Goal: Information Seeking & Learning: Learn about a topic

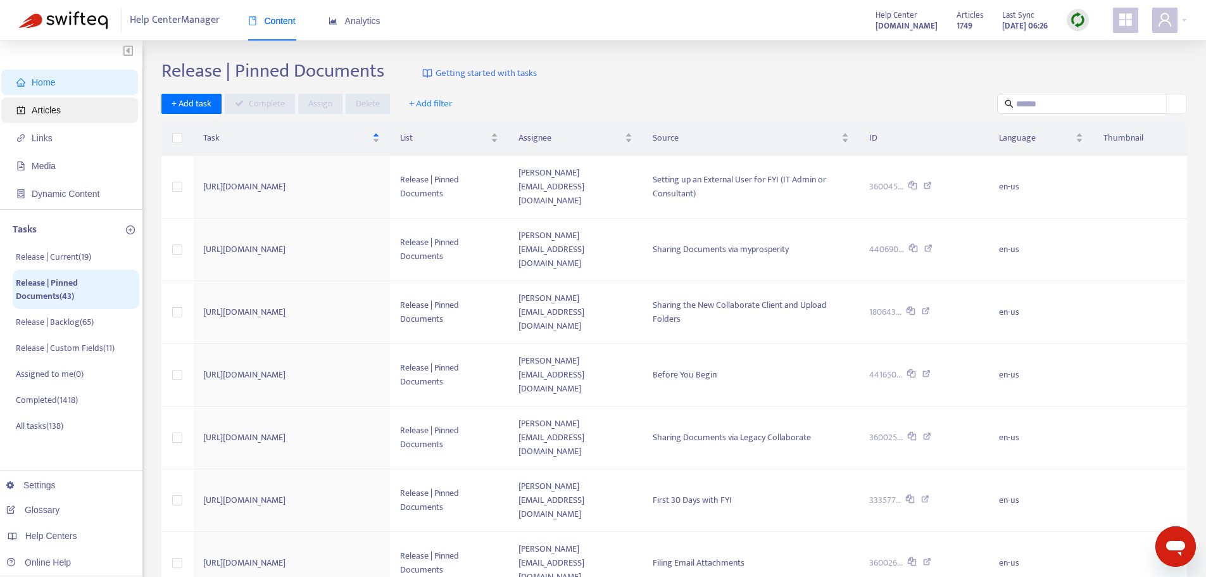
click at [53, 103] on span "Articles" at bounding box center [71, 109] width 111 height 25
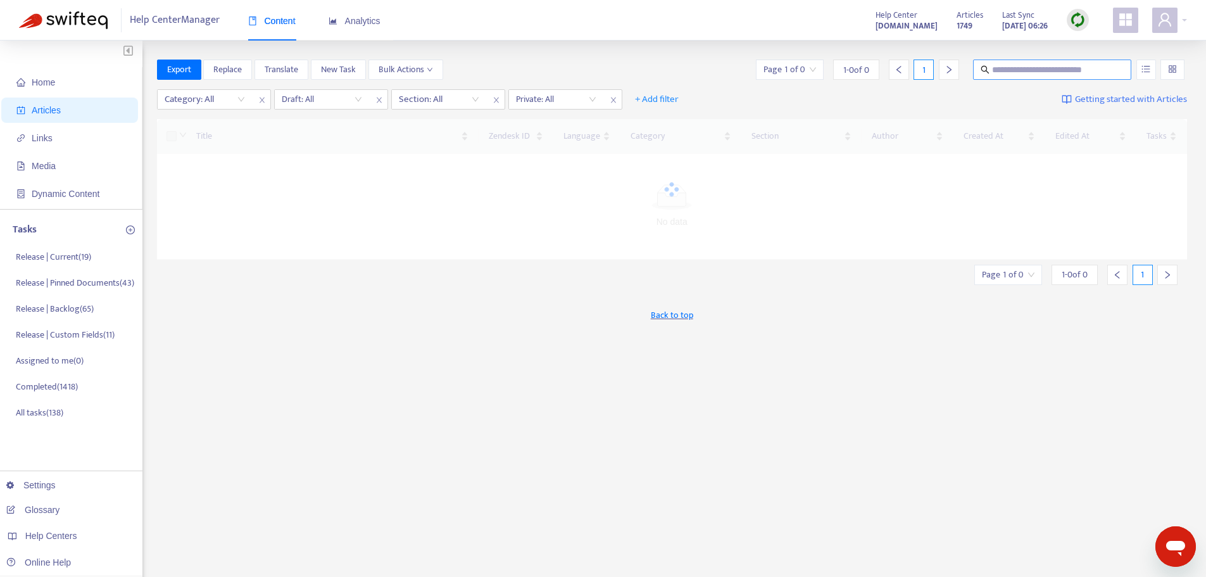
click at [1084, 72] on input "text" at bounding box center [1053, 70] width 122 height 14
paste input "**********"
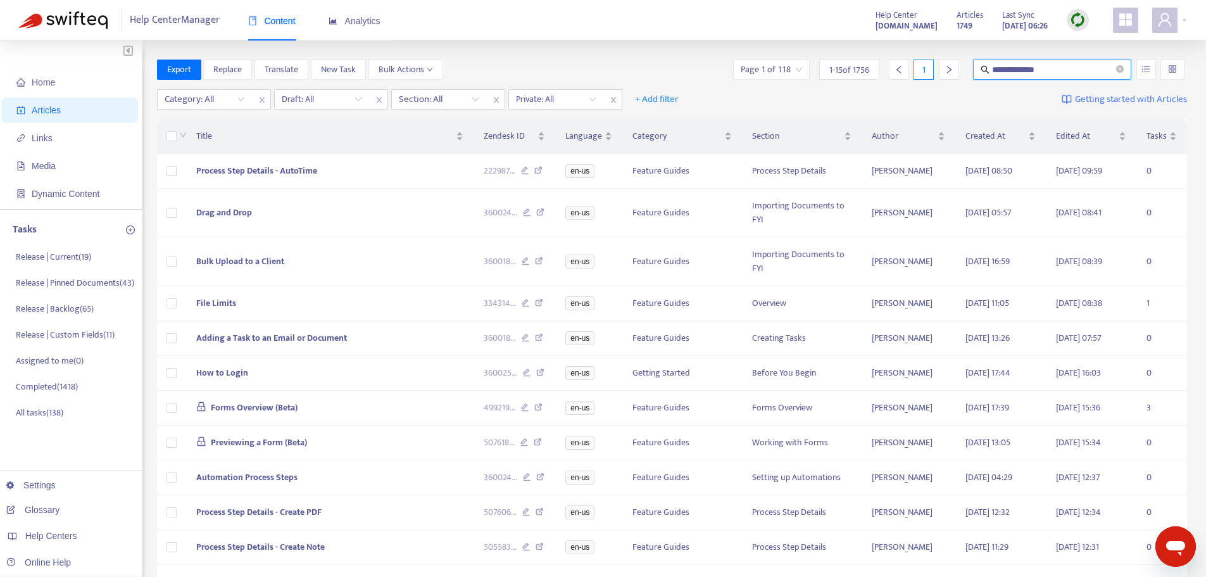
type input "**********"
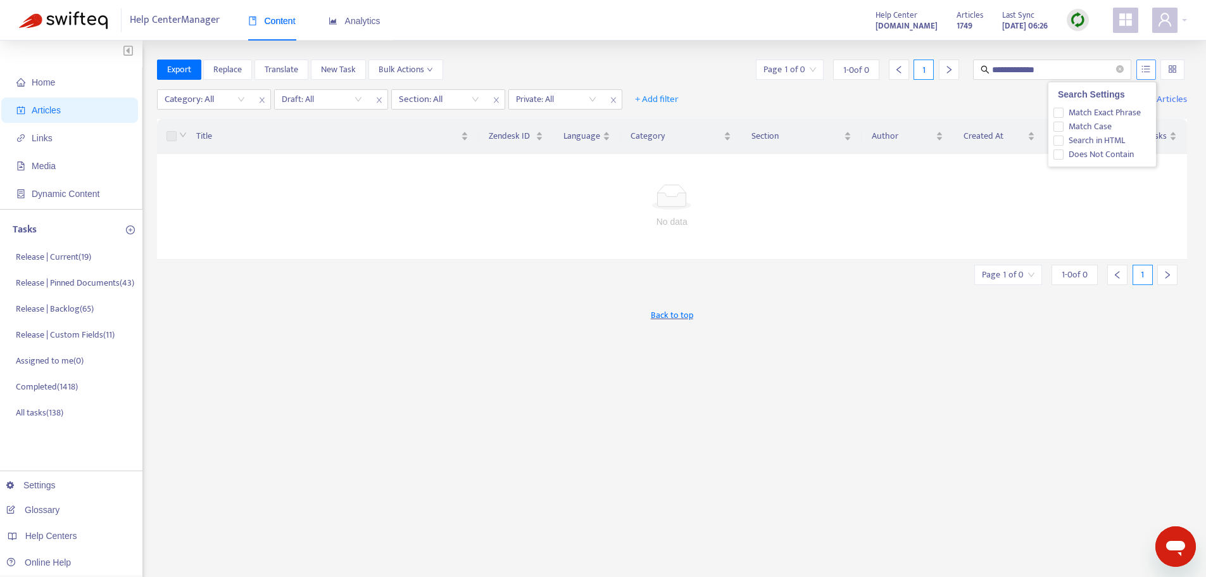
click at [1142, 70] on button "button" at bounding box center [1146, 70] width 20 height 20
click at [1098, 137] on span "Search in HTML" at bounding box center [1096, 141] width 66 height 14
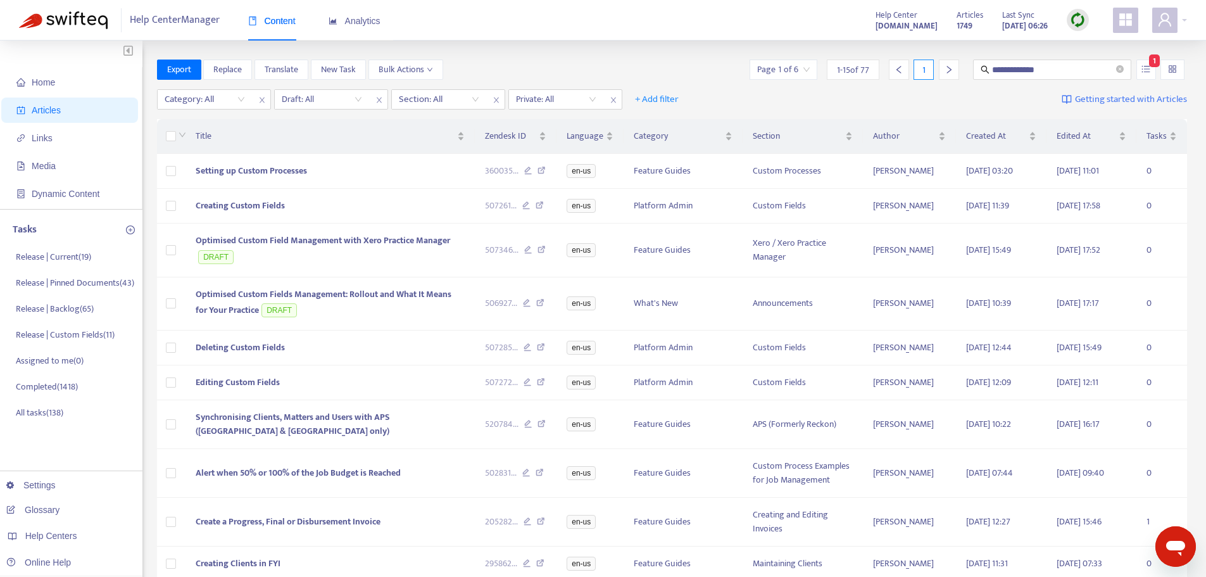
click at [630, 62] on div "**********" at bounding box center [672, 70] width 1031 height 20
click at [546, 173] on icon at bounding box center [541, 172] width 8 height 11
click at [321, 213] on td "Creating Custom Fields" at bounding box center [329, 206] width 289 height 35
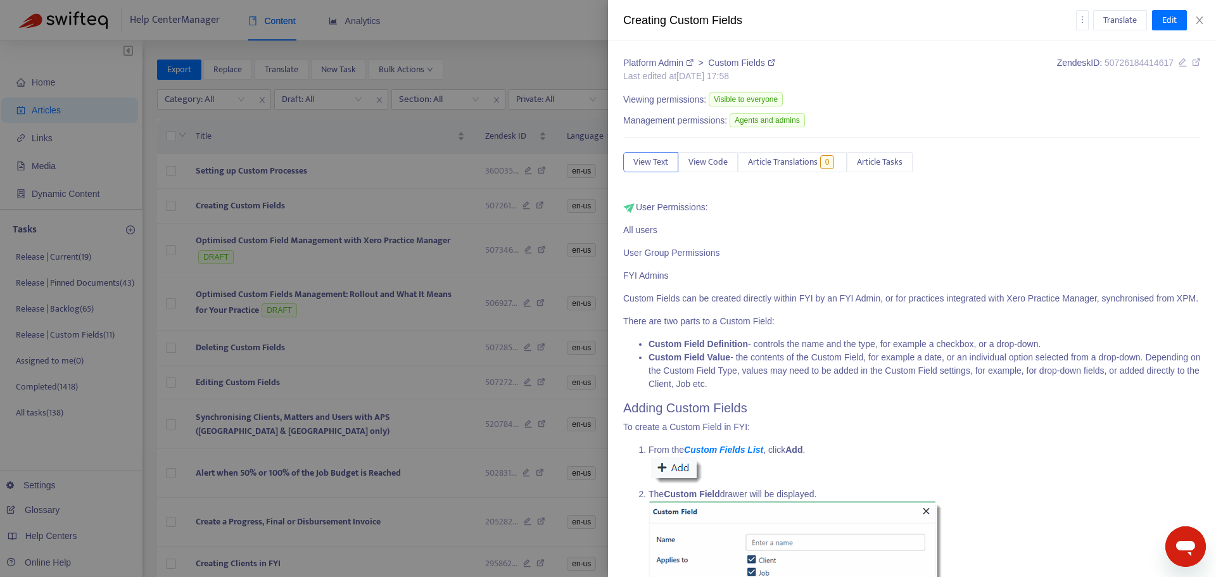
click at [377, 205] on div at bounding box center [608, 288] width 1216 height 577
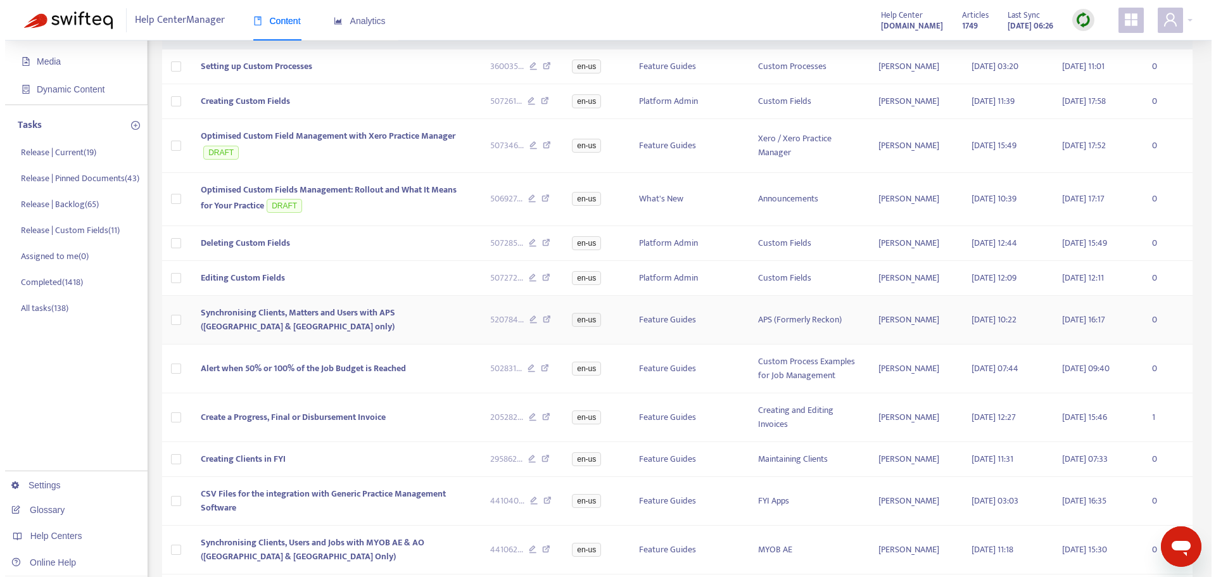
scroll to position [127, 0]
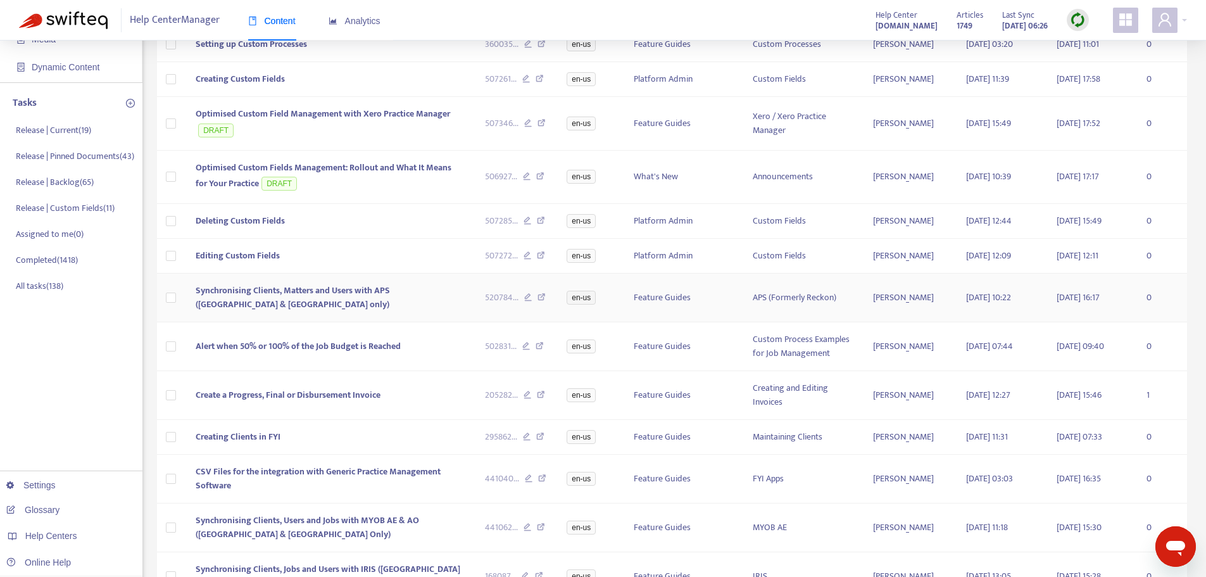
click at [400, 303] on td "Synchronising Clients, Matters and Users with APS ([GEOGRAPHIC_DATA] & [GEOGRAP…" at bounding box center [329, 297] width 289 height 49
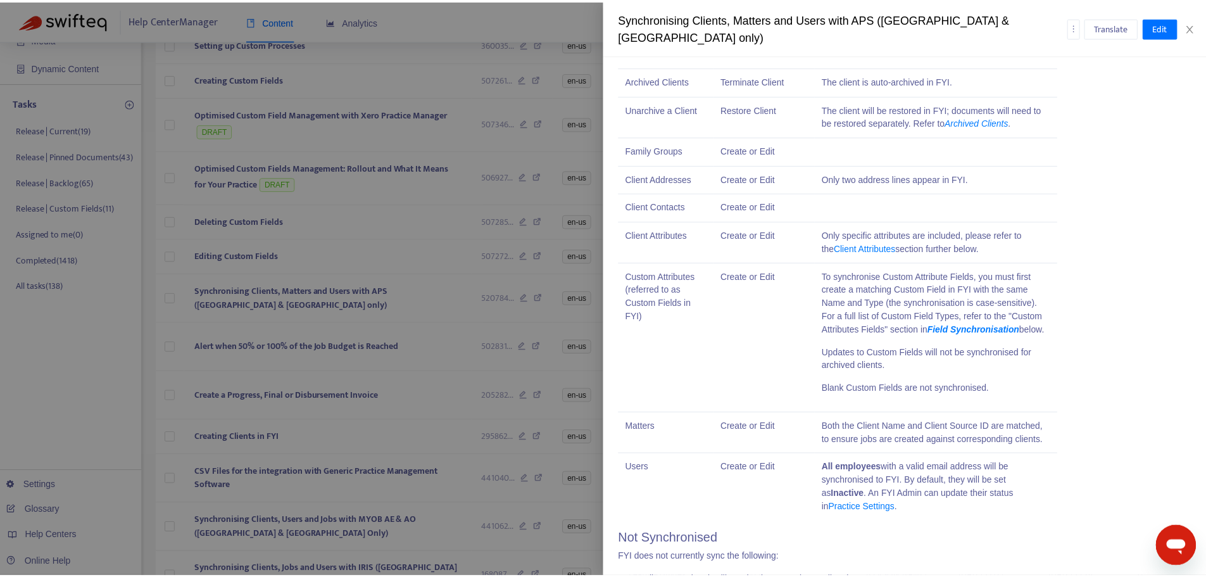
scroll to position [0, 0]
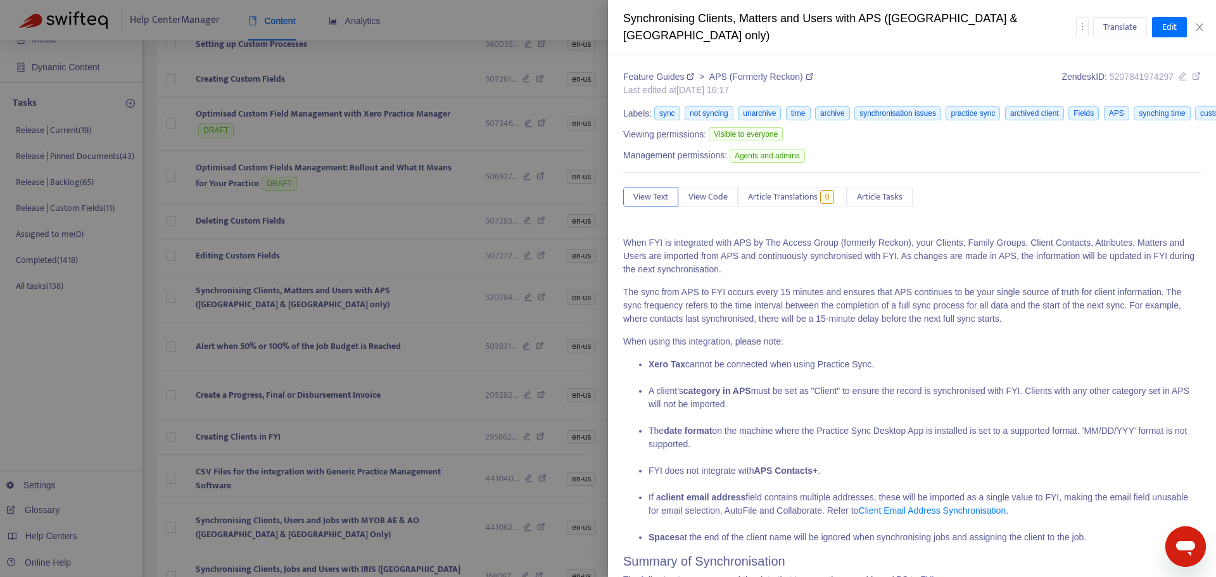
click at [1191, 72] on icon at bounding box center [1195, 76] width 9 height 9
click at [303, 209] on div at bounding box center [608, 288] width 1216 height 577
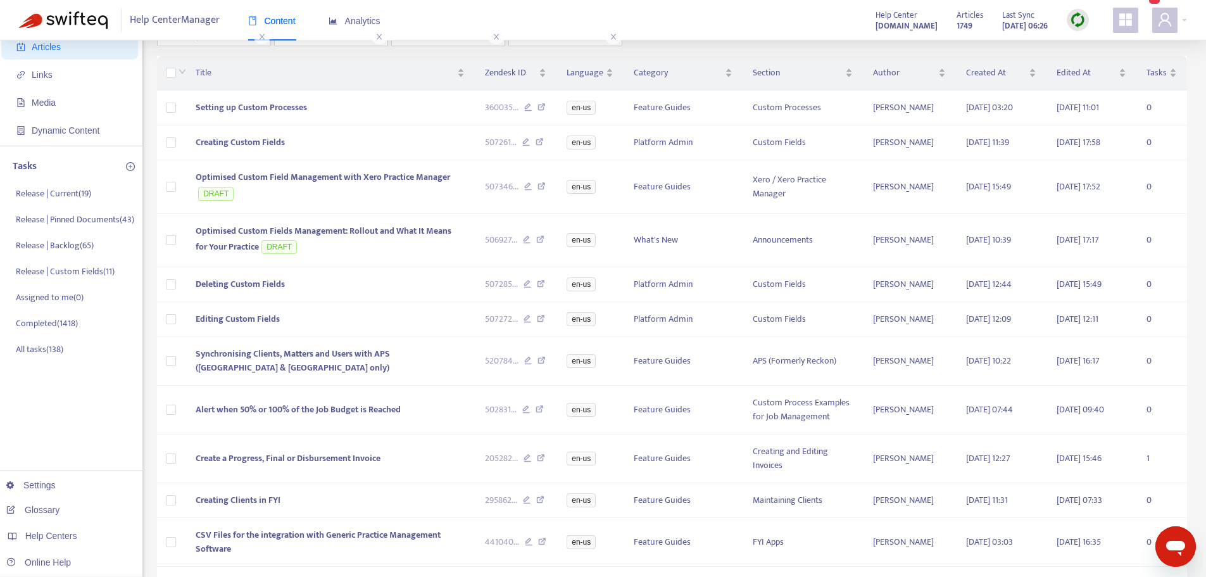
scroll to position [127, 0]
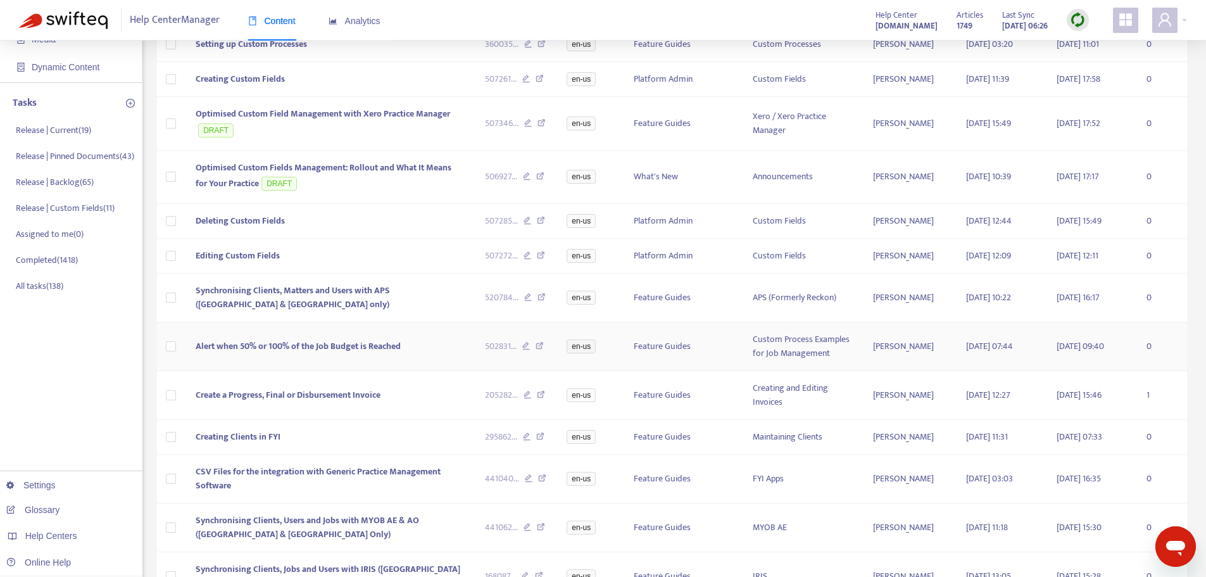
click at [394, 353] on span "Alert when 50% or 100% of the Job Budget is Reached" at bounding box center [298, 346] width 205 height 15
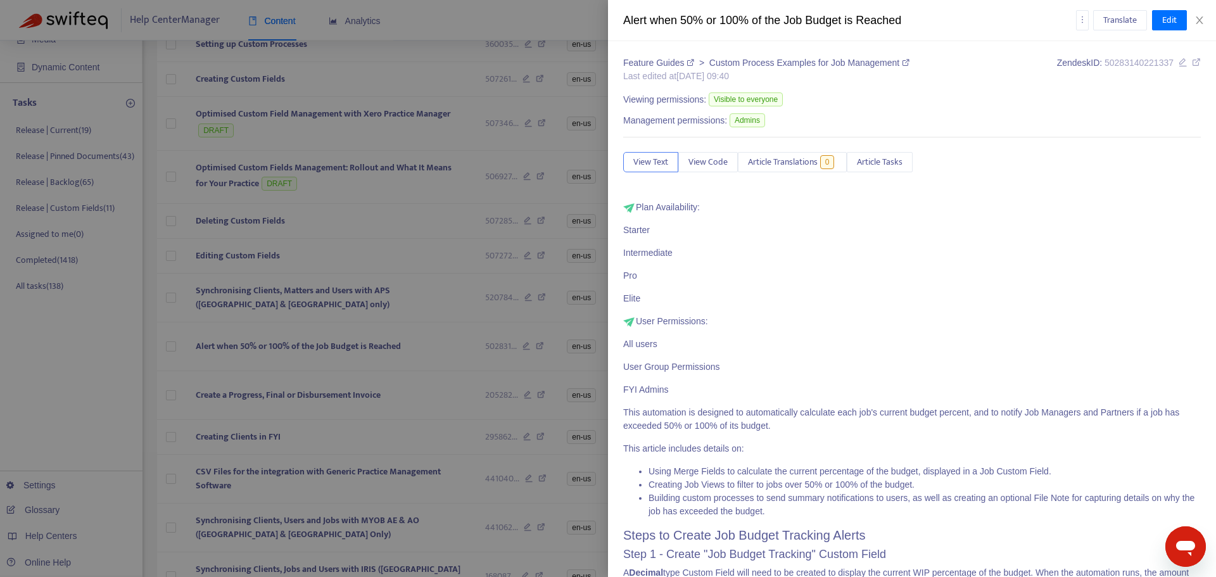
click at [1191, 58] on link at bounding box center [1195, 63] width 9 height 10
click at [286, 318] on div at bounding box center [608, 288] width 1216 height 577
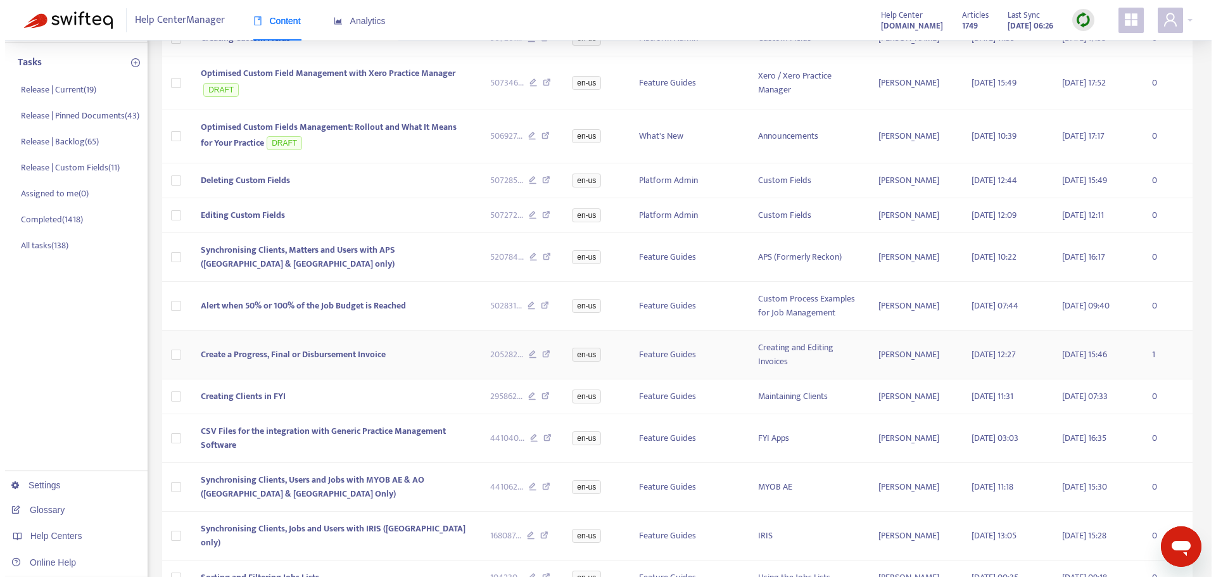
scroll to position [190, 0]
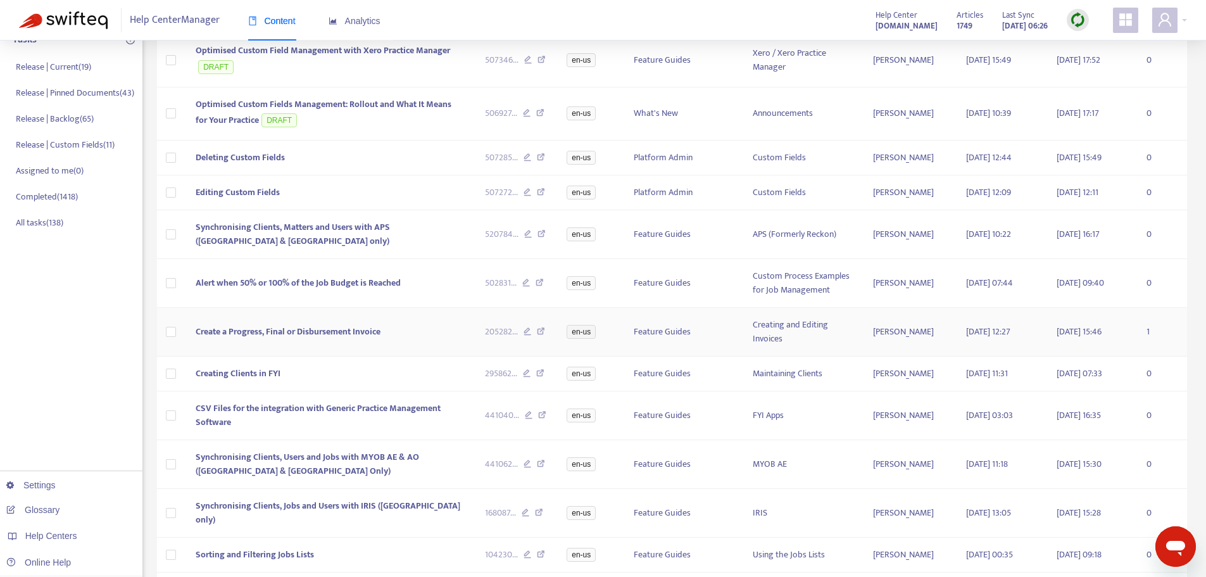
click at [356, 339] on span "Create a Progress, Final or Disbursement Invoice" at bounding box center [288, 331] width 185 height 15
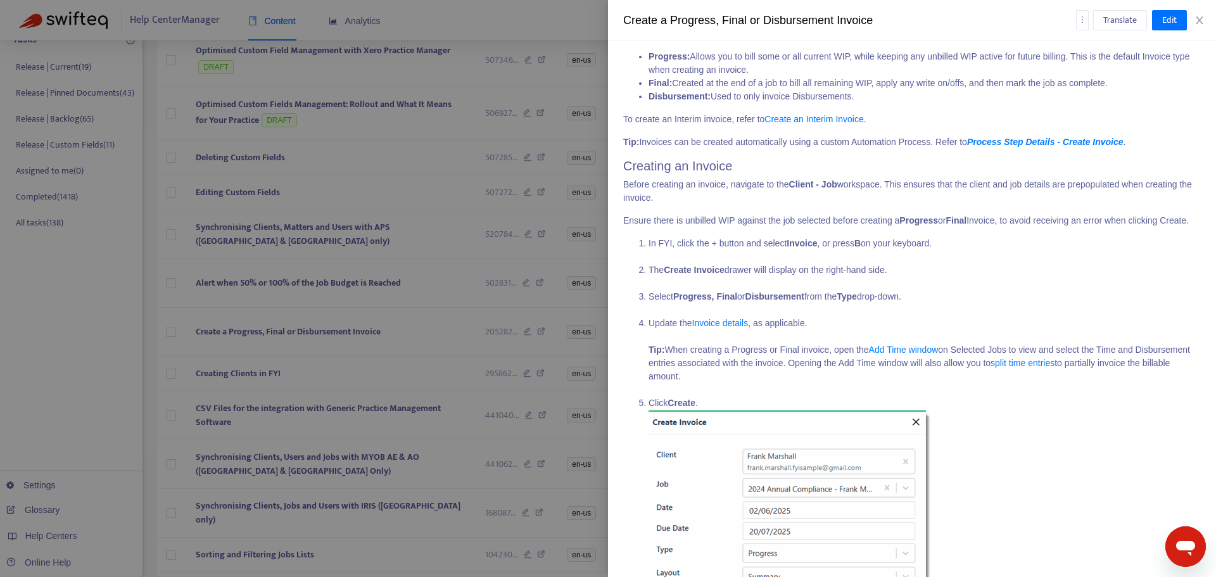
scroll to position [443, 0]
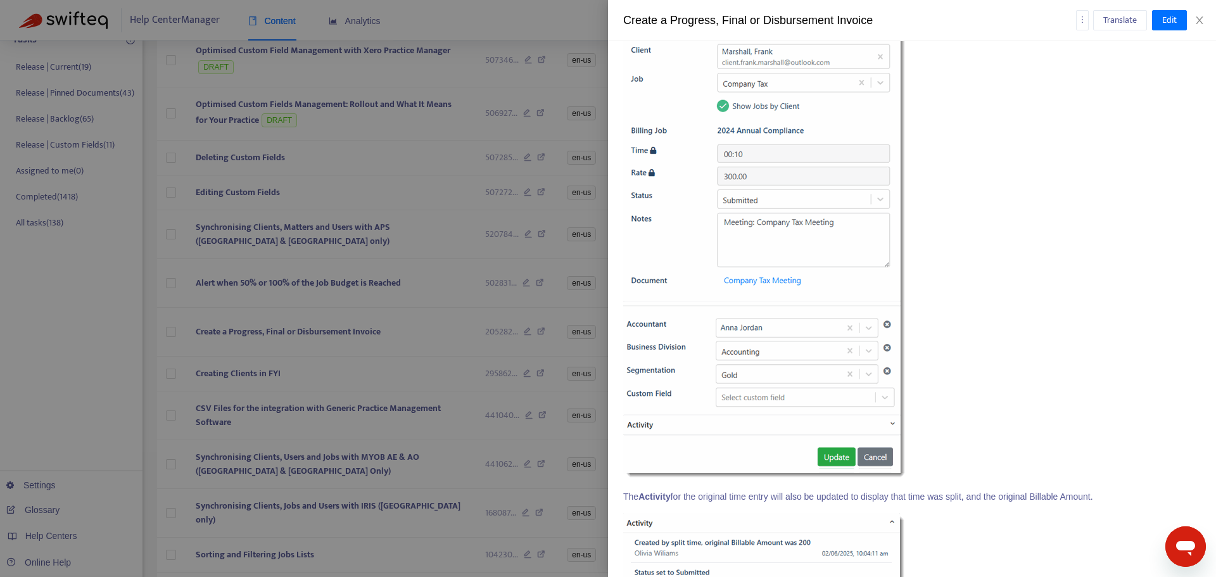
scroll to position [5998, 0]
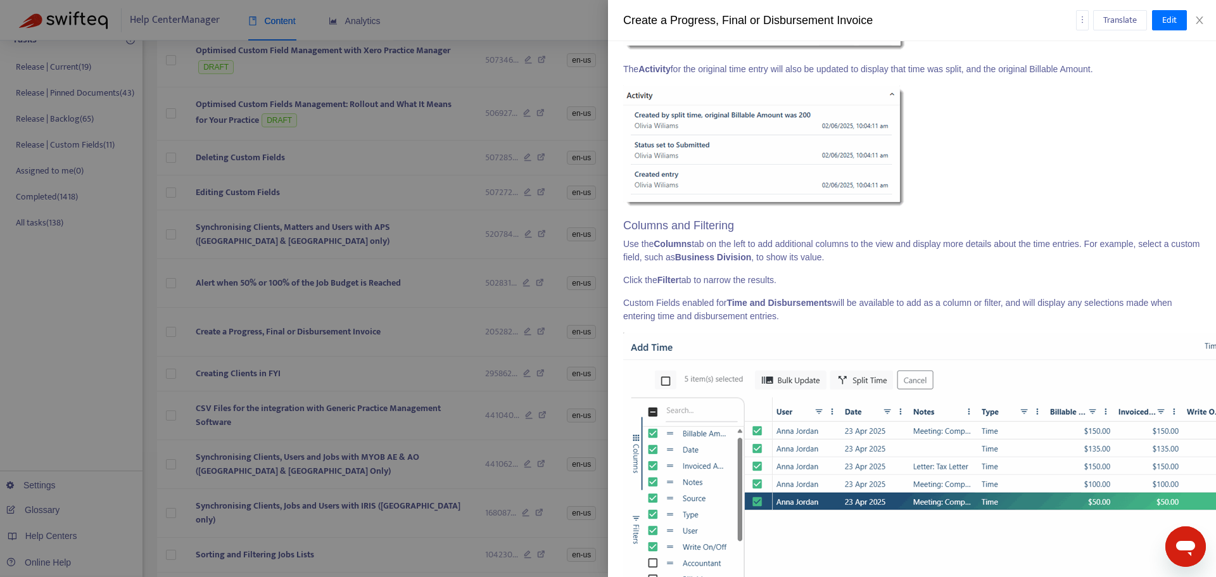
click at [365, 384] on div at bounding box center [608, 288] width 1216 height 577
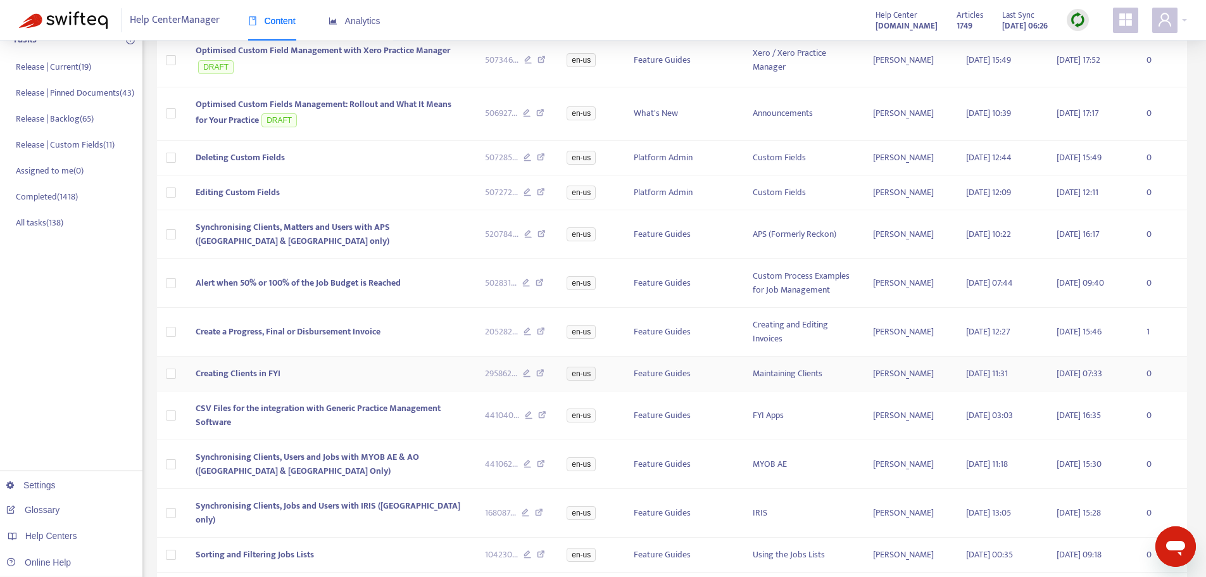
click at [368, 375] on td "Creating Clients in FYI" at bounding box center [329, 373] width 289 height 35
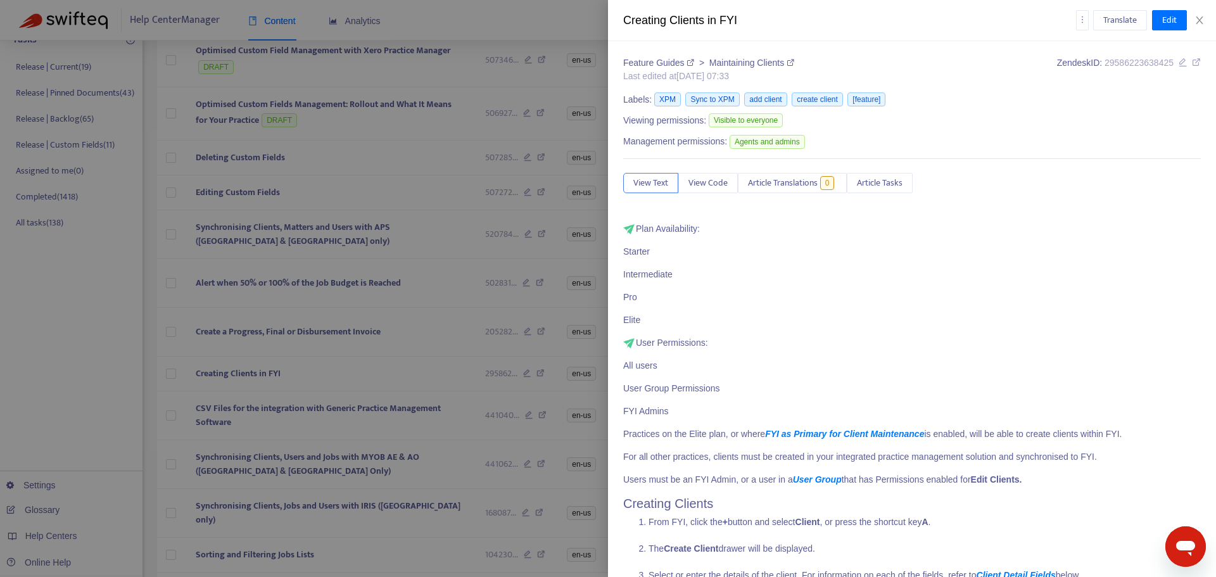
click at [1025, 267] on div "Starter Intermediate Pro Elite" at bounding box center [911, 286] width 577 height 82
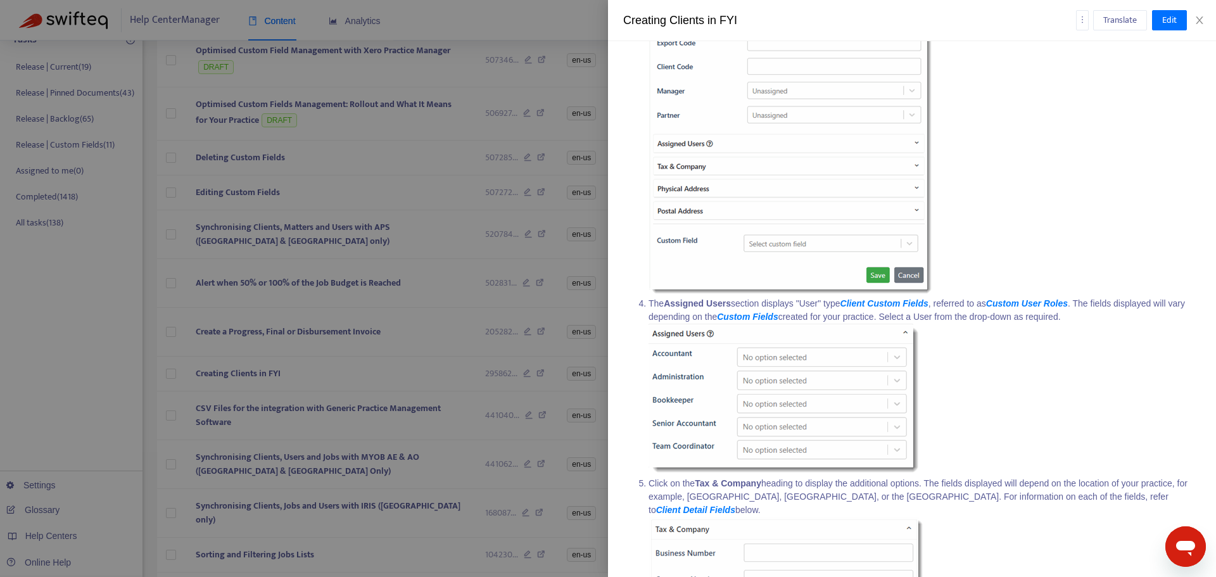
click at [928, 362] on li "The Assigned Users section displays "User" type Client Custom Fields , referred…" at bounding box center [924, 387] width 552 height 180
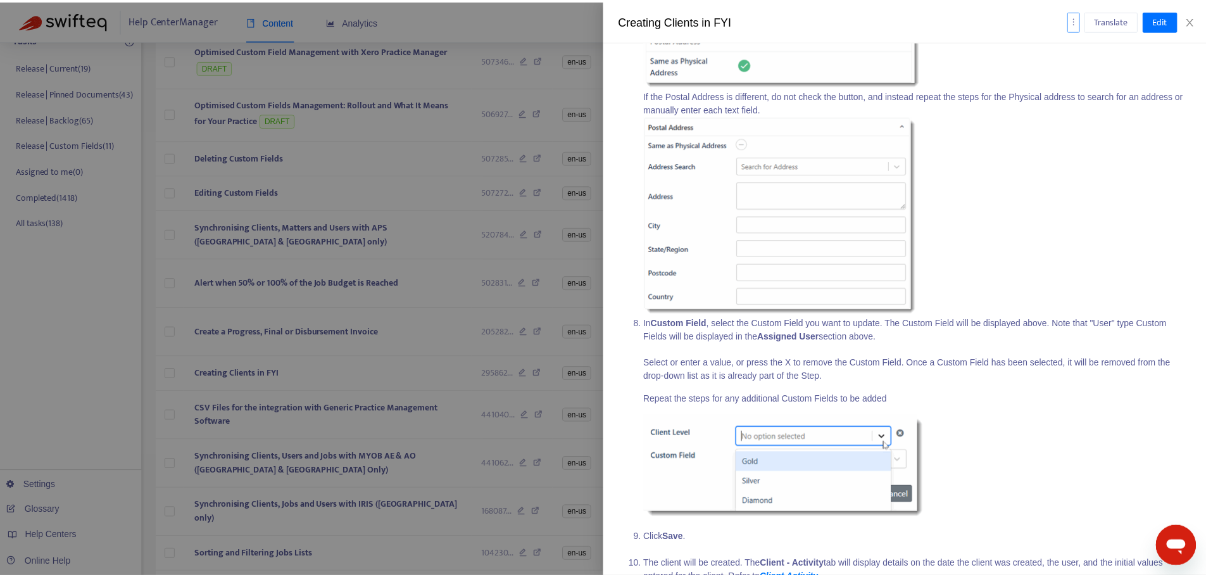
scroll to position [3621, 0]
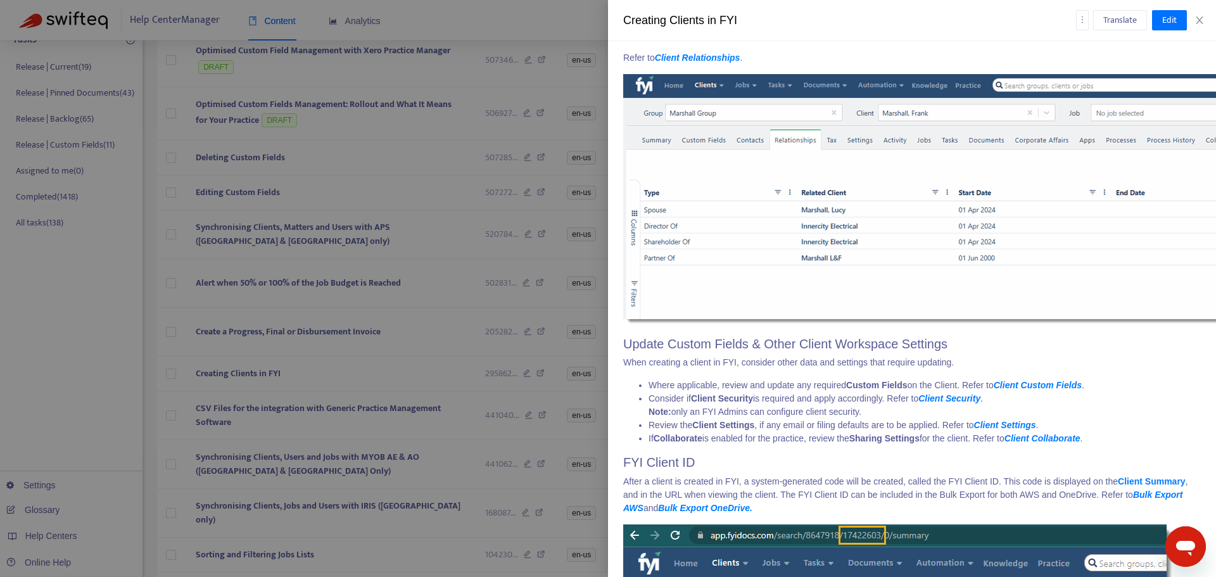
click at [401, 276] on div at bounding box center [608, 288] width 1216 height 577
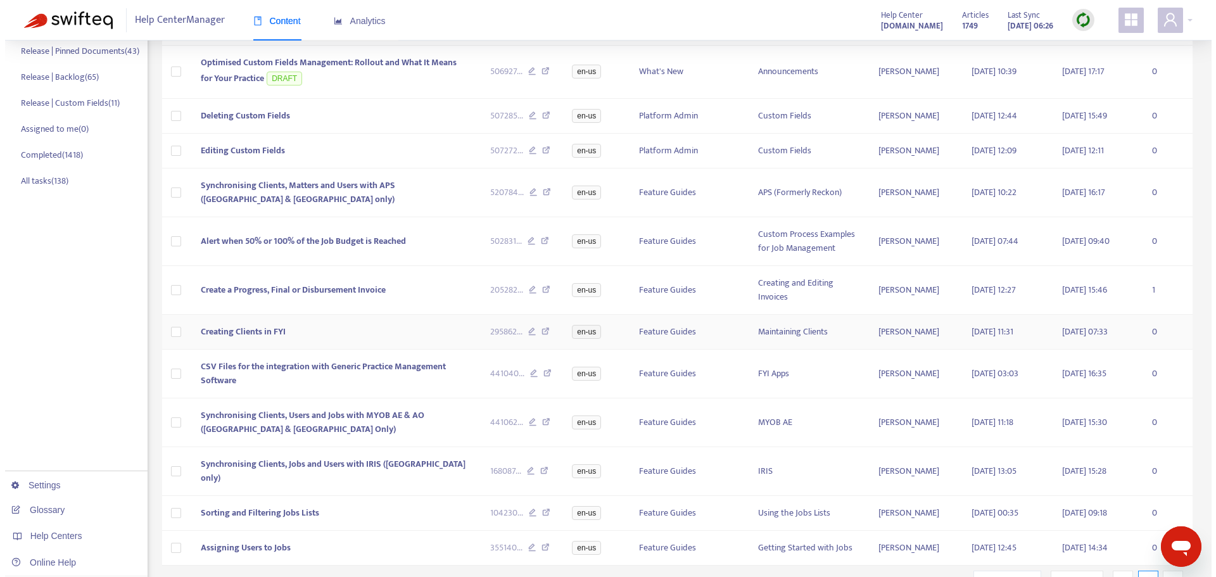
scroll to position [253, 0]
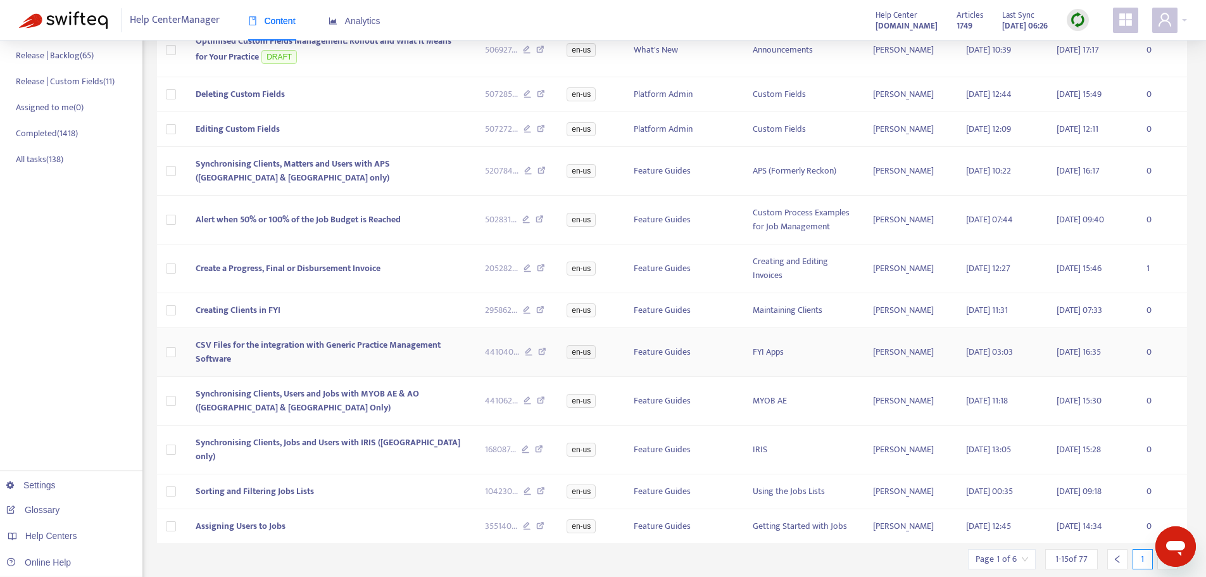
click at [388, 370] on td "CSV Files for the integration with Generic Practice Management Software" at bounding box center [329, 352] width 289 height 49
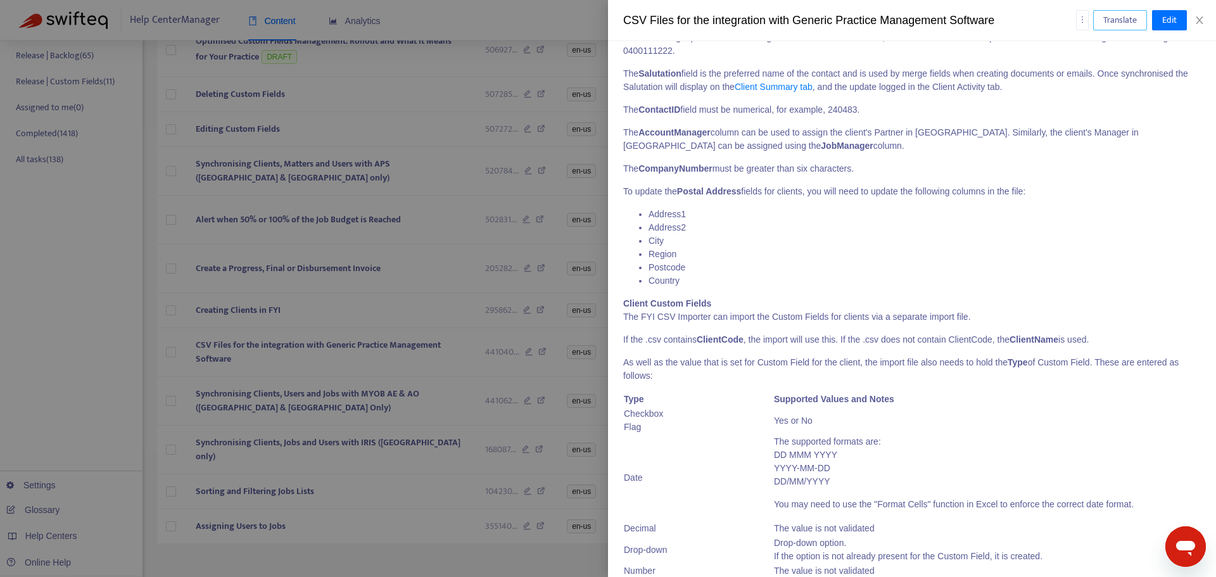
scroll to position [1174, 0]
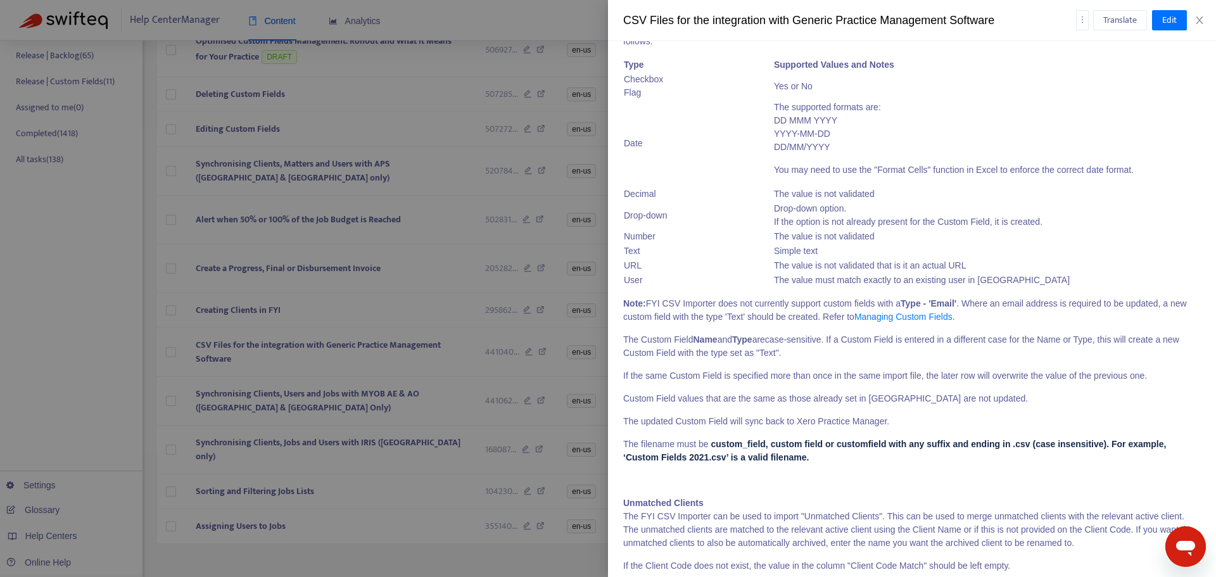
click at [1027, 409] on div "The FYI CSV Importer can import the Custom Fields for clients via a separate im…" at bounding box center [911, 231] width 577 height 511
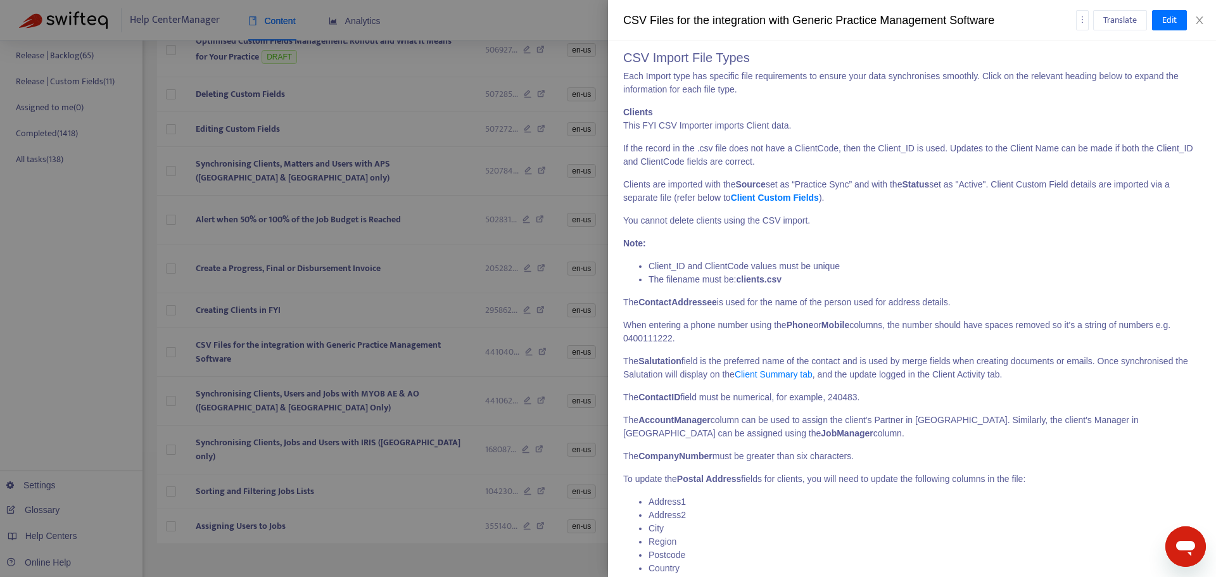
scroll to position [0, 0]
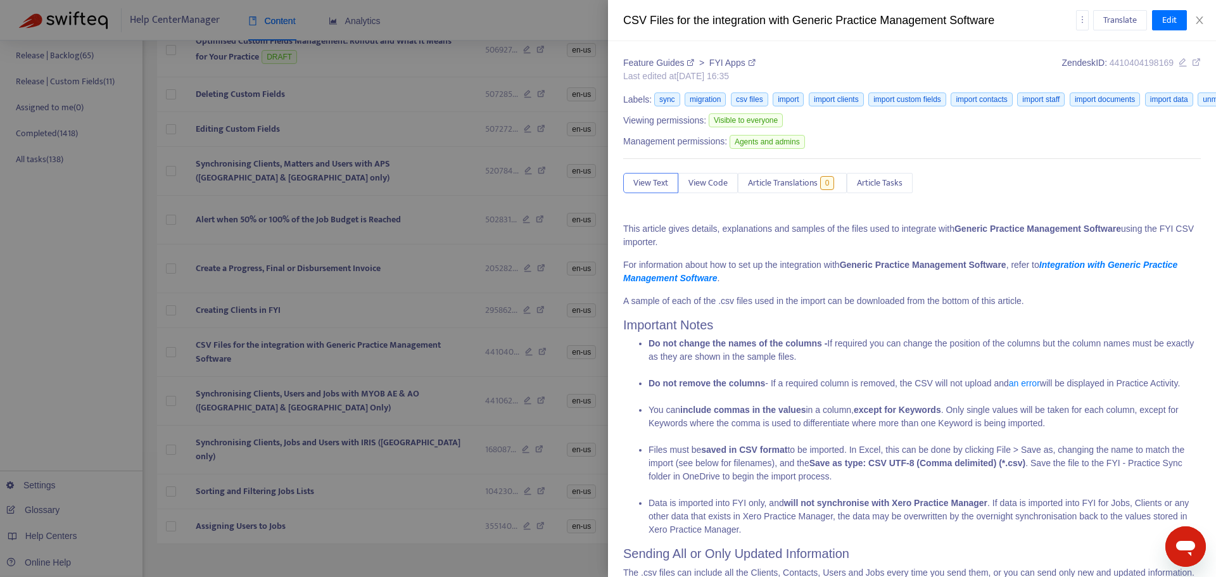
click at [1191, 60] on icon at bounding box center [1195, 62] width 9 height 9
click at [1191, 61] on icon at bounding box center [1195, 62] width 9 height 9
click at [414, 397] on div at bounding box center [608, 288] width 1216 height 577
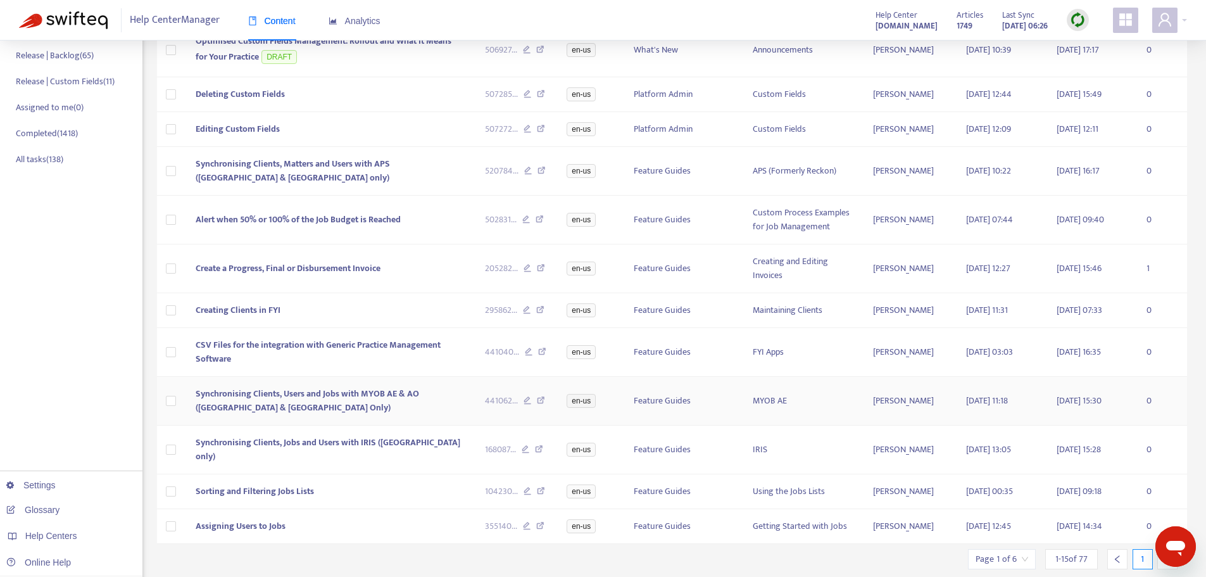
click at [413, 417] on td "Synchronising Clients, Users and Jobs with MYOB AE & AO ([GEOGRAPHIC_DATA] & [G…" at bounding box center [329, 401] width 289 height 49
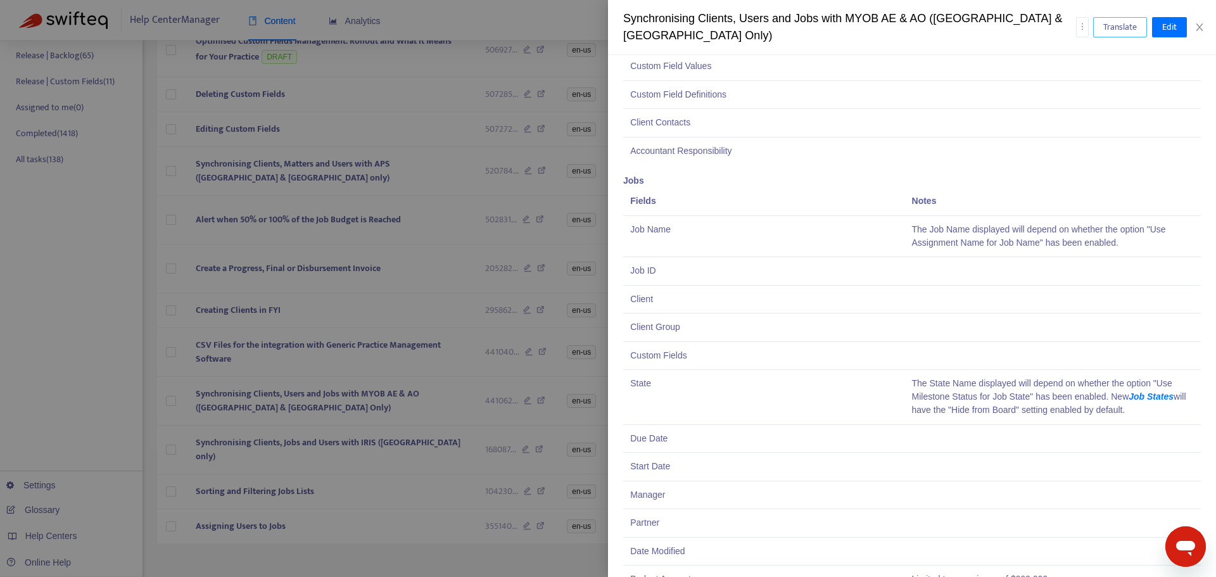
scroll to position [4734, 0]
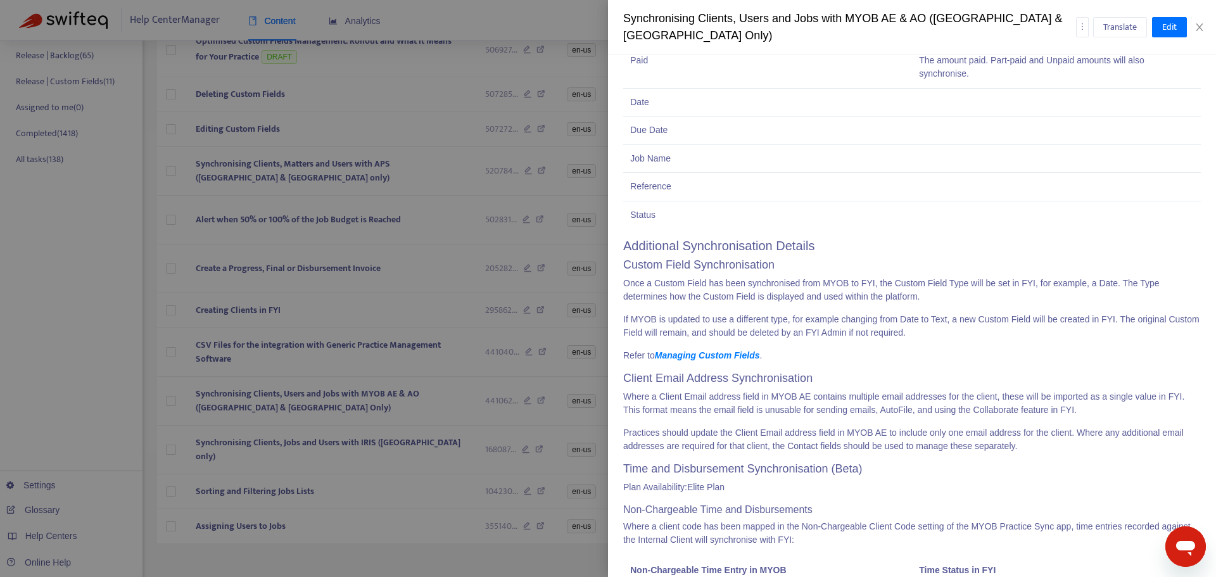
click at [858, 349] on p "Refer to Managing Custom Fields ." at bounding box center [911, 355] width 577 height 13
click at [993, 313] on p "If MYOB is updated to use a different type, for example changing from Date to T…" at bounding box center [911, 326] width 577 height 27
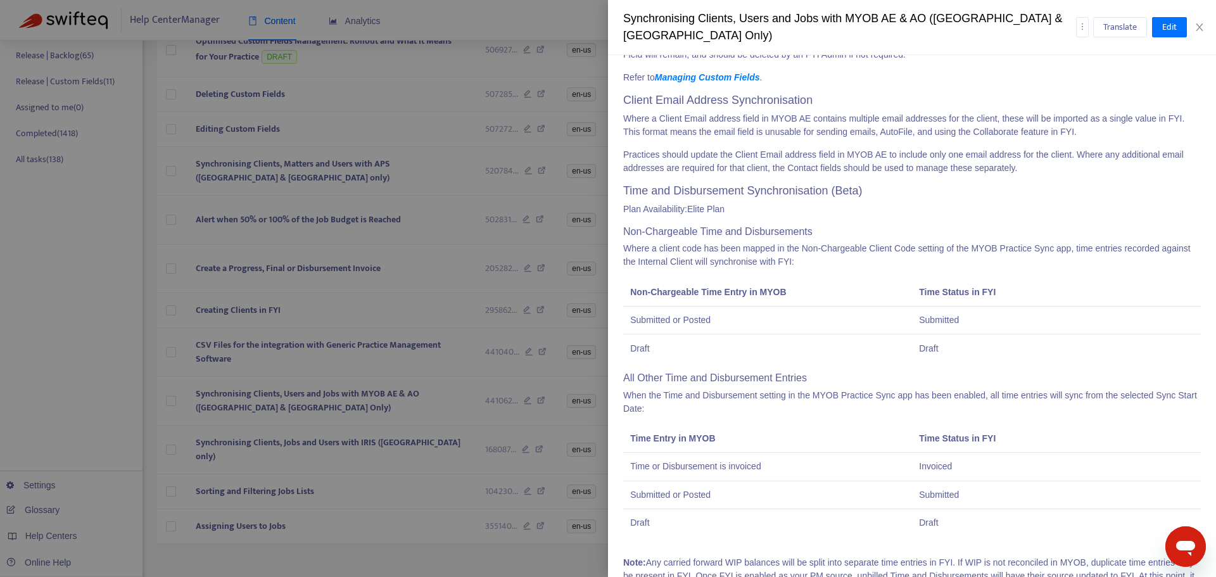
scroll to position [5017, 0]
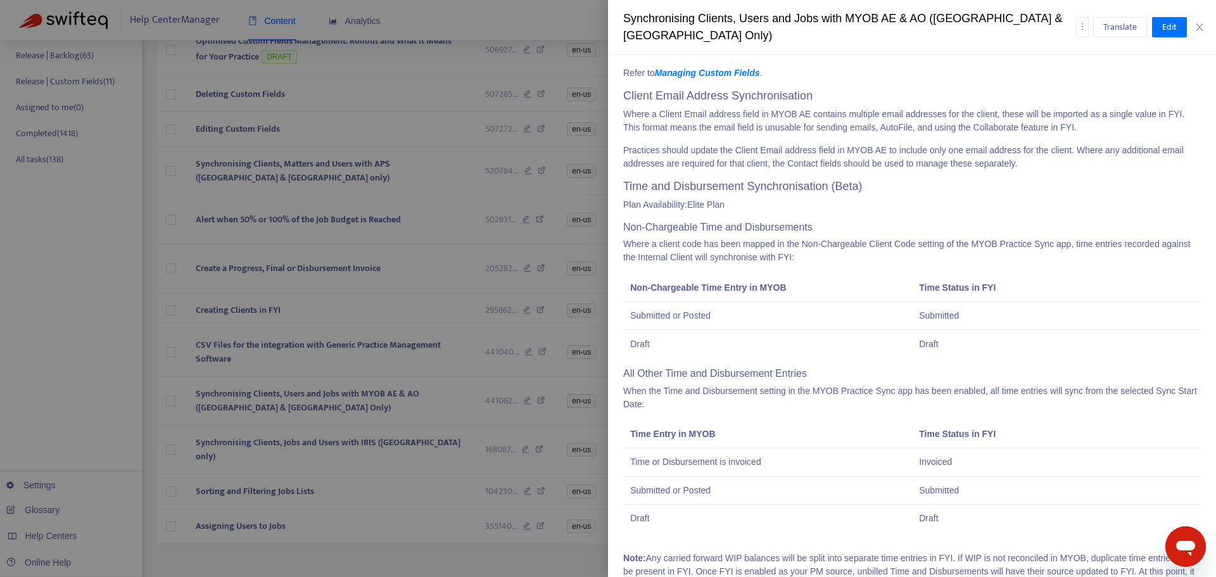
click at [354, 333] on div at bounding box center [608, 288] width 1216 height 577
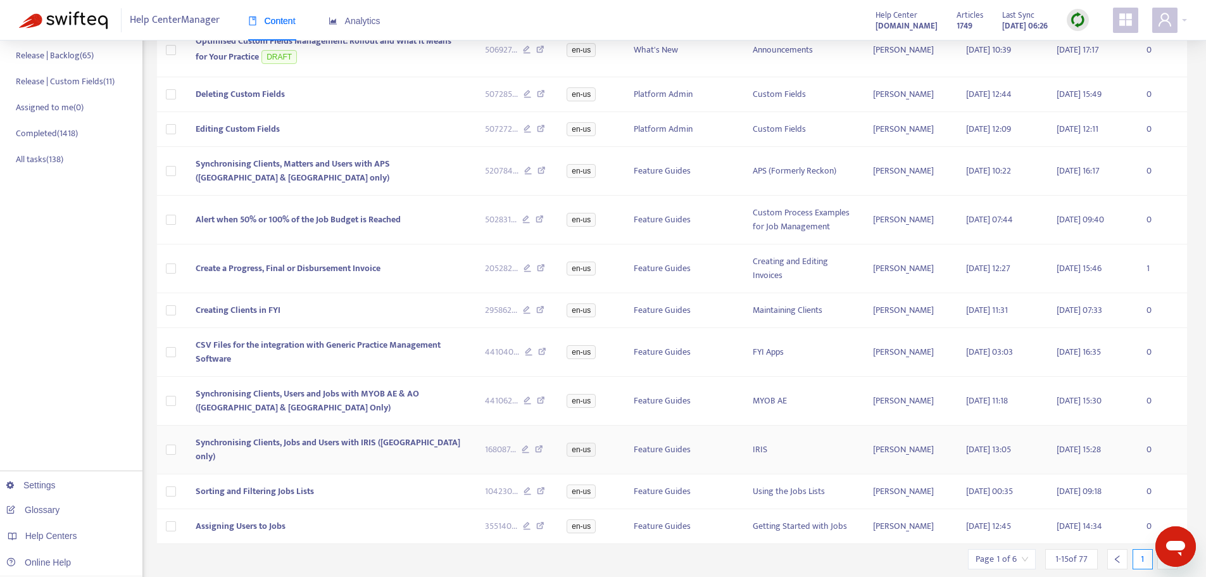
click at [322, 463] on td "Synchronising Clients, Jobs and Users with IRIS ([GEOGRAPHIC_DATA] only)" at bounding box center [329, 449] width 289 height 49
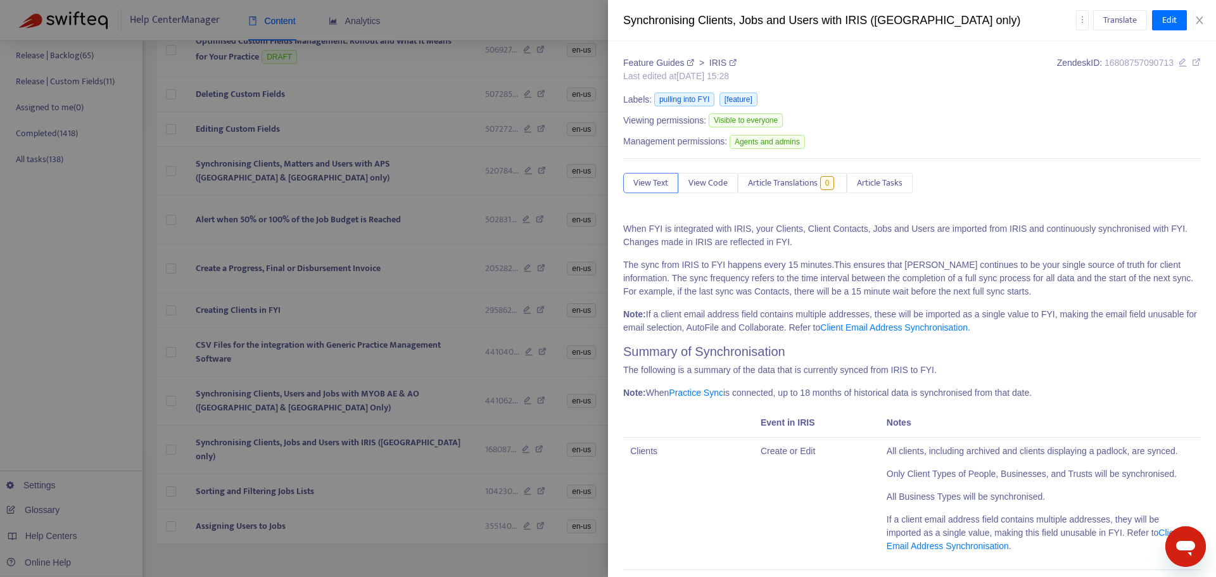
scroll to position [404, 0]
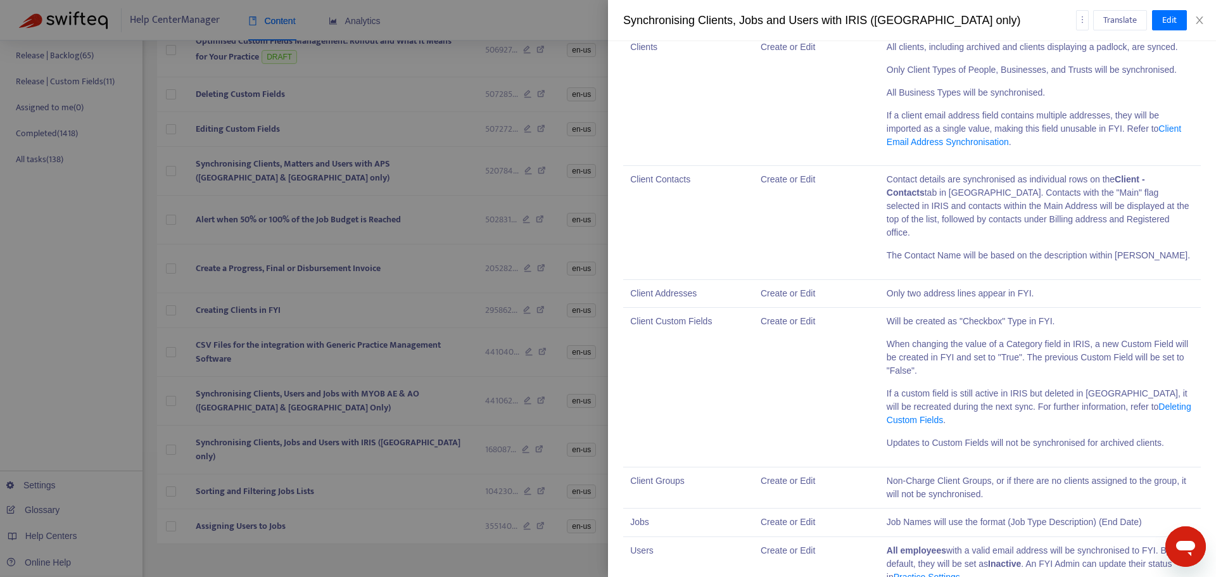
click at [1128, 401] on link "Deleting Custom Fields" at bounding box center [1038, 412] width 305 height 23
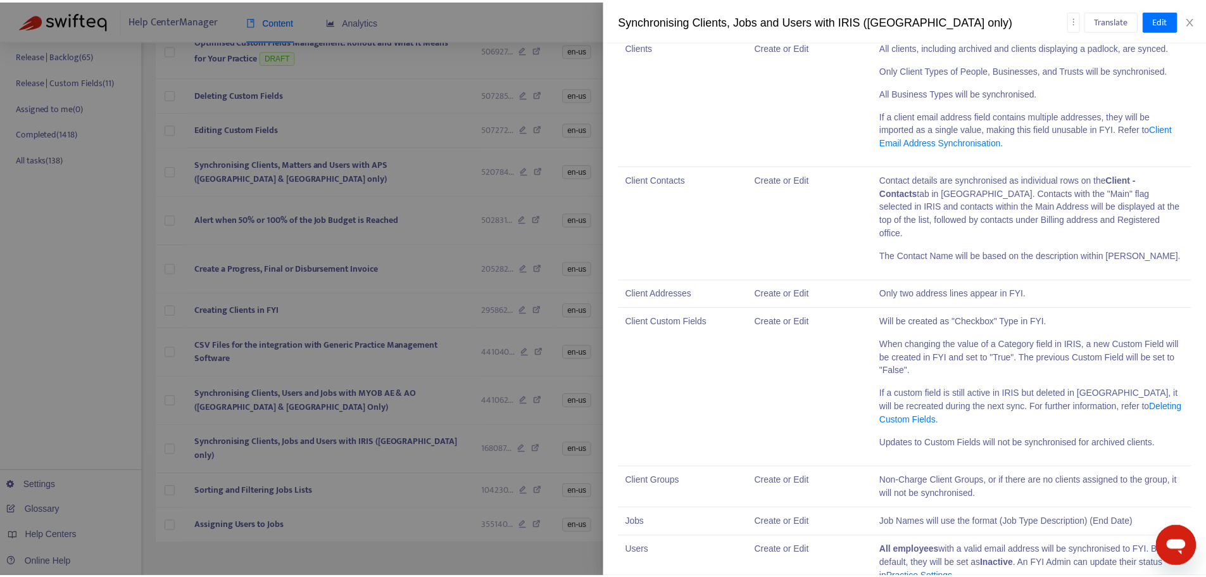
scroll to position [41, 0]
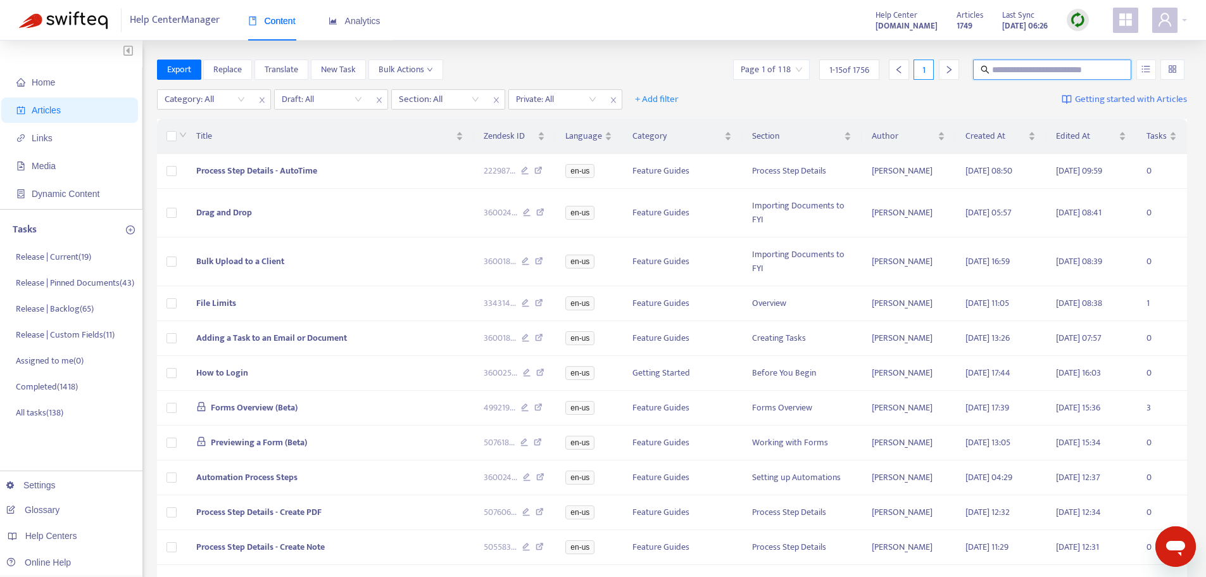
click at [1041, 68] on input "text" at bounding box center [1053, 70] width 122 height 14
click at [1073, 65] on input "text" at bounding box center [1053, 70] width 122 height 14
paste input "**********"
type input "**********"
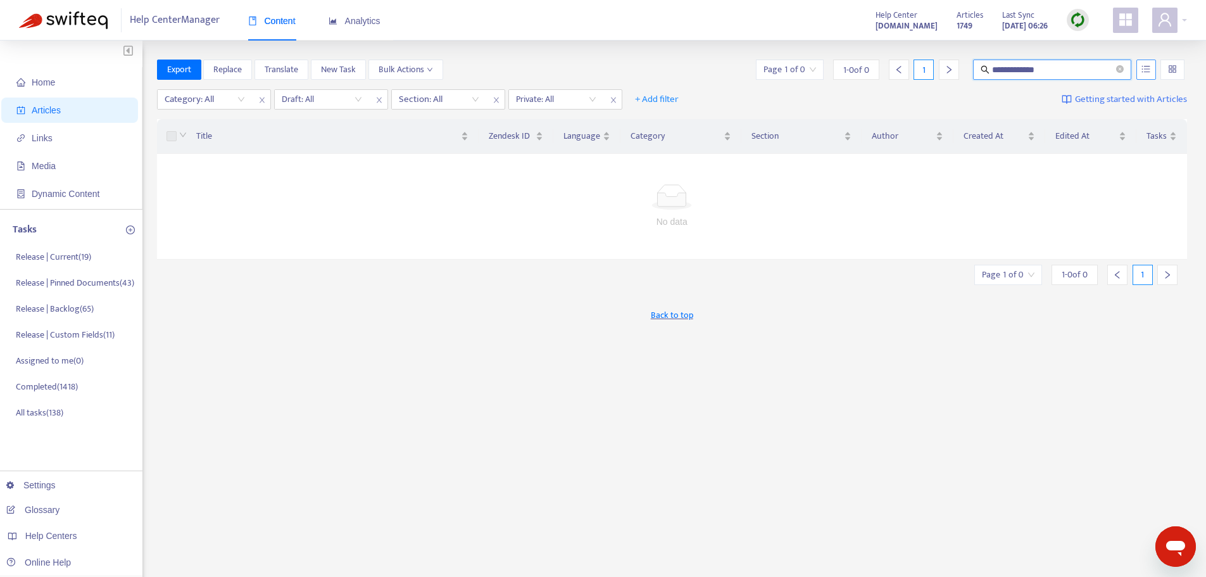
click at [1142, 72] on icon "unordered-list" at bounding box center [1145, 69] width 9 height 9
click at [1128, 138] on span "Search in HTML" at bounding box center [1096, 141] width 66 height 14
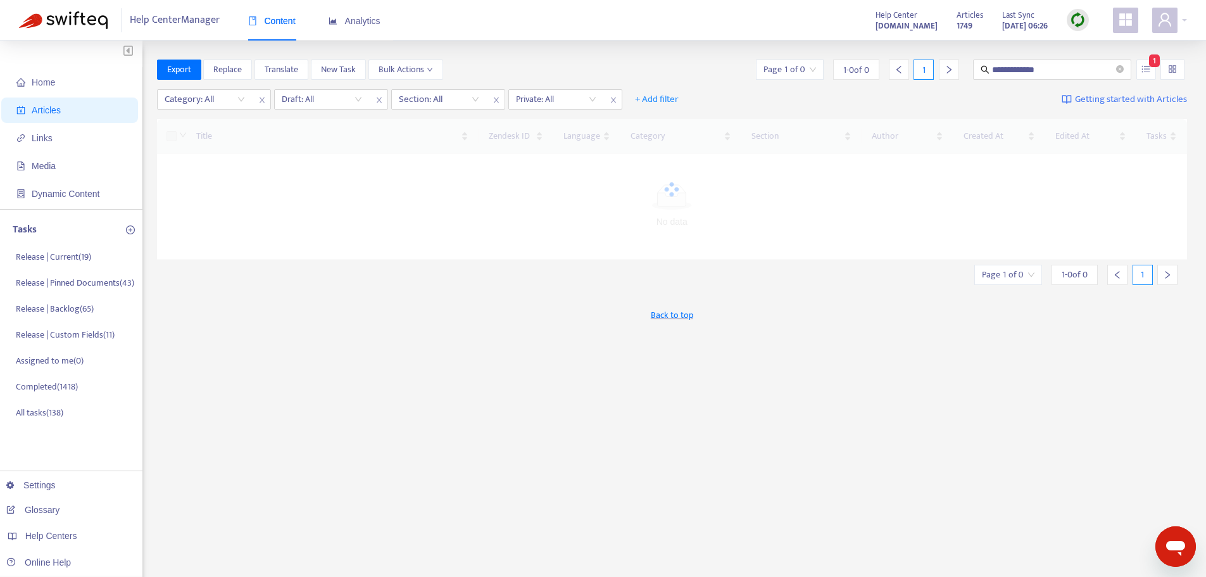
click at [719, 57] on div "**********" at bounding box center [603, 421] width 1206 height 760
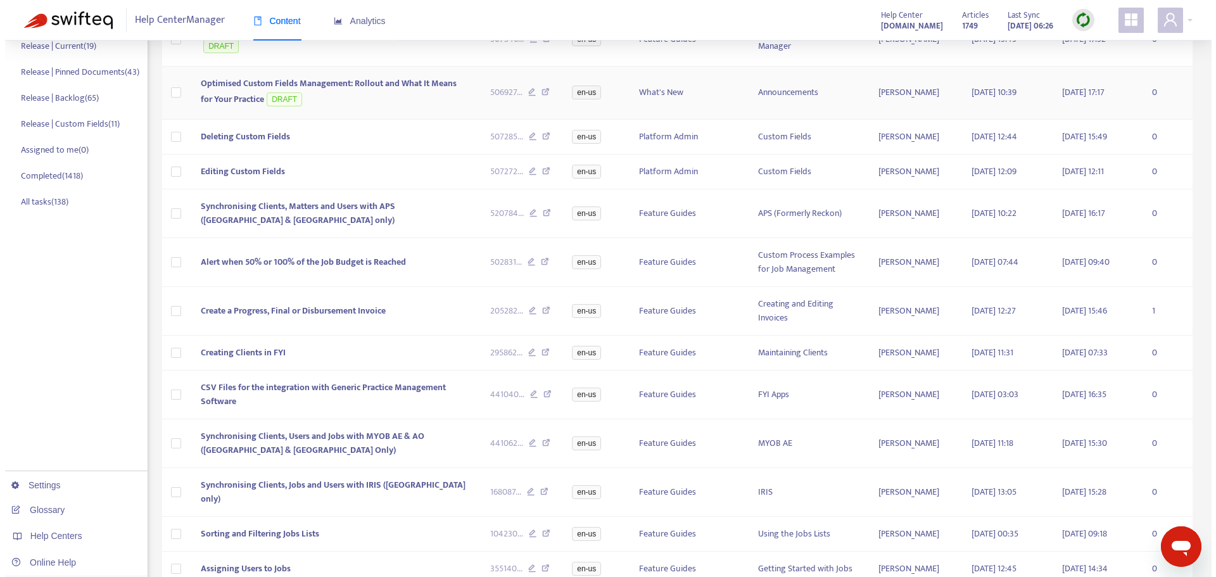
scroll to position [296, 0]
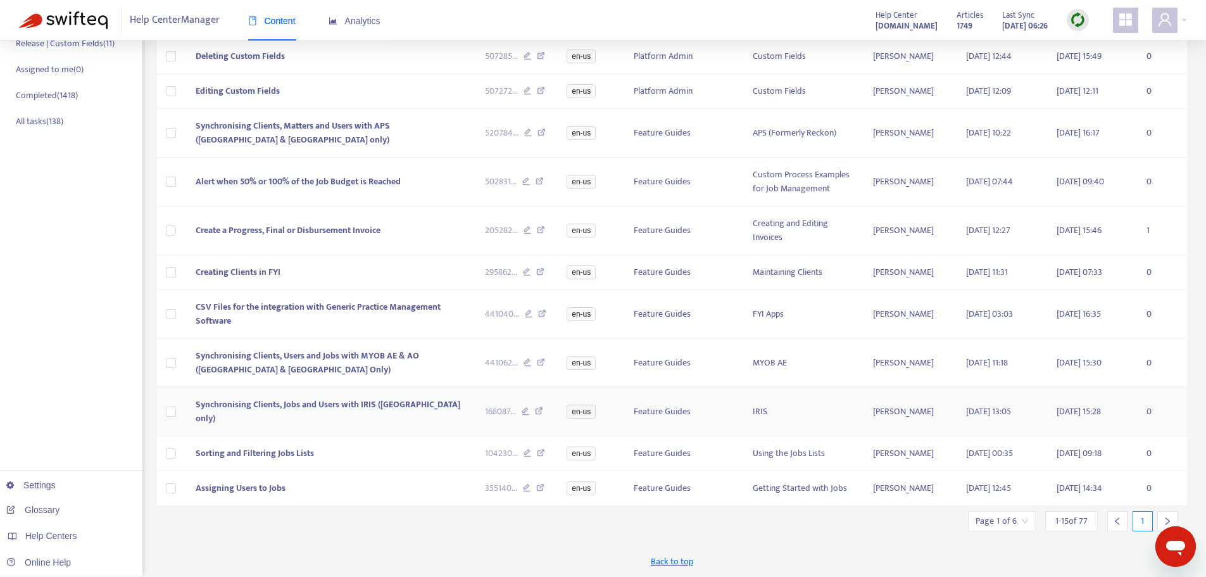
click at [383, 410] on td "Synchronising Clients, Jobs and Users with IRIS ([GEOGRAPHIC_DATA] only)" at bounding box center [329, 411] width 289 height 49
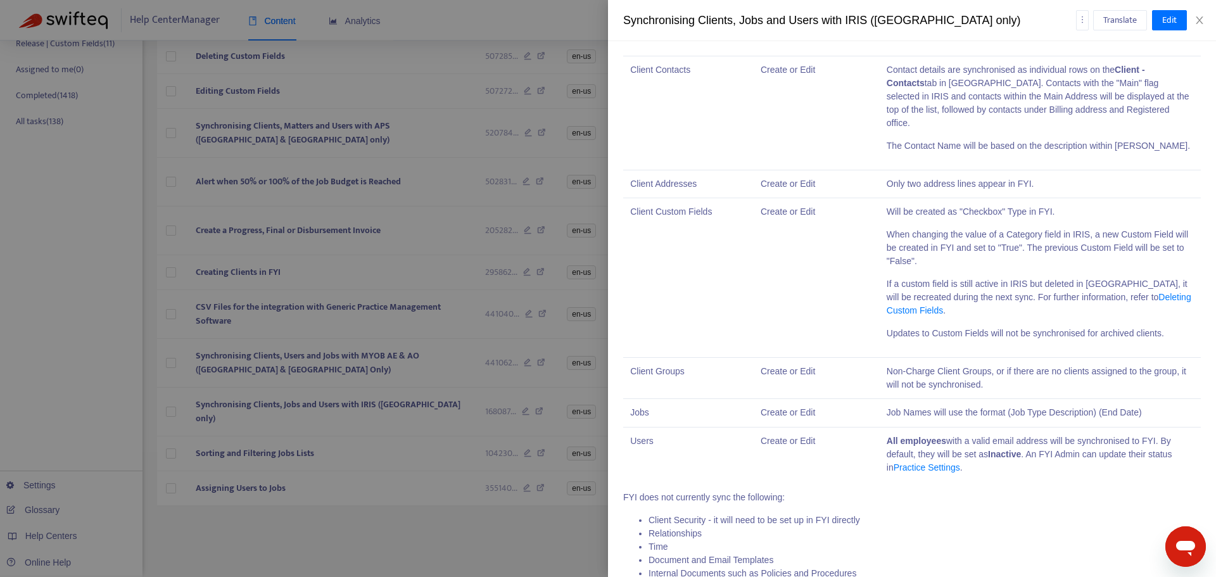
scroll to position [0, 0]
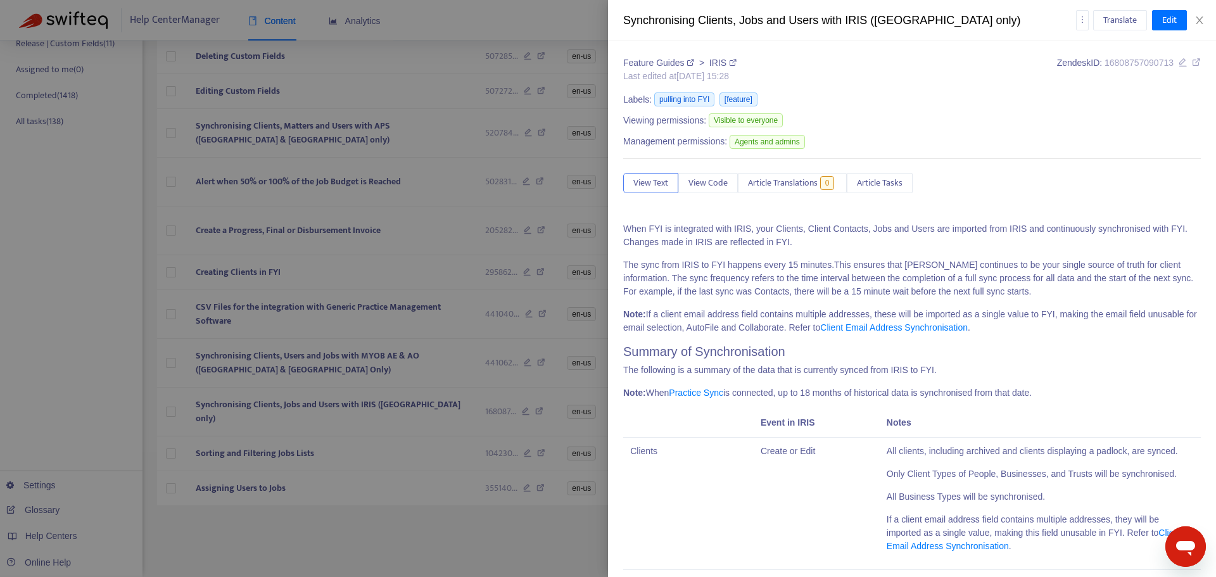
click at [1191, 62] on icon at bounding box center [1195, 62] width 9 height 9
click at [401, 499] on div at bounding box center [608, 288] width 1216 height 577
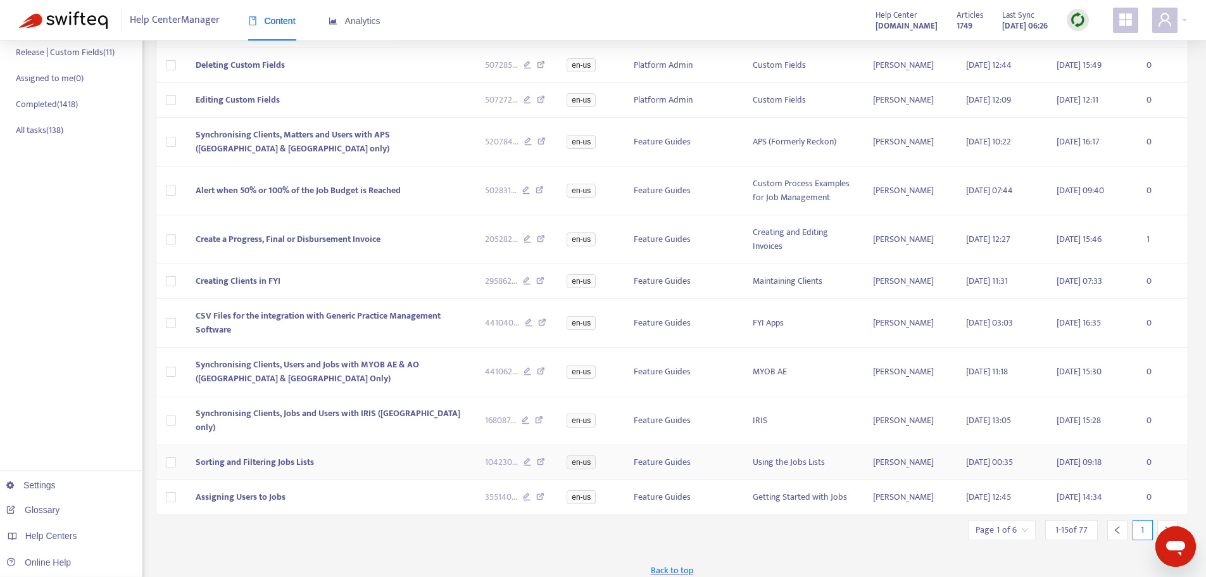
click at [371, 463] on td "Sorting and Filtering Jobs Lists" at bounding box center [329, 462] width 289 height 35
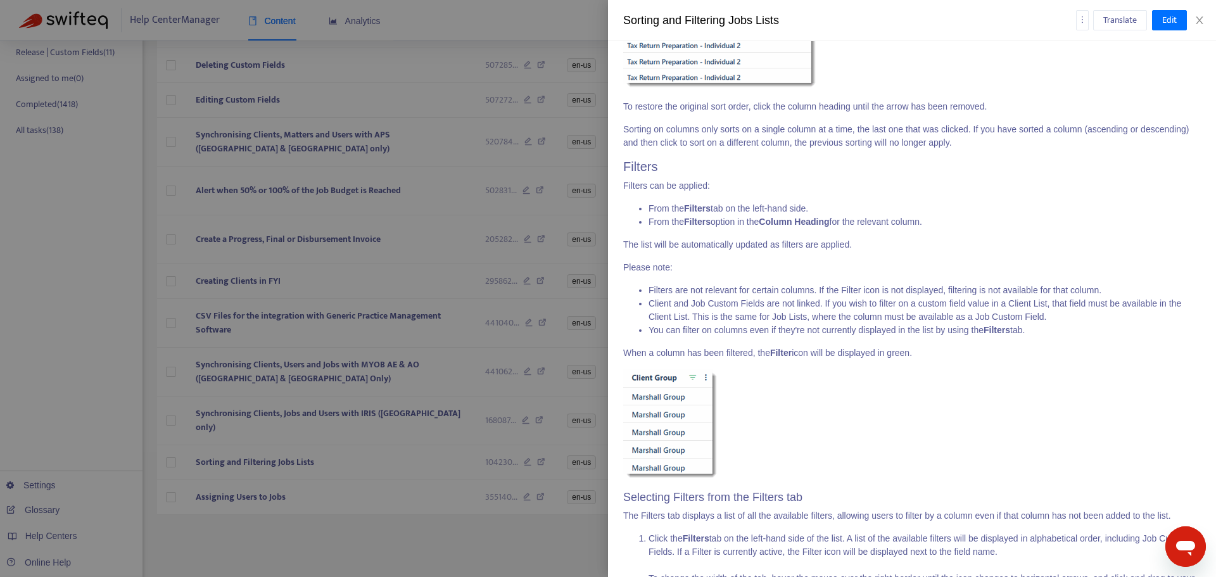
scroll to position [5197, 0]
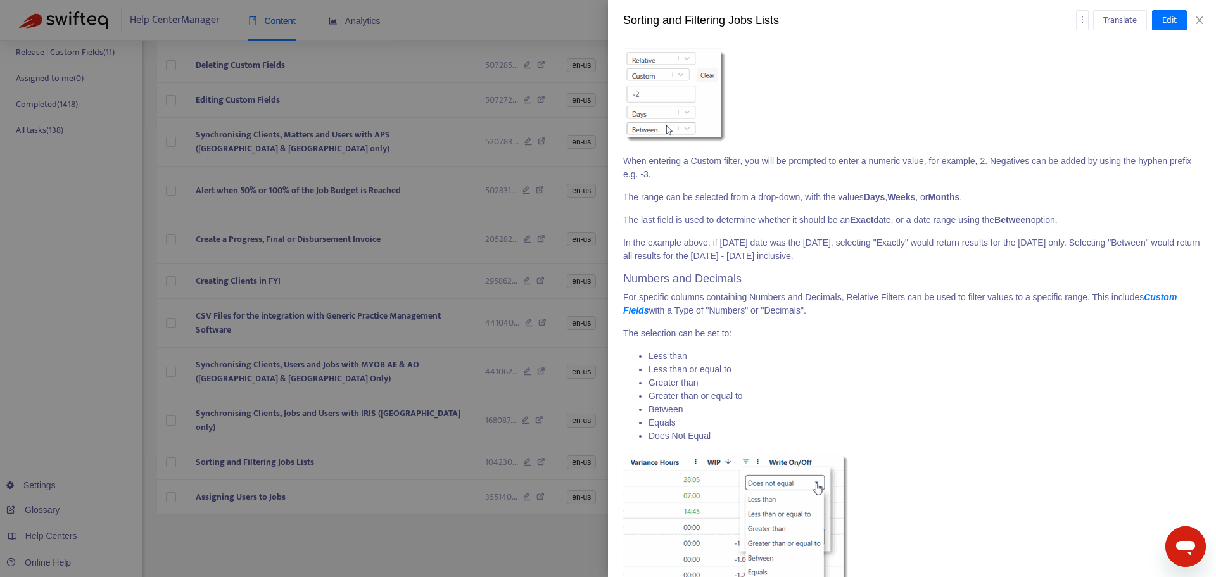
click at [456, 524] on div at bounding box center [608, 288] width 1216 height 577
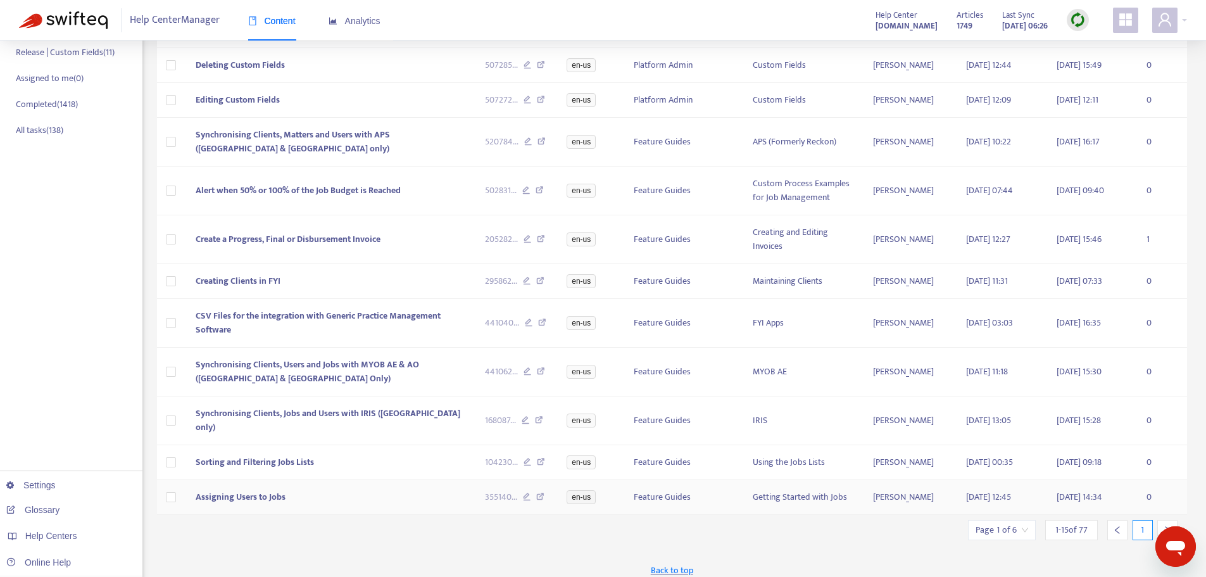
click at [368, 508] on td "Assigning Users to Jobs" at bounding box center [329, 497] width 289 height 35
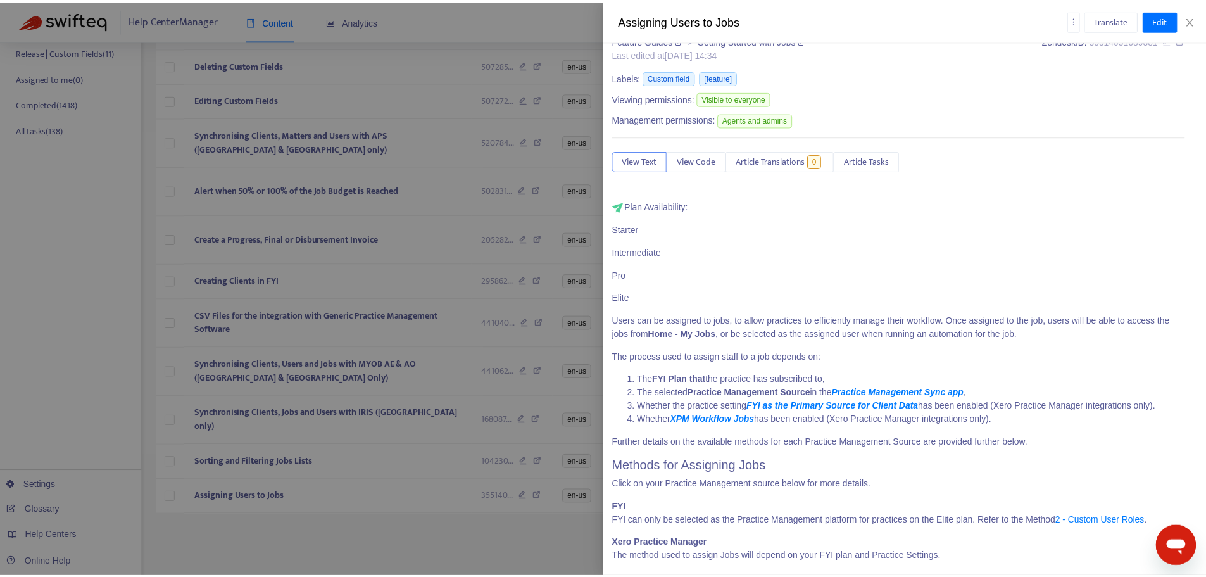
scroll to position [0, 6]
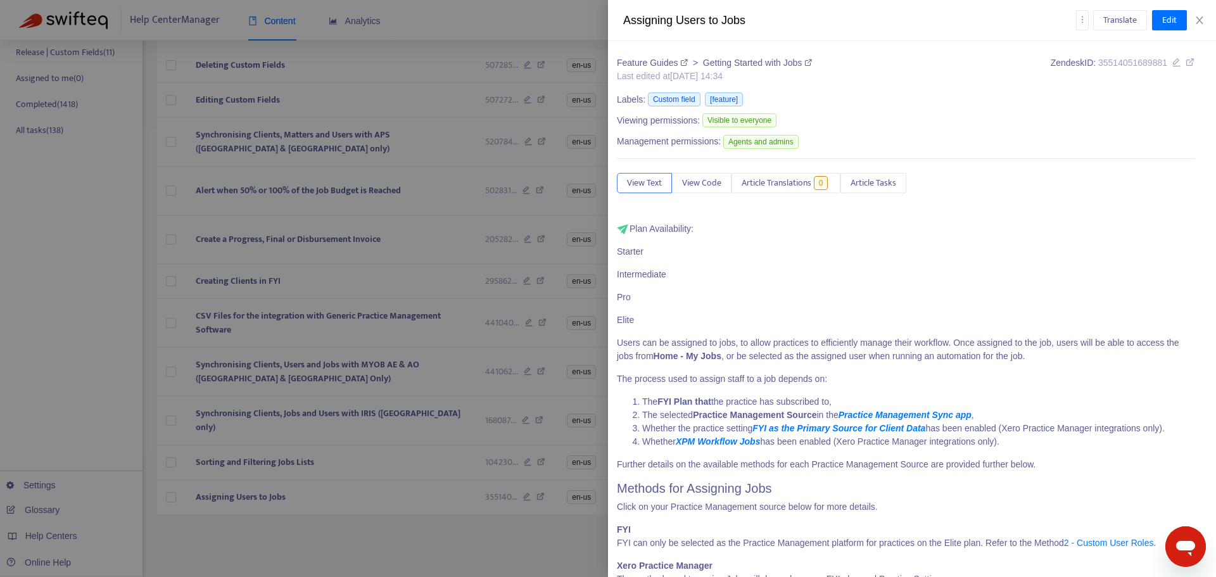
click at [1185, 60] on icon at bounding box center [1189, 62] width 9 height 9
click at [317, 540] on div at bounding box center [608, 288] width 1216 height 577
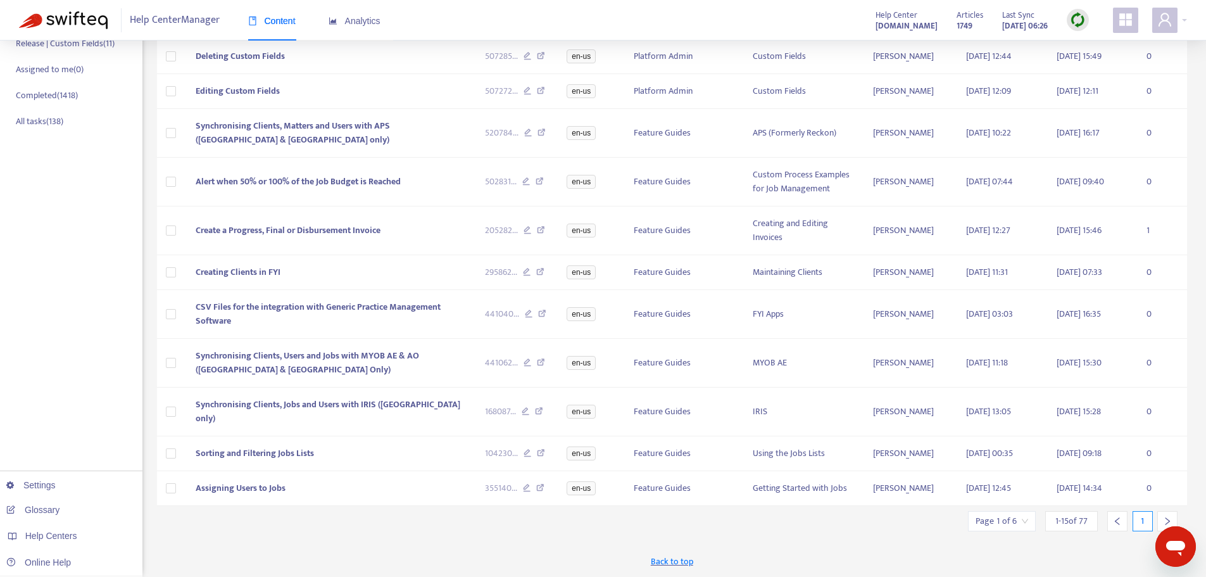
click at [1162, 513] on div at bounding box center [1167, 521] width 20 height 20
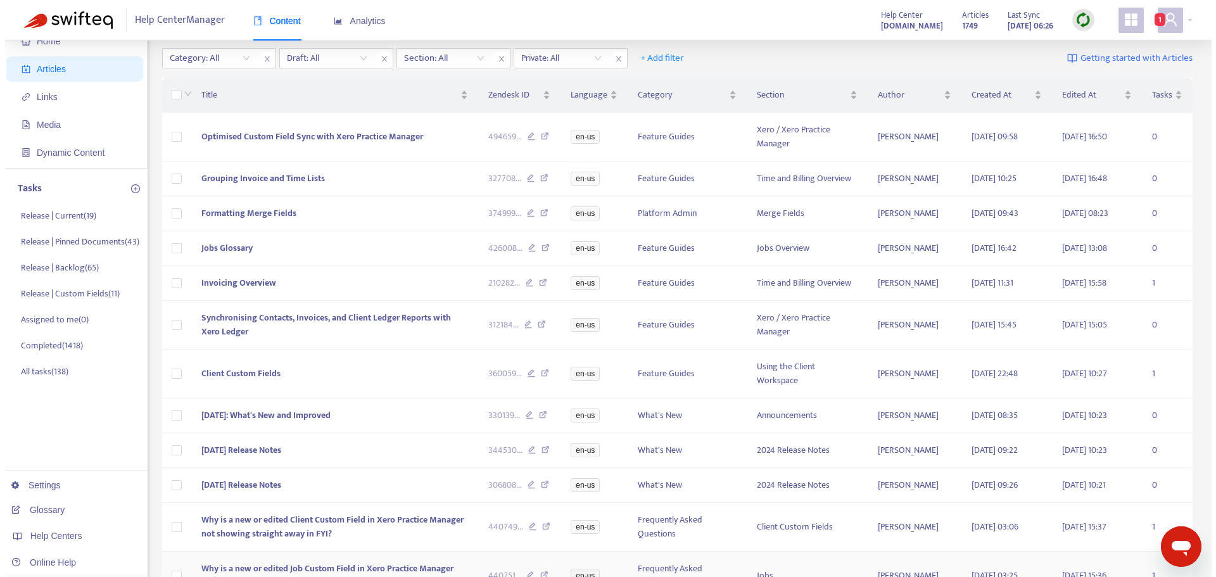
scroll to position [0, 0]
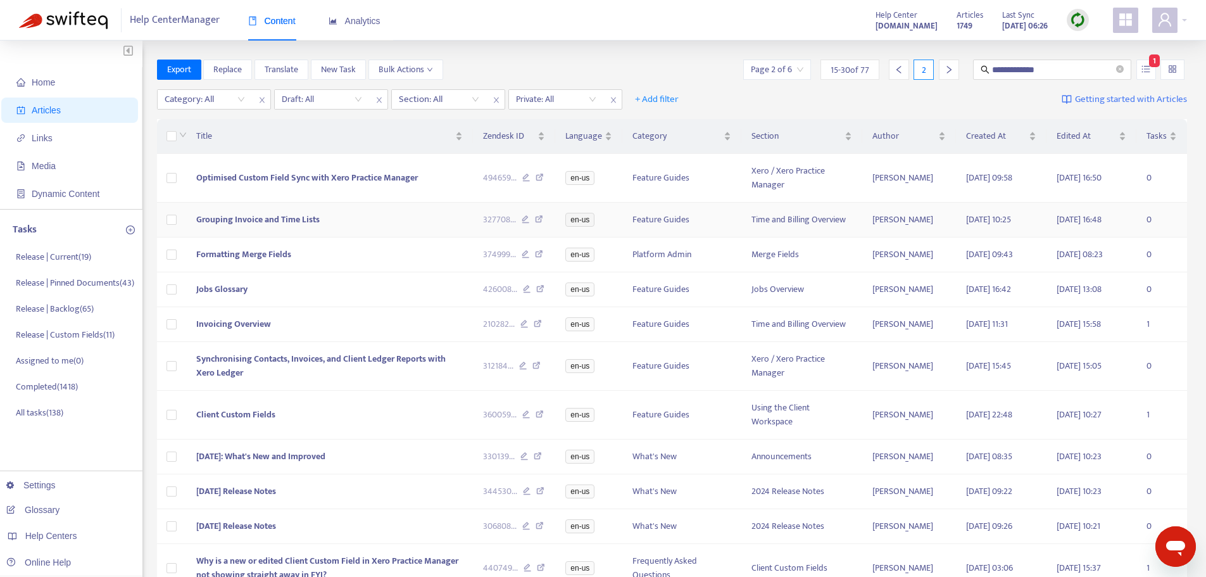
click at [353, 219] on td "Grouping Invoice and Time Lists" at bounding box center [329, 220] width 287 height 35
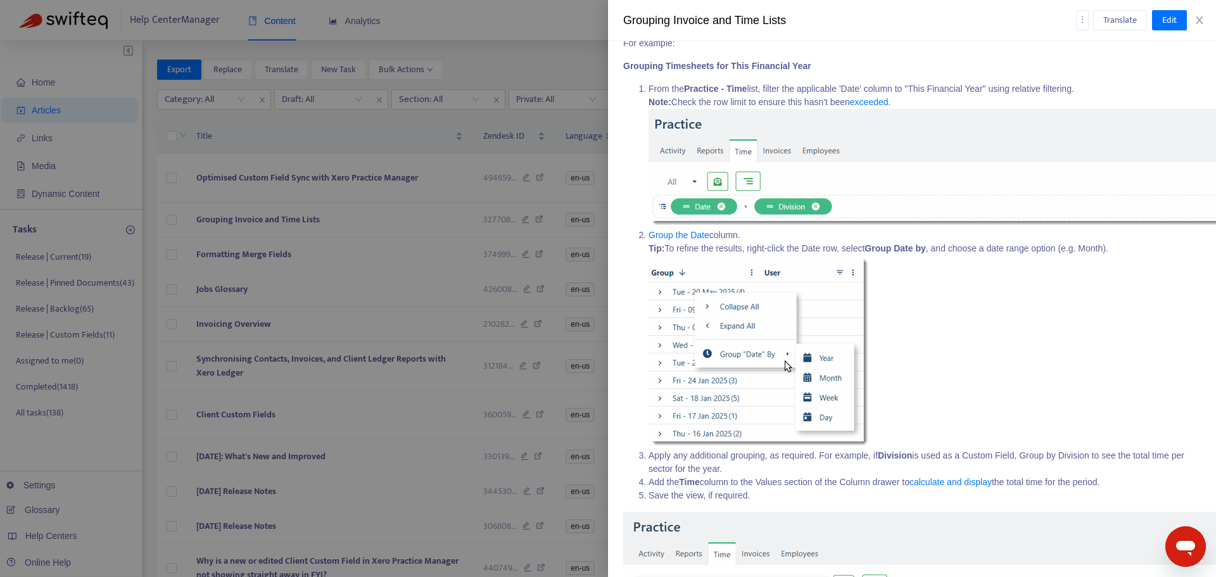
scroll to position [7808, 0]
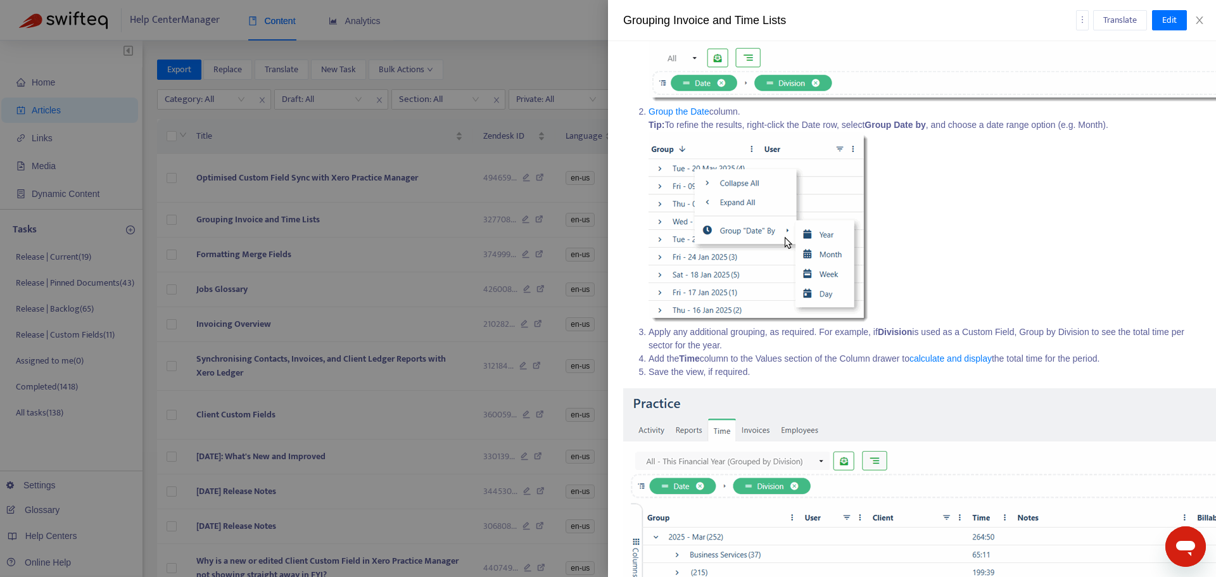
click at [314, 219] on div at bounding box center [608, 288] width 1216 height 577
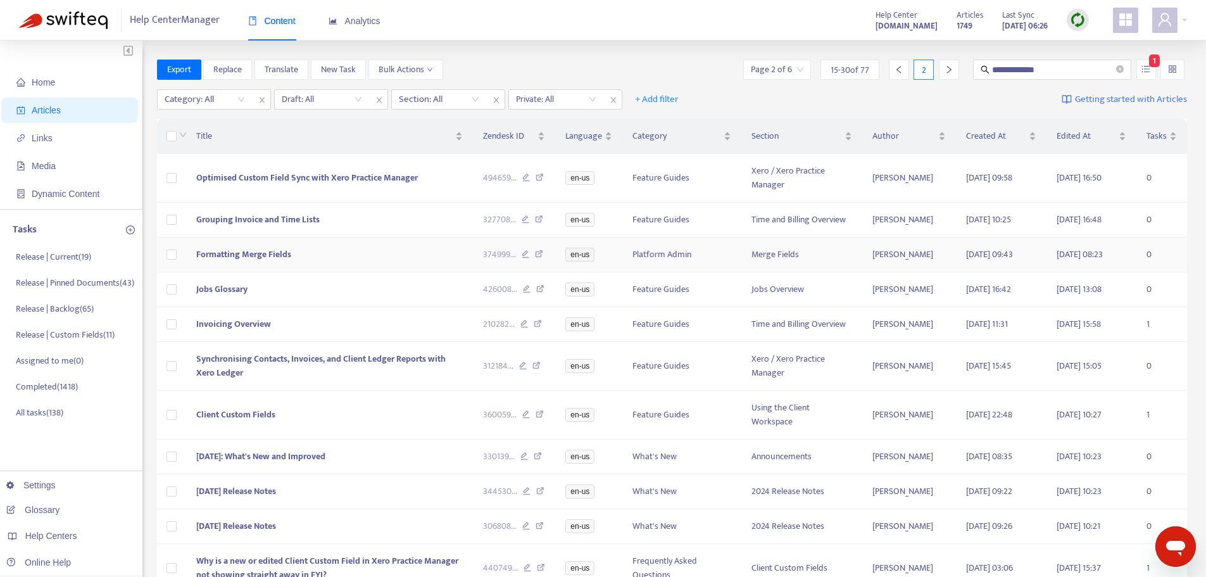
click at [342, 261] on td "Formatting Merge Fields" at bounding box center [329, 254] width 287 height 35
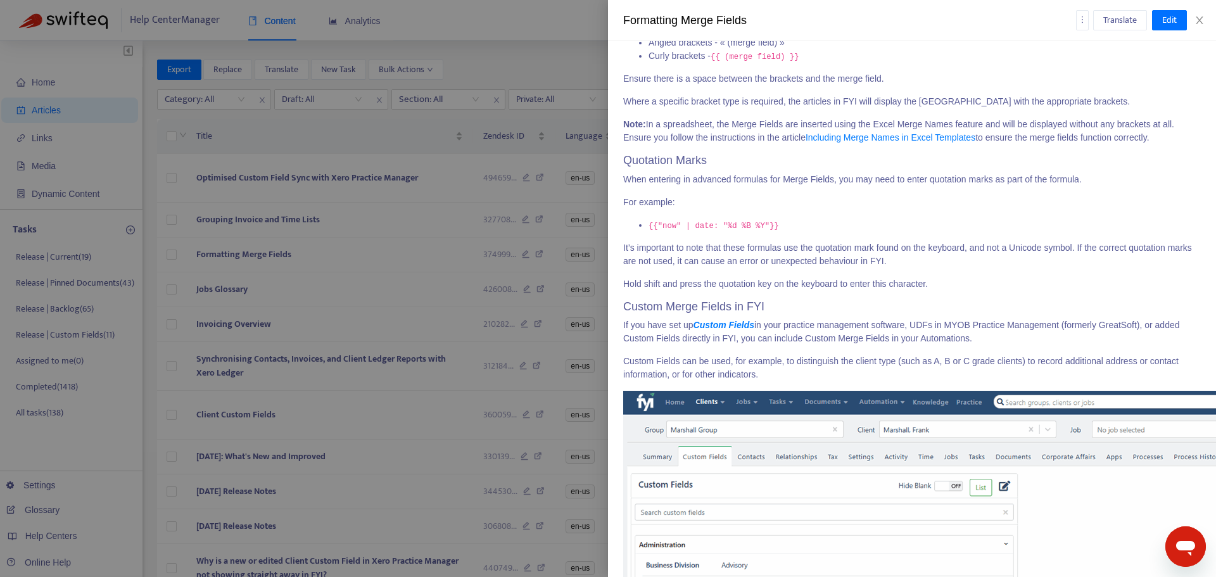
scroll to position [490, 0]
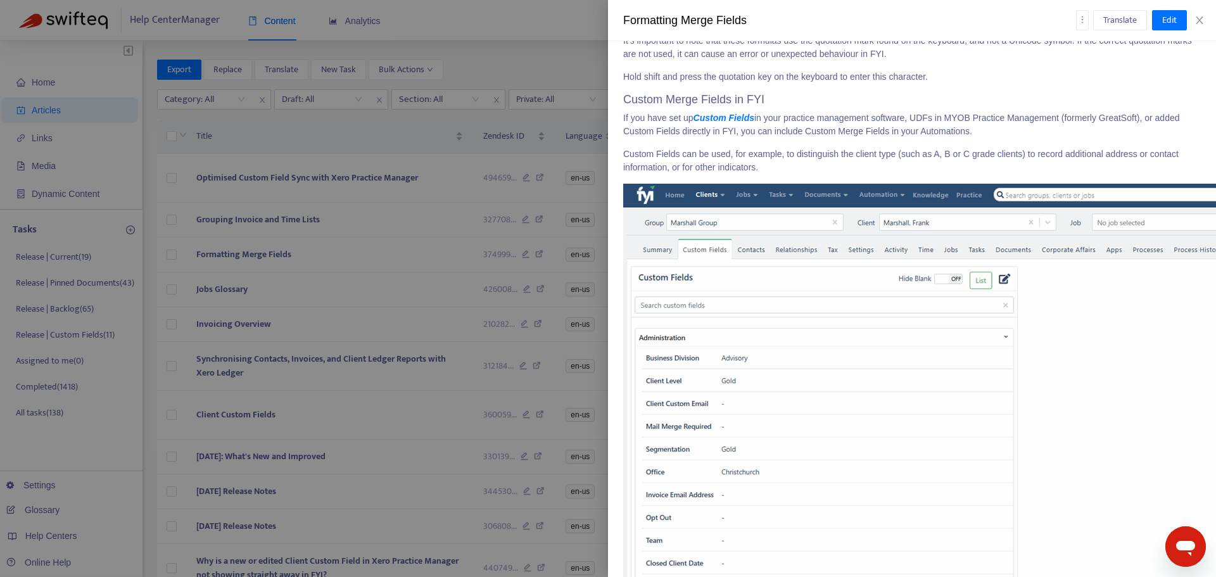
click at [1082, 153] on p "Custom Fields can be used, for example, to distinguish the client type (such as…" at bounding box center [911, 161] width 577 height 27
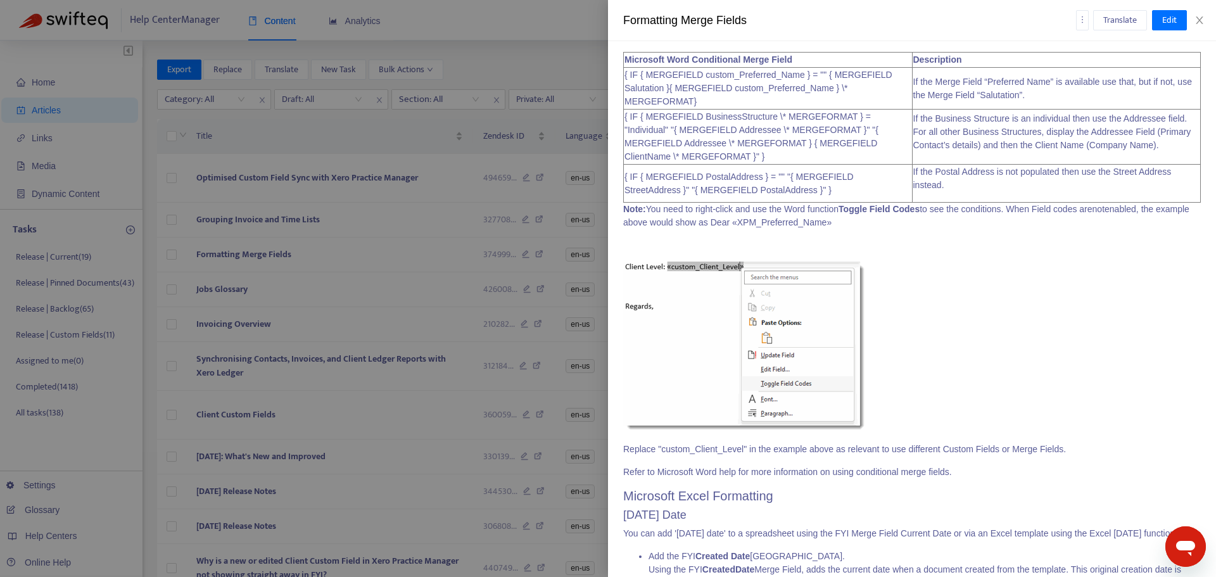
scroll to position [8138, 0]
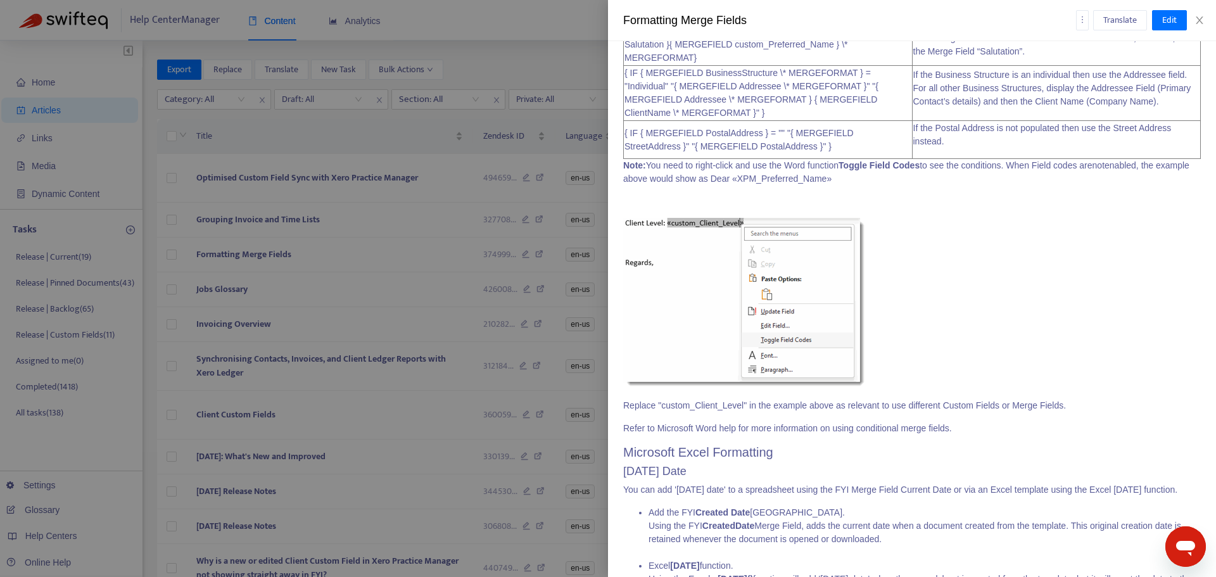
click at [325, 283] on div at bounding box center [608, 288] width 1216 height 577
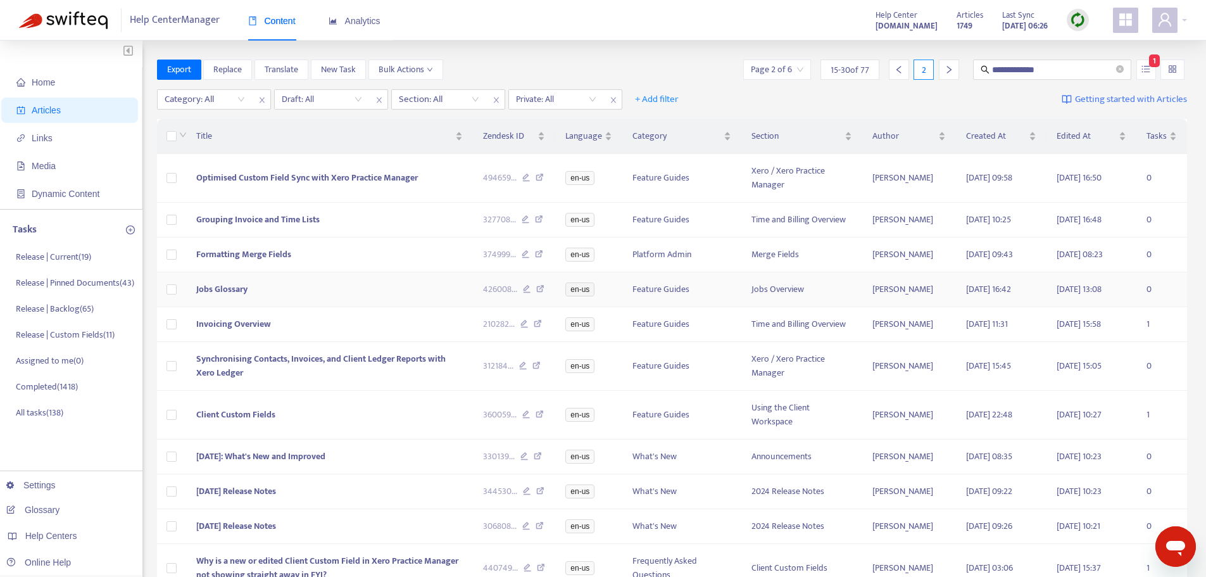
click at [320, 294] on td "Jobs Glossary" at bounding box center [329, 289] width 287 height 35
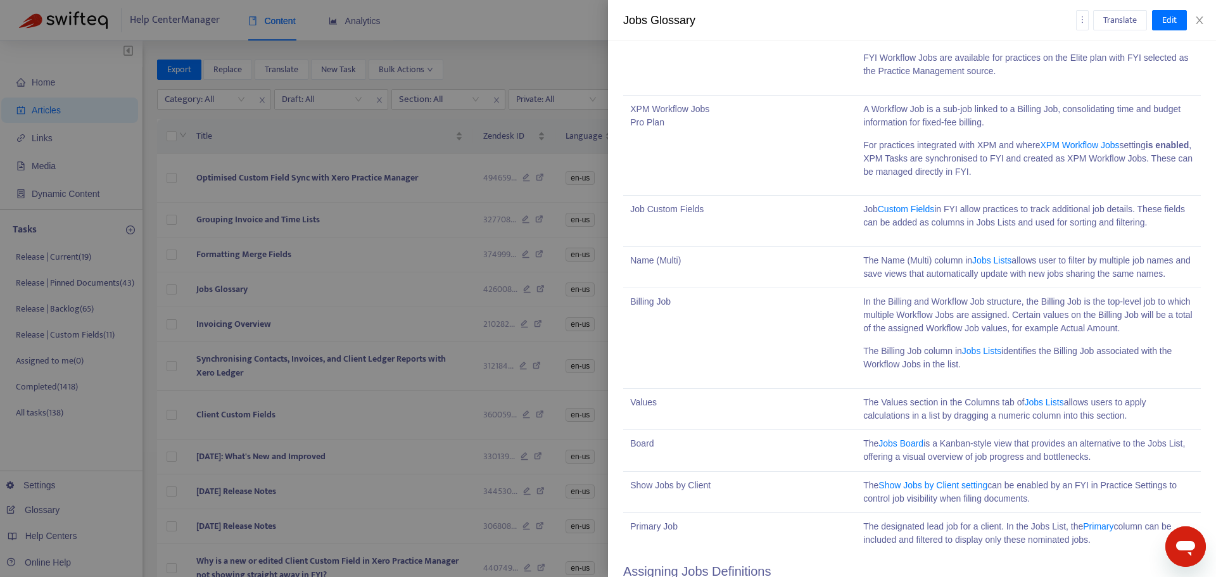
scroll to position [1281, 0]
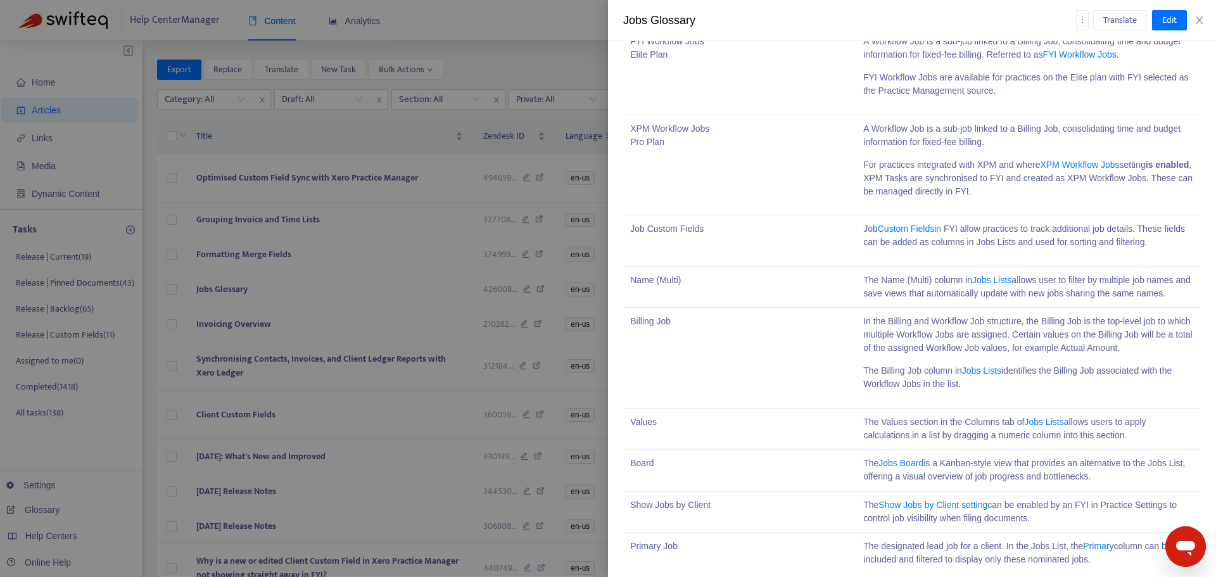
click at [308, 332] on div at bounding box center [608, 288] width 1216 height 577
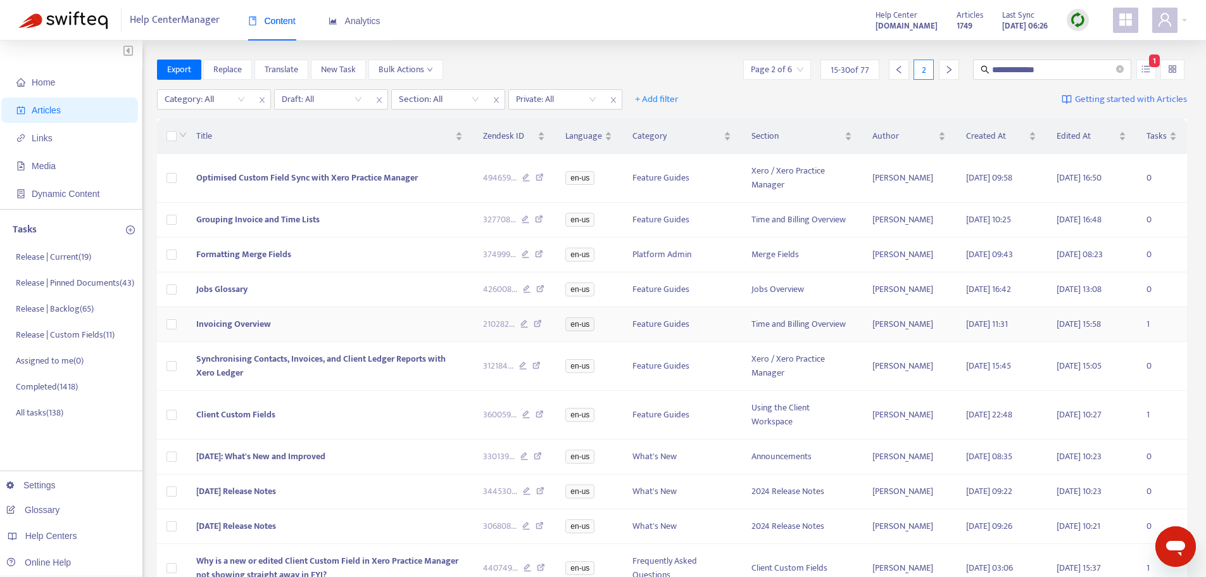
click at [312, 326] on td "Invoicing Overview" at bounding box center [329, 324] width 287 height 35
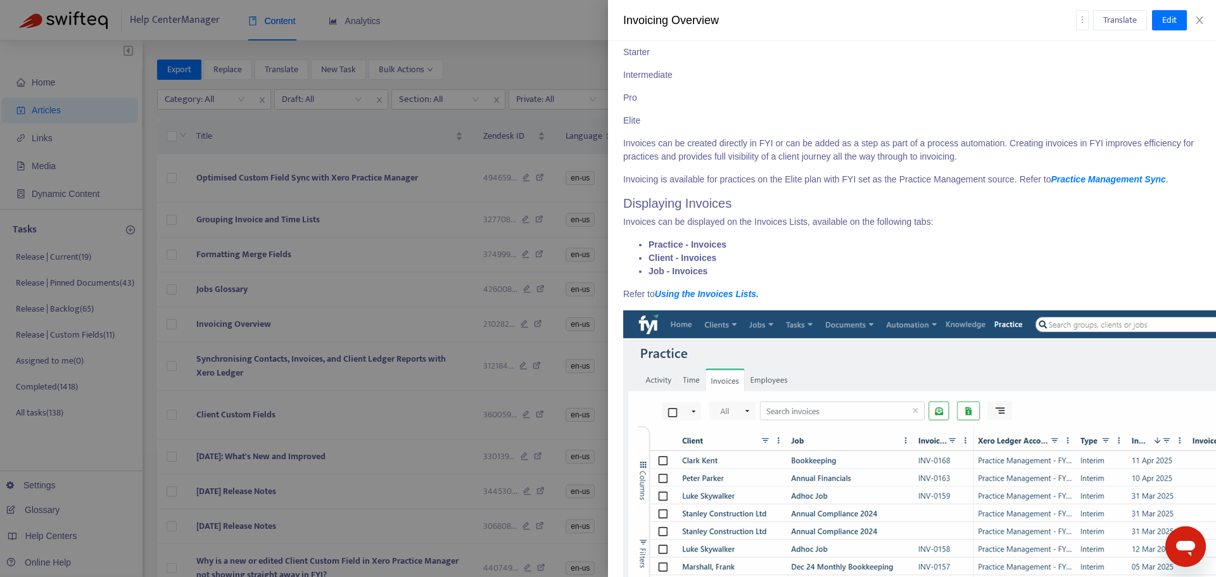
scroll to position [0, 0]
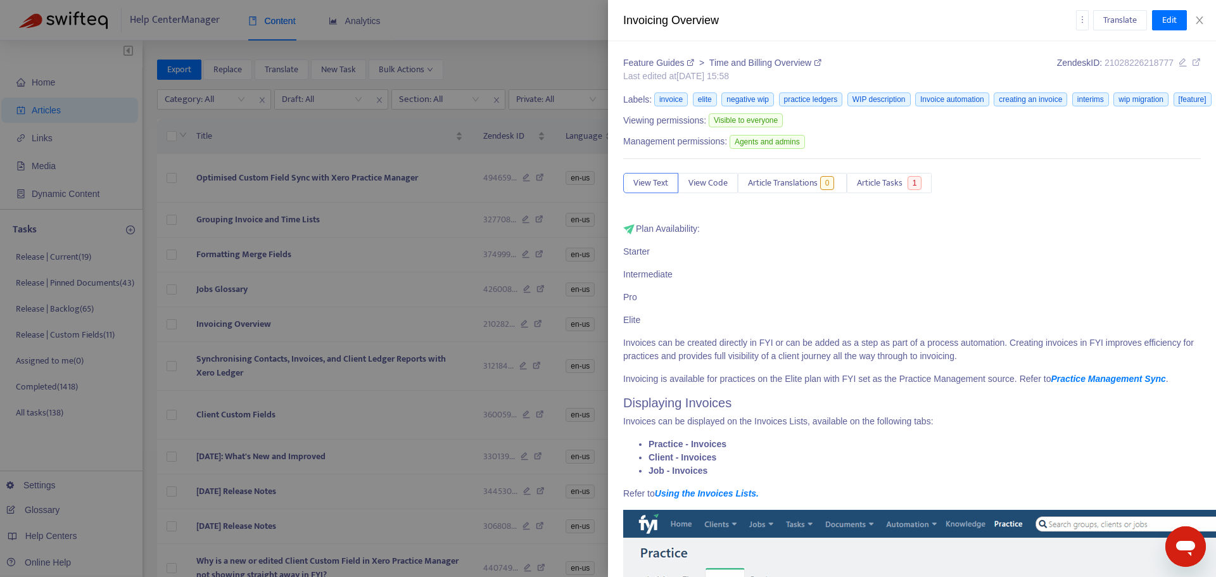
click at [1191, 61] on icon at bounding box center [1195, 62] width 9 height 9
click at [332, 378] on div at bounding box center [608, 288] width 1216 height 577
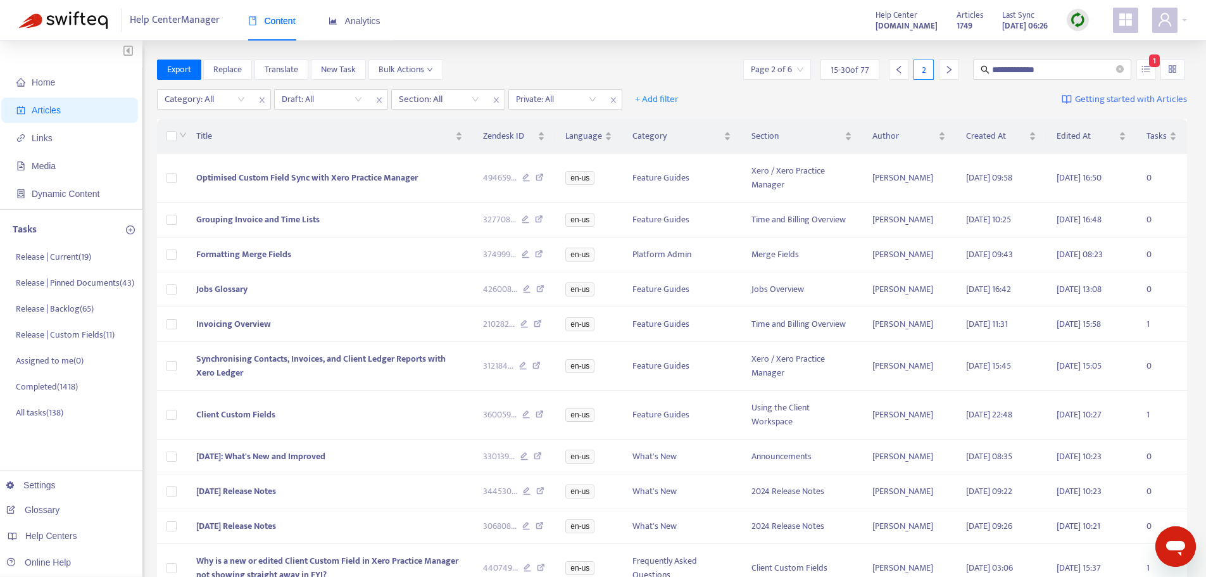
click at [332, 378] on td "Synchronising Contacts, Invoices, and Client Ledger Reports with Xero Ledger" at bounding box center [329, 366] width 287 height 49
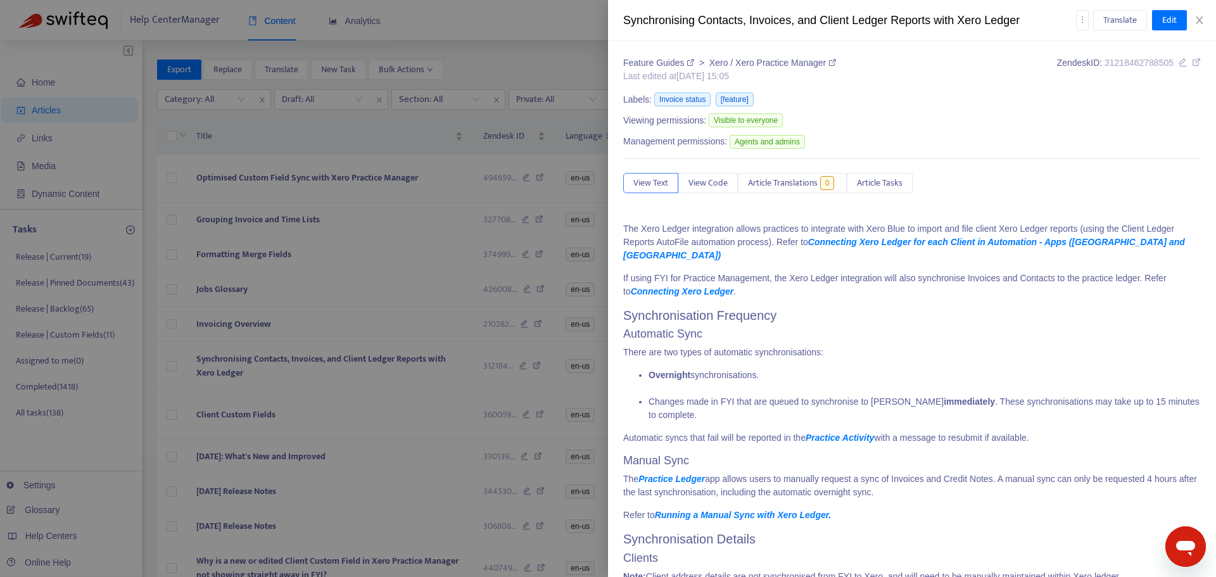
click at [1191, 65] on icon at bounding box center [1195, 62] width 9 height 9
click at [291, 441] on div at bounding box center [608, 288] width 1216 height 577
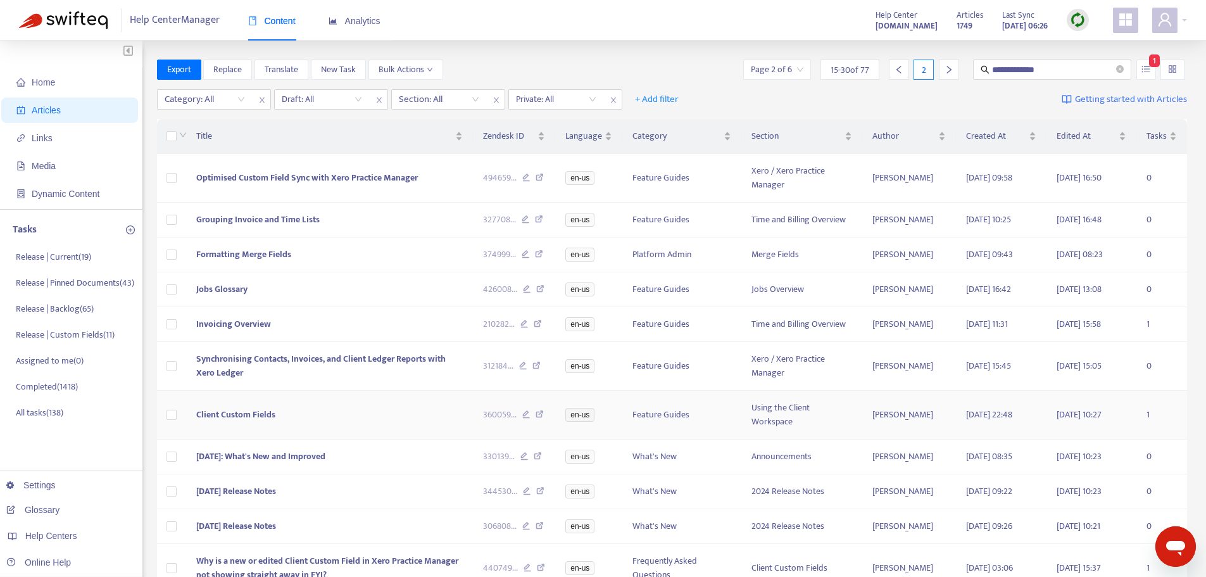
click at [298, 427] on td "Client Custom Fields" at bounding box center [329, 415] width 287 height 49
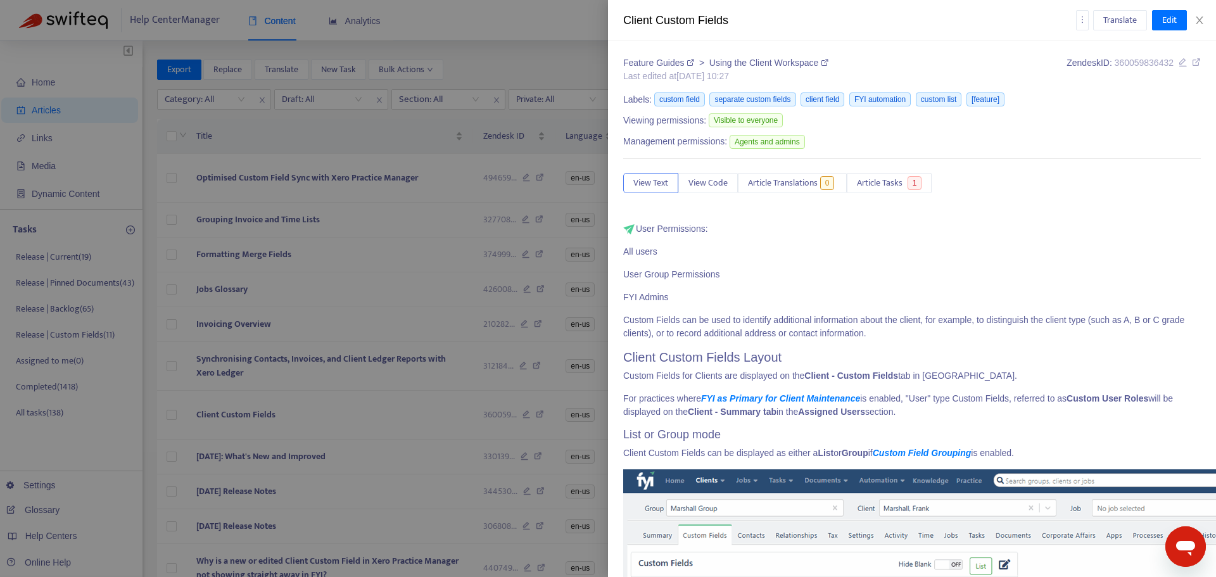
click at [1178, 58] on icon at bounding box center [1182, 62] width 9 height 9
click at [351, 441] on div at bounding box center [608, 288] width 1216 height 577
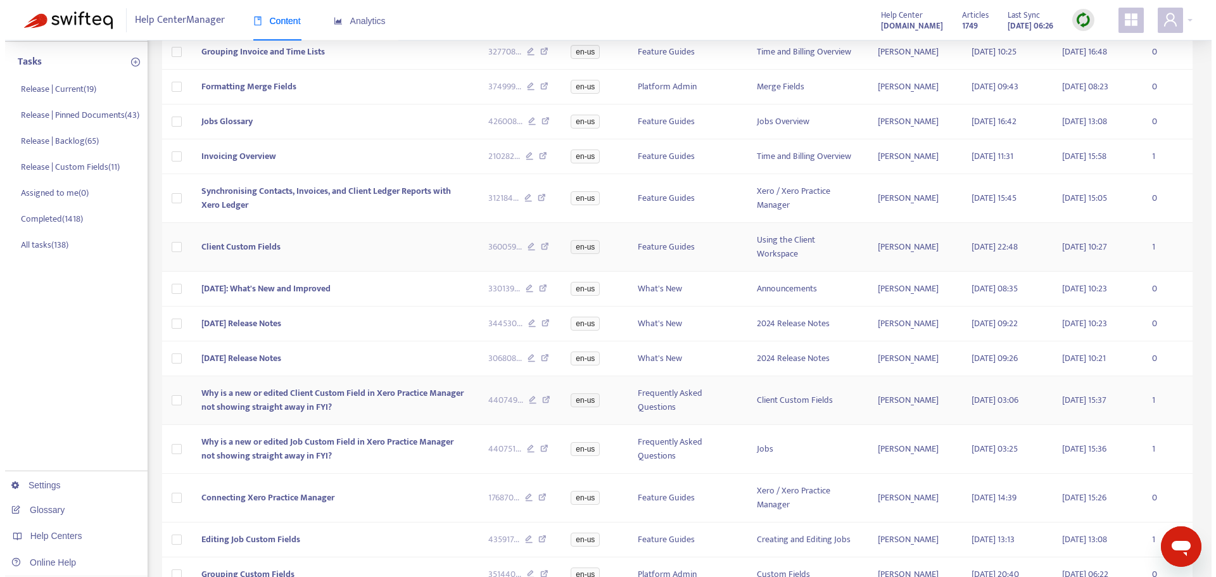
scroll to position [190, 0]
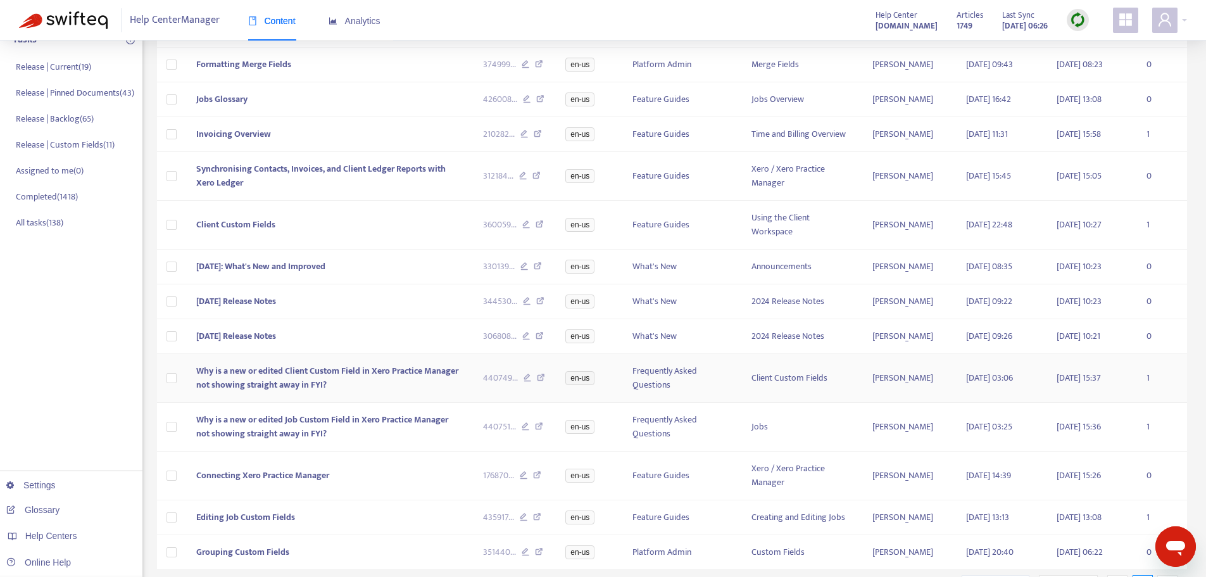
click at [372, 403] on td "Why is a new or edited Client Custom Field in Xero Practice Manager not showing…" at bounding box center [329, 378] width 287 height 49
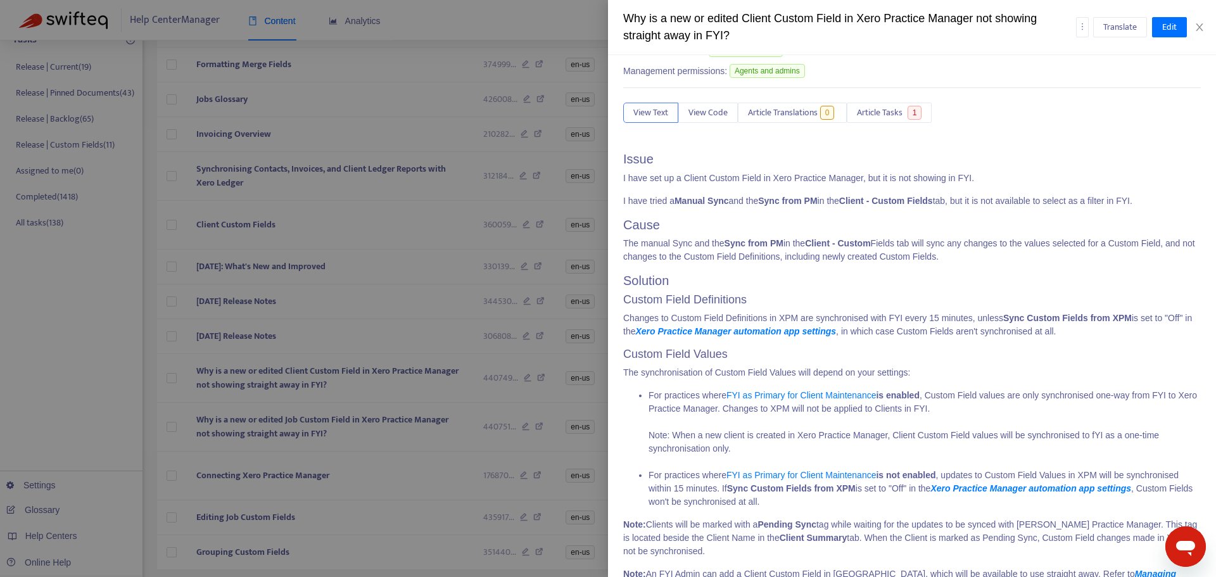
scroll to position [92, 0]
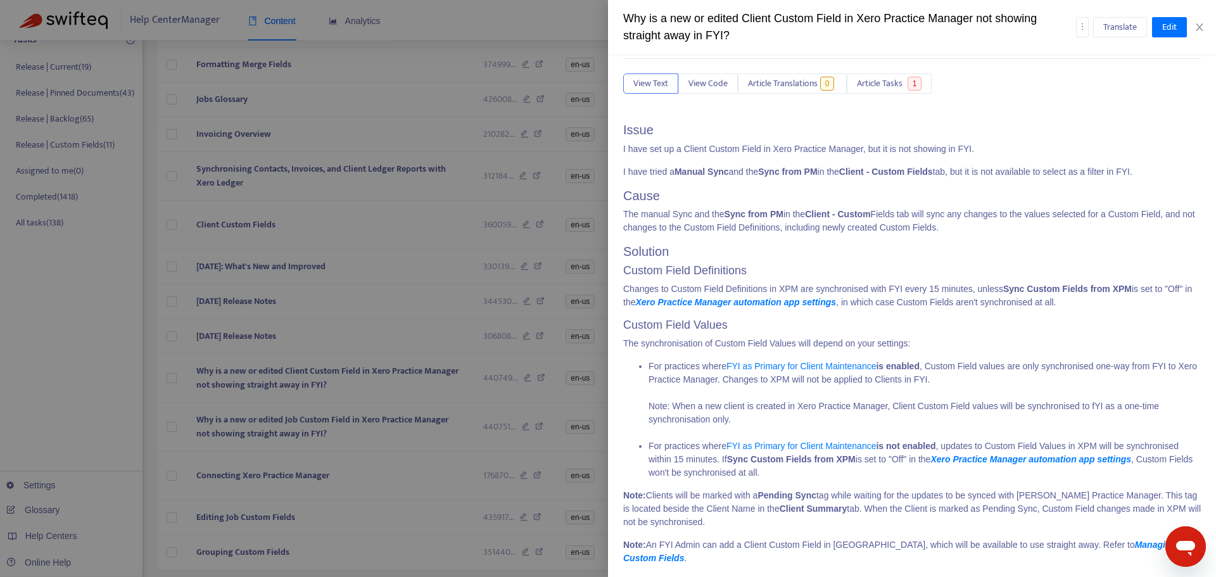
click at [1159, 344] on p "The synchronisation of Custom Field Values will depend on your settings:" at bounding box center [911, 343] width 577 height 13
click at [908, 536] on span "Issue I have set up a Client Custom Field in Xero Practice Manager, but it is n…" at bounding box center [911, 343] width 577 height 443
click at [912, 544] on p "Note: An FYI Admin can add a Client Custom Field in [GEOGRAPHIC_DATA], which wi…" at bounding box center [911, 551] width 577 height 27
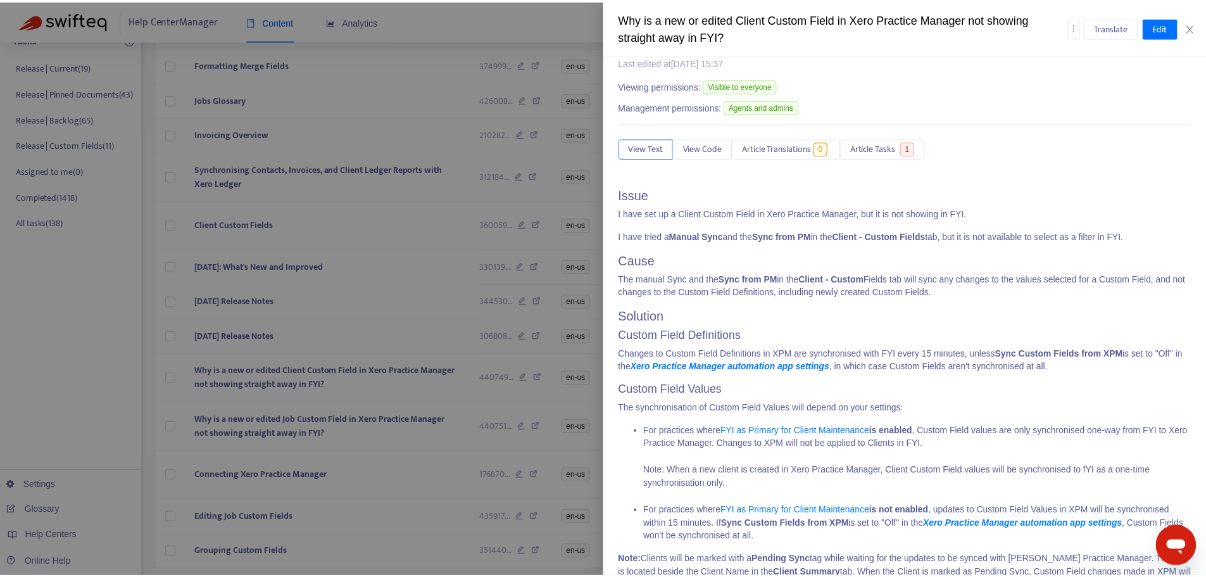
scroll to position [0, 0]
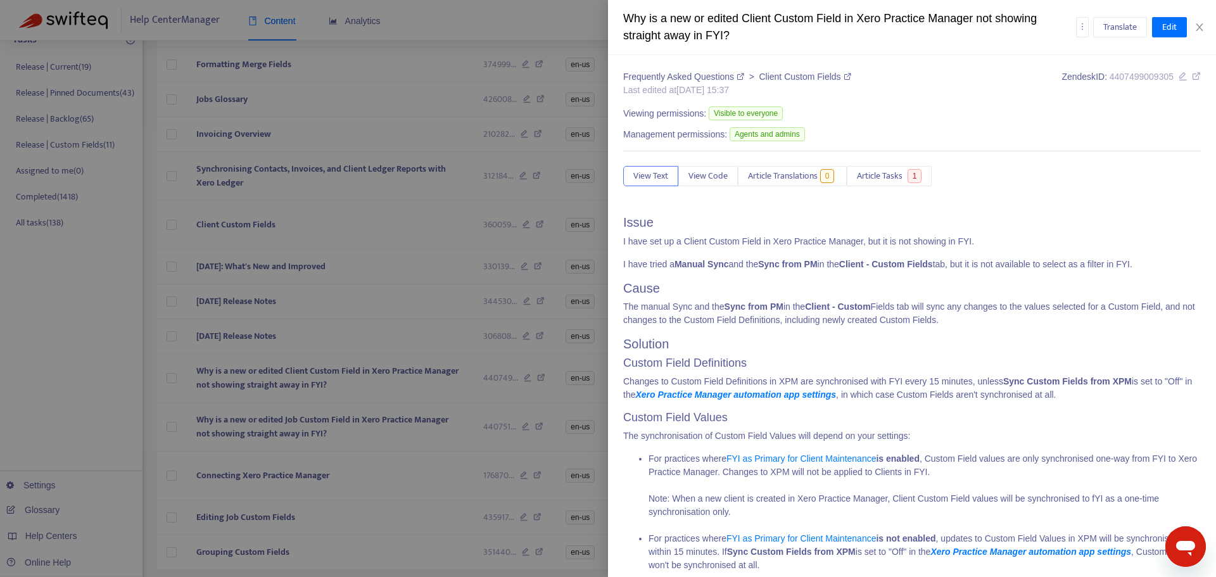
click at [1178, 77] on icon at bounding box center [1182, 76] width 9 height 9
click at [323, 399] on div at bounding box center [608, 288] width 1216 height 577
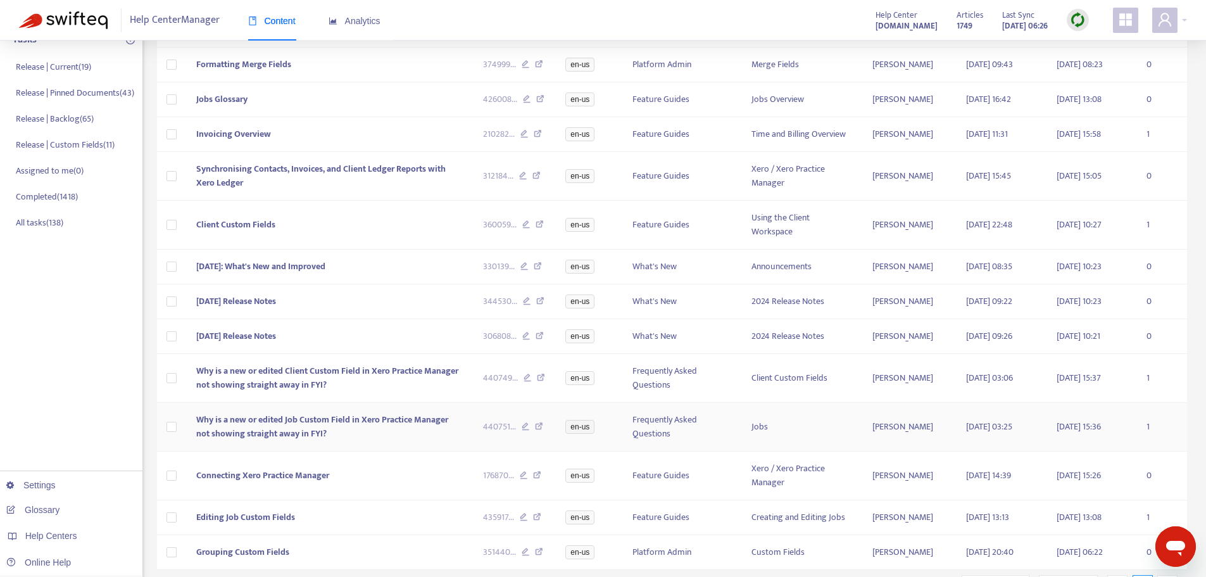
click at [525, 434] on icon at bounding box center [526, 427] width 8 height 11
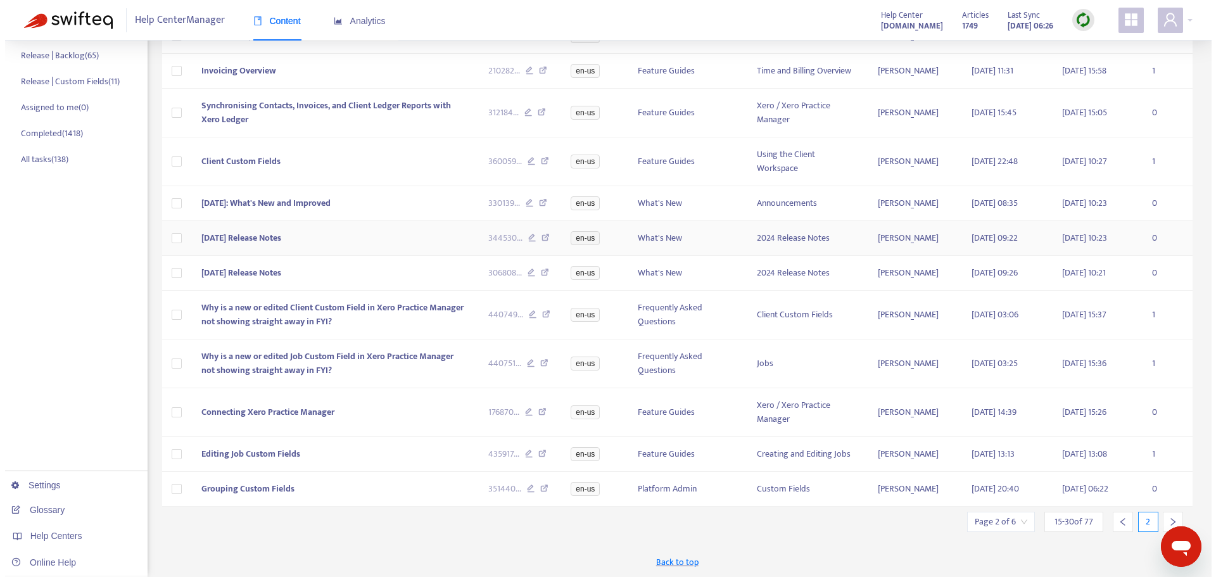
scroll to position [260, 0]
click at [353, 418] on td "Connecting Xero Practice Manager" at bounding box center [329, 411] width 287 height 49
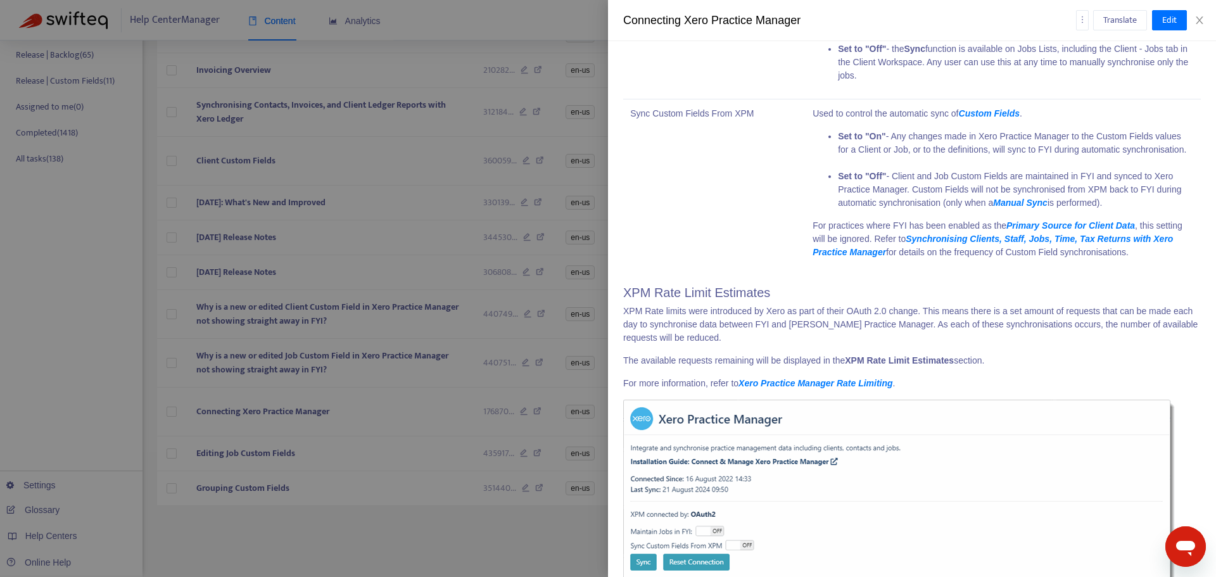
scroll to position [3168, 0]
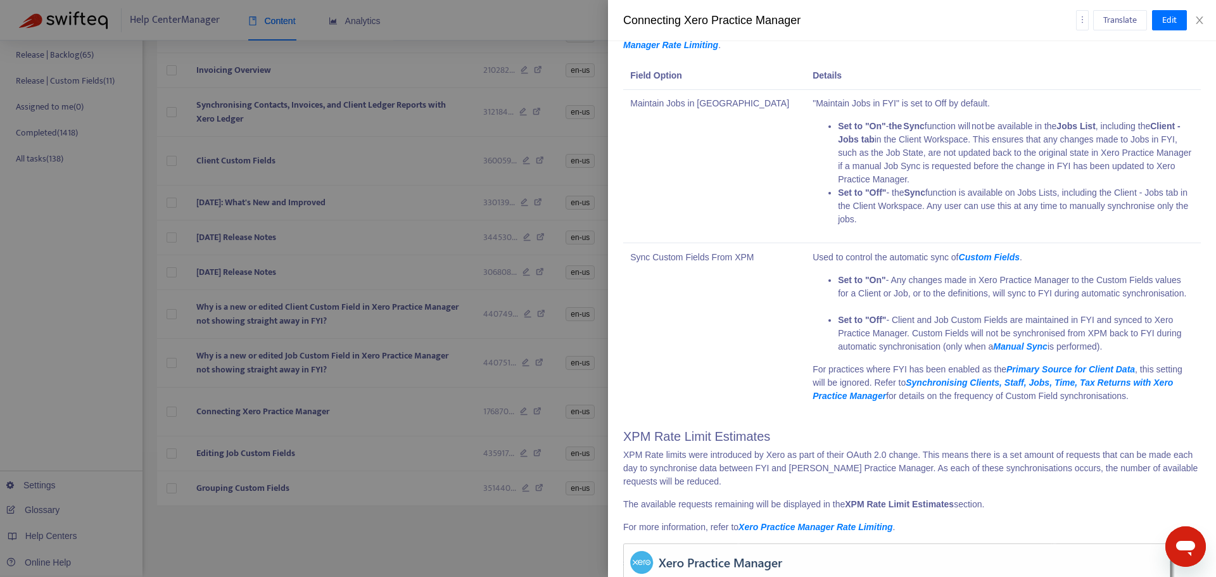
click at [1110, 342] on li "Set to "Off" - Client and Job Custom Fields are maintained in FYI and synced to…" at bounding box center [1016, 333] width 356 height 40
click at [410, 449] on div at bounding box center [608, 288] width 1216 height 577
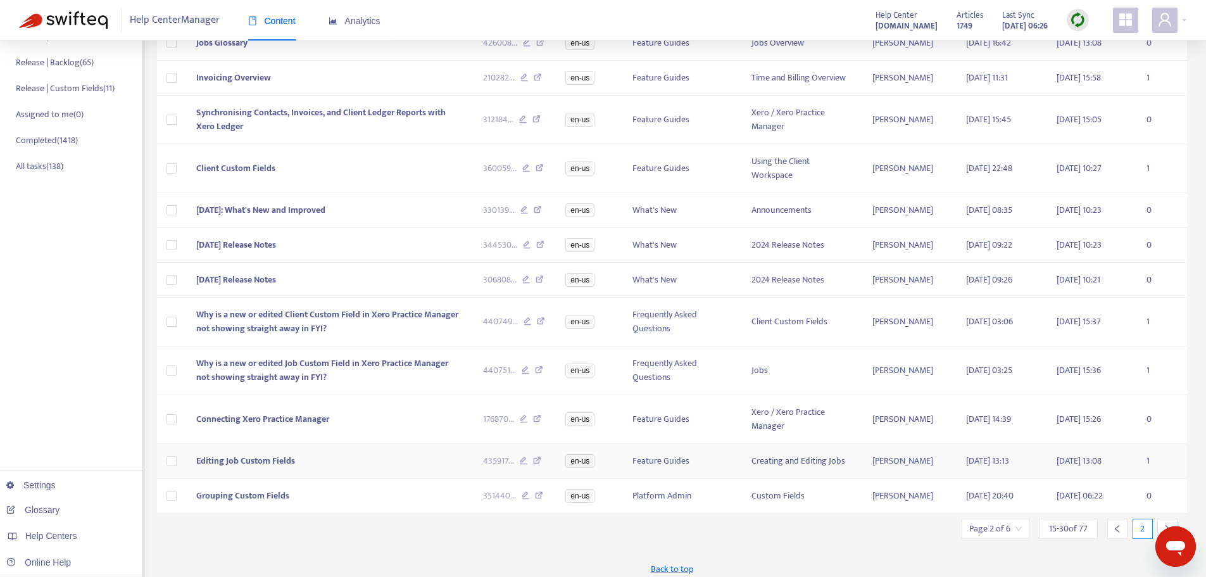
click at [410, 472] on td "Editing Job Custom Fields" at bounding box center [329, 461] width 287 height 35
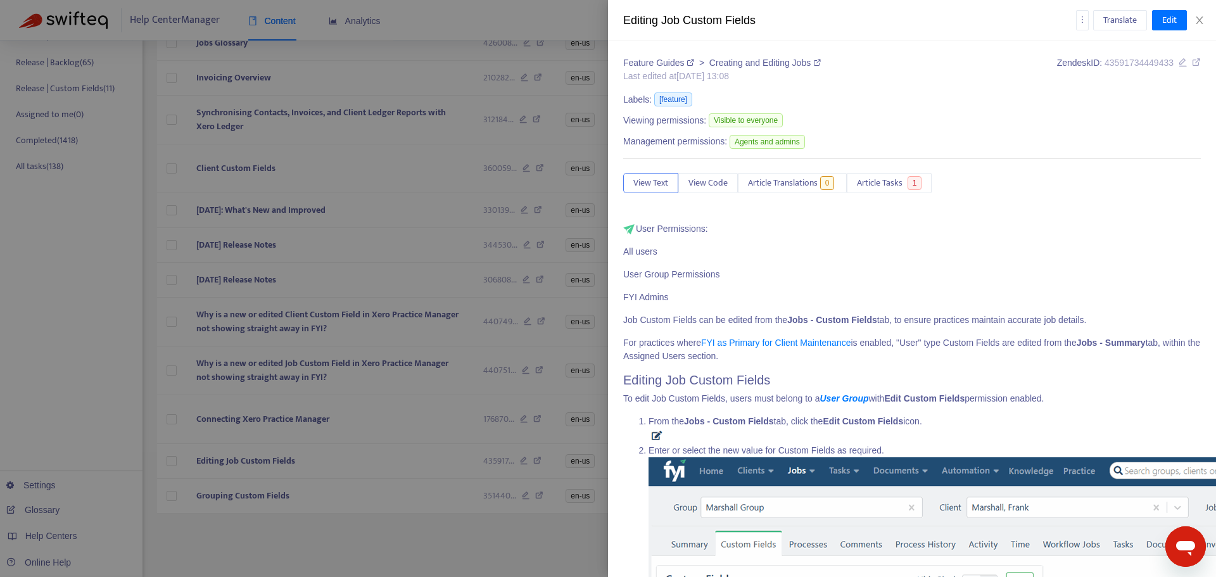
drag, startPoint x: 975, startPoint y: 307, endPoint x: 889, endPoint y: 320, distance: 87.0
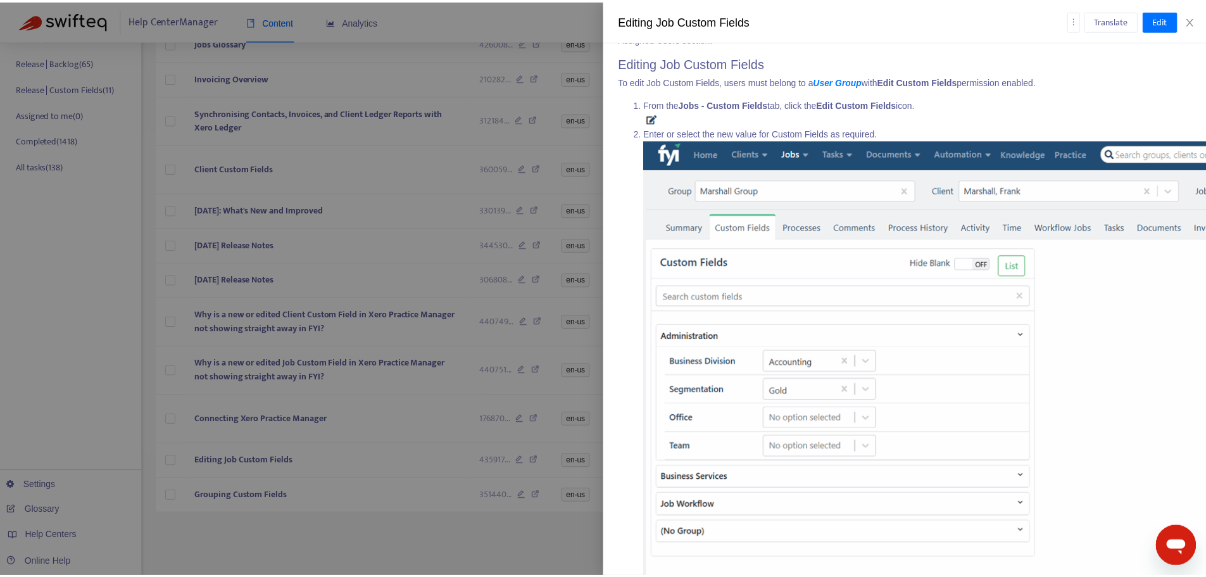
scroll to position [0, 0]
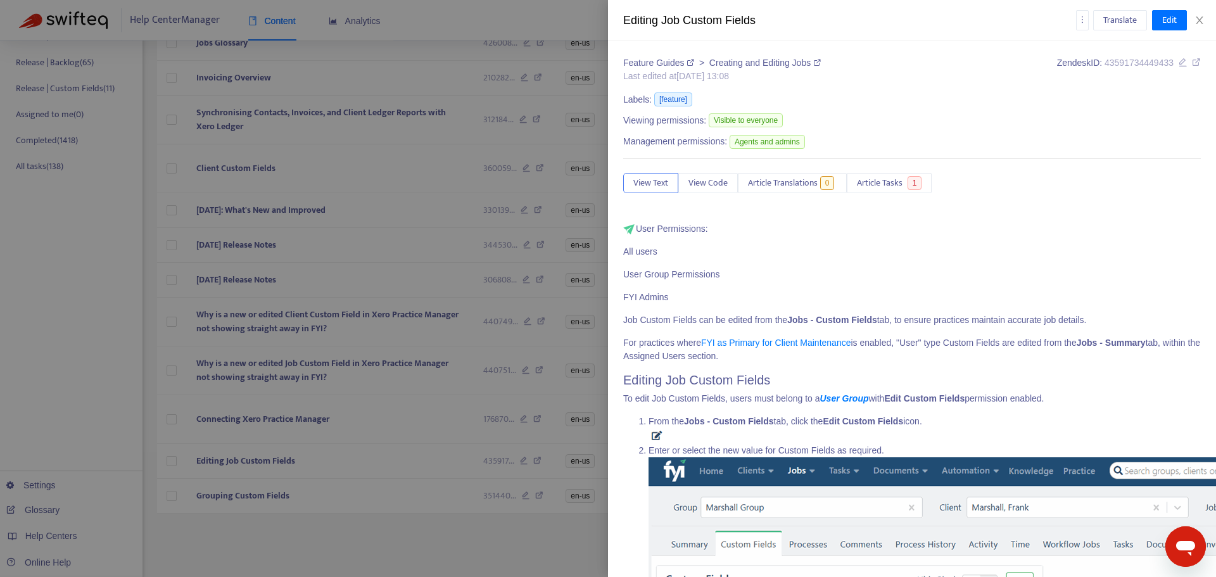
click at [1178, 64] on icon at bounding box center [1182, 62] width 9 height 9
click at [406, 503] on div at bounding box center [608, 288] width 1216 height 577
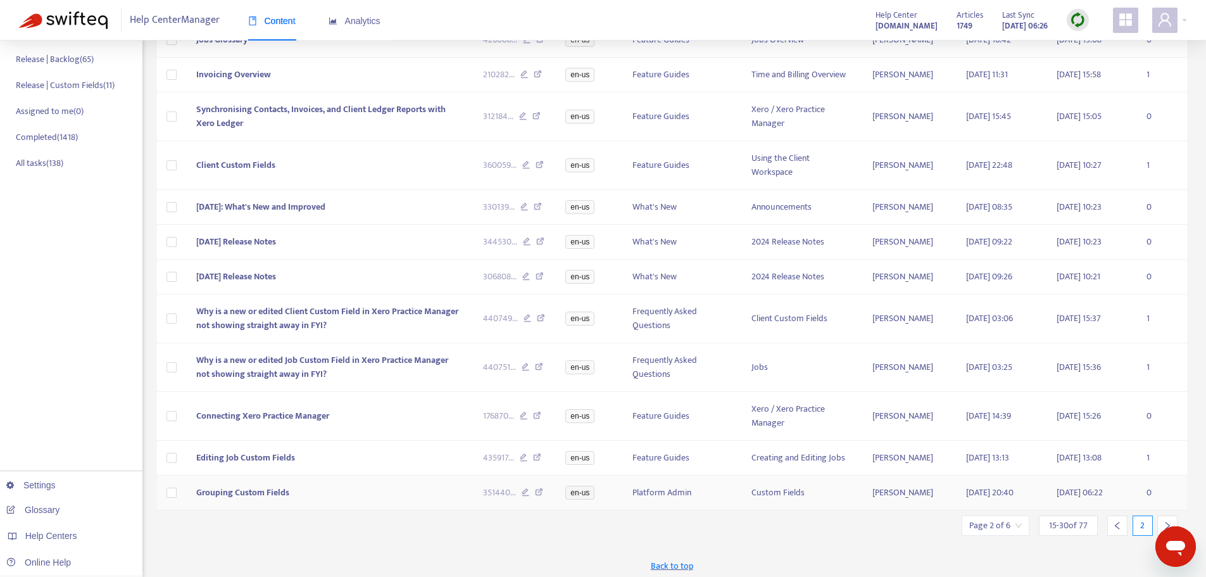
scroll to position [260, 0]
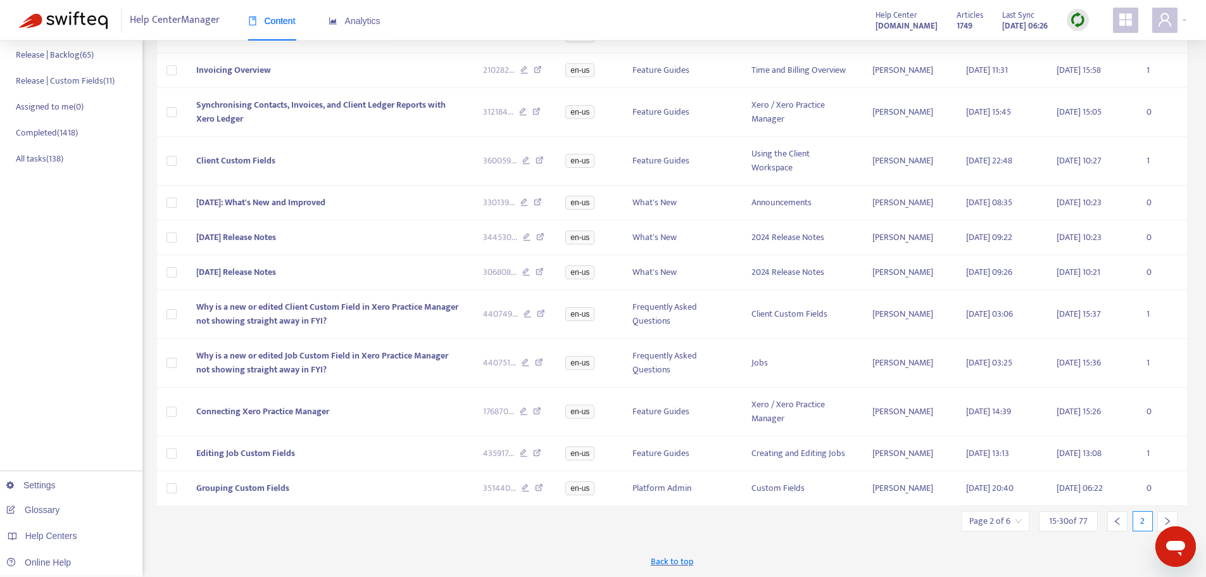
click at [1169, 517] on icon "right" at bounding box center [1167, 521] width 9 height 9
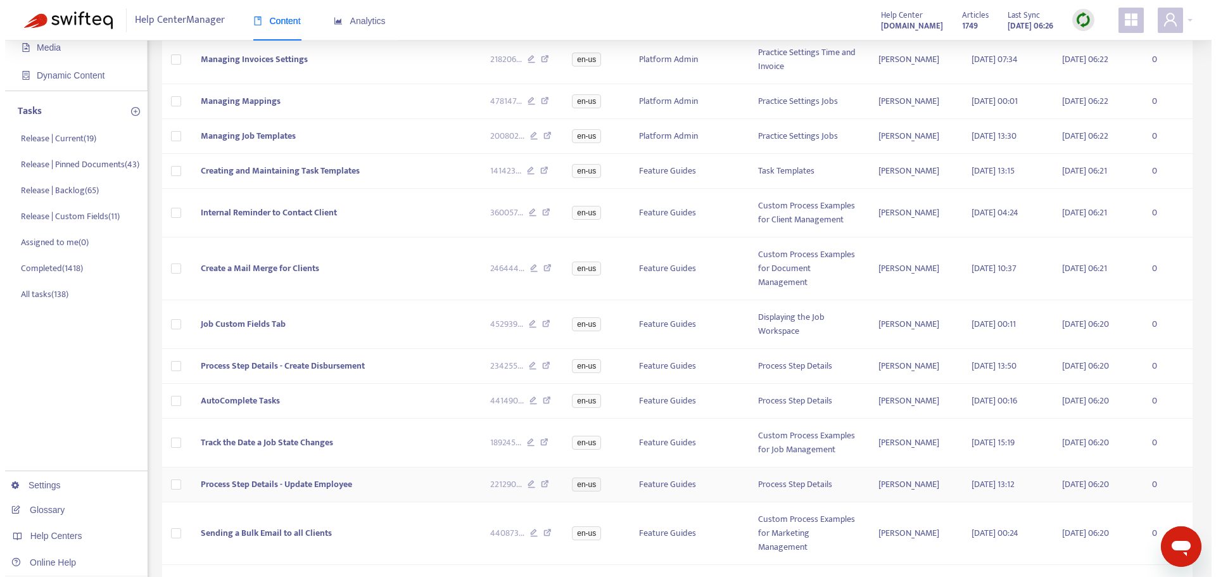
scroll to position [0, 0]
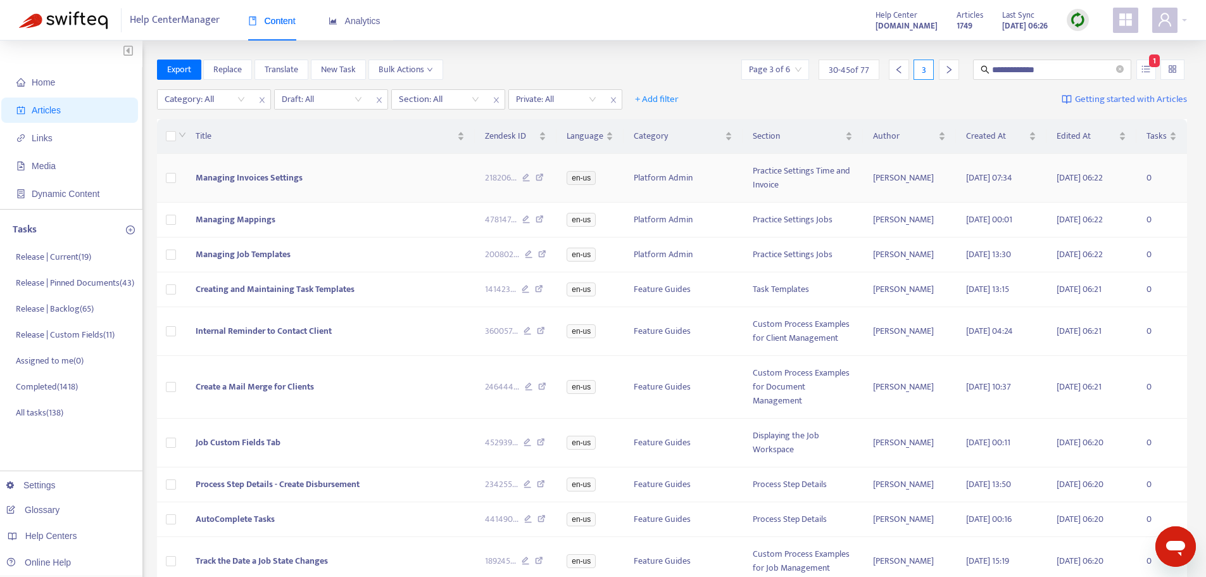
click at [332, 185] on td "Managing Invoices Settings" at bounding box center [329, 178] width 289 height 49
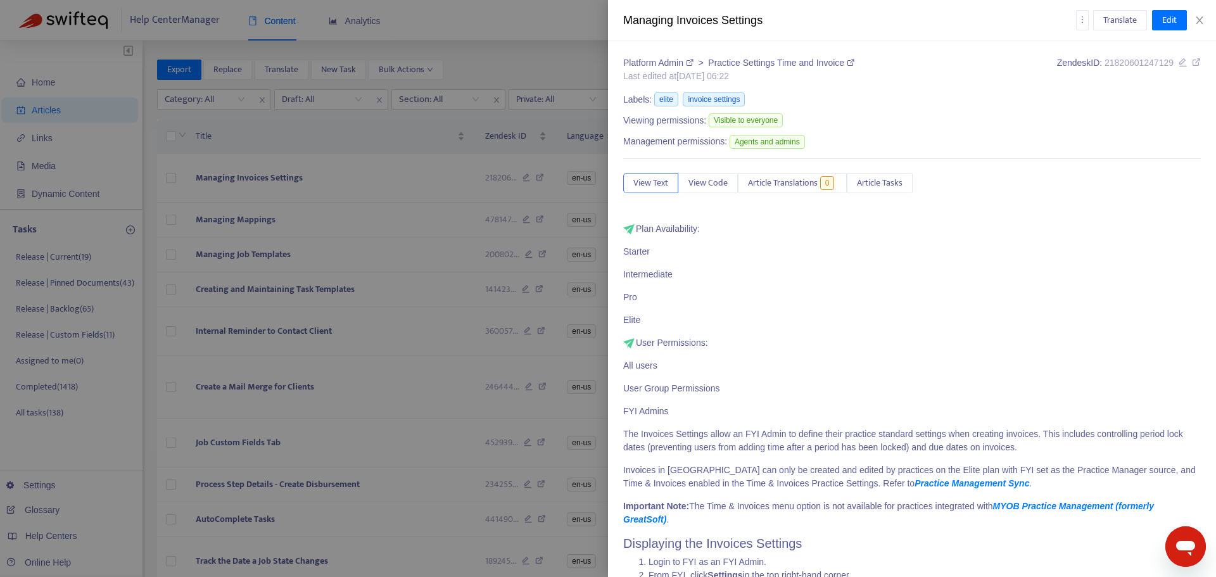
click at [1178, 62] on icon at bounding box center [1182, 62] width 9 height 9
click at [390, 211] on div at bounding box center [608, 288] width 1216 height 577
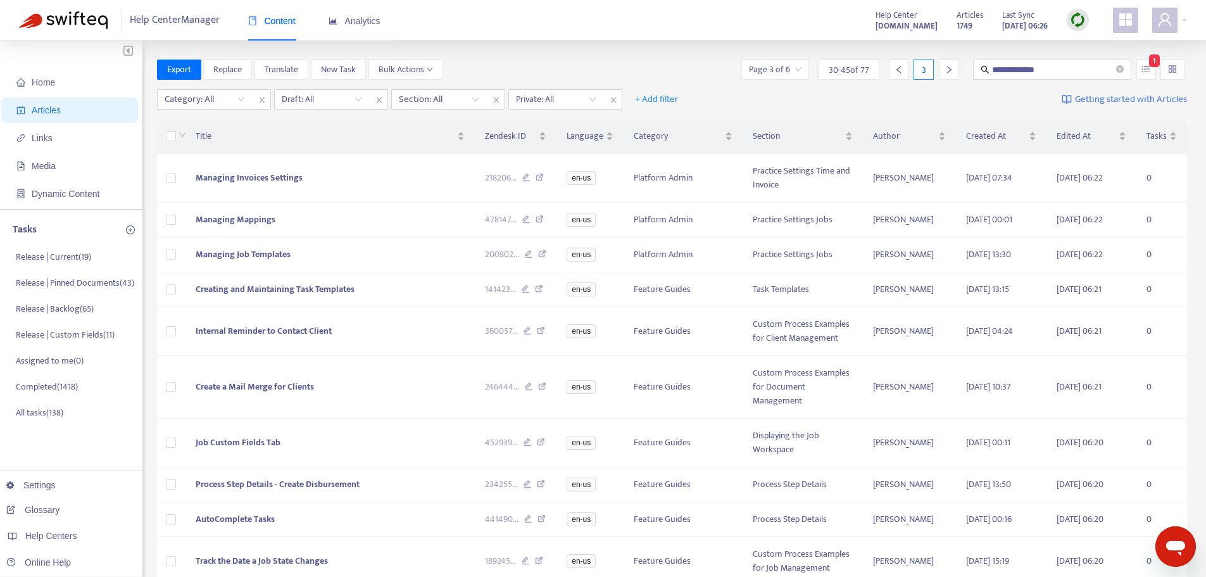
click at [390, 211] on td "Managing Mappings" at bounding box center [329, 220] width 289 height 35
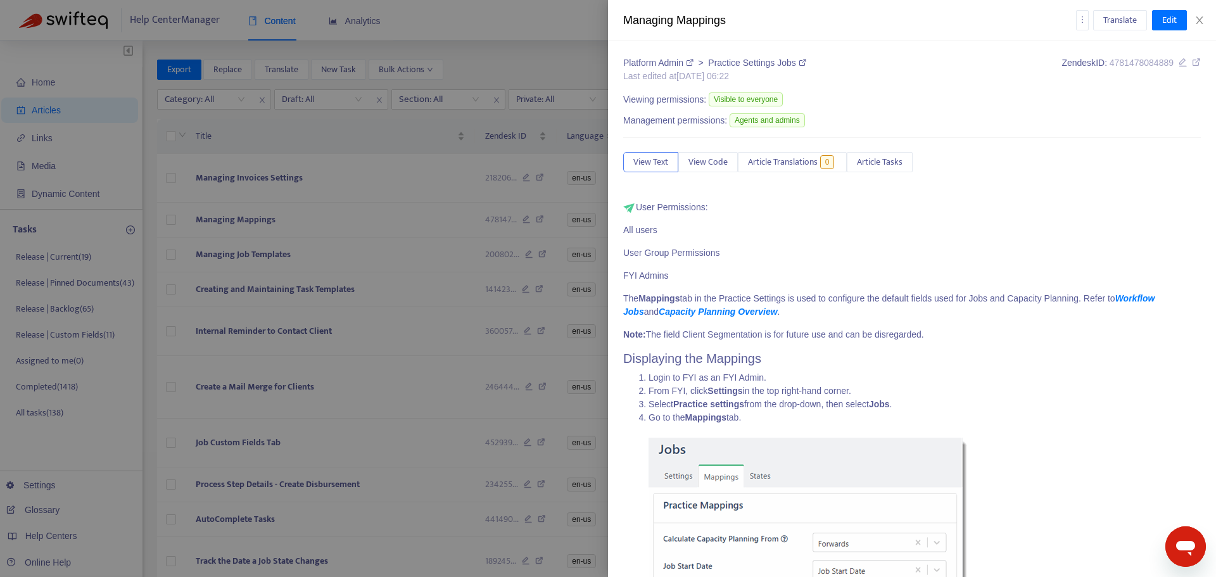
click at [1178, 65] on icon at bounding box center [1182, 62] width 9 height 9
click at [333, 257] on div at bounding box center [608, 288] width 1216 height 577
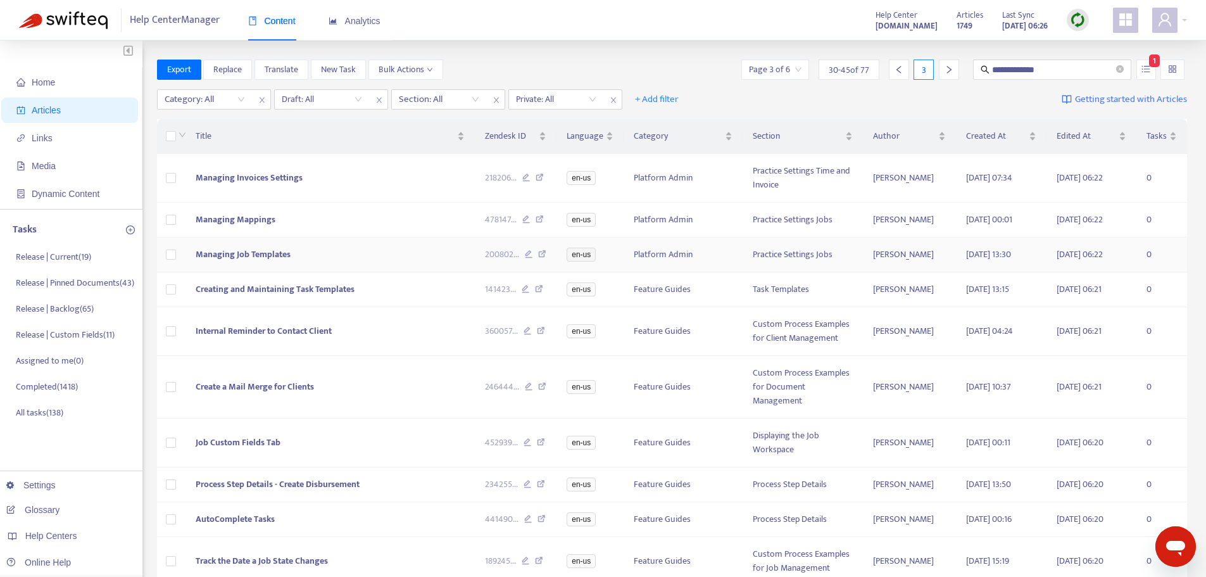
click at [337, 254] on td "Managing Job Templates" at bounding box center [329, 254] width 289 height 35
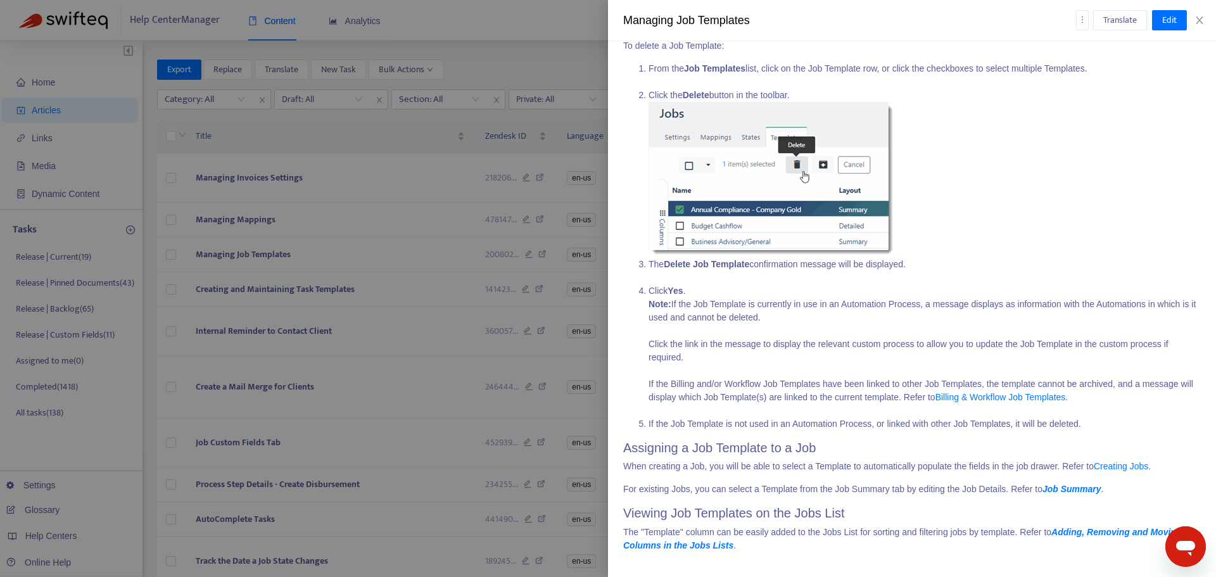
scroll to position [5980, 0]
drag, startPoint x: 1208, startPoint y: 316, endPoint x: 33, endPoint y: 32, distance: 1208.8
click at [361, 292] on div at bounding box center [608, 288] width 1216 height 577
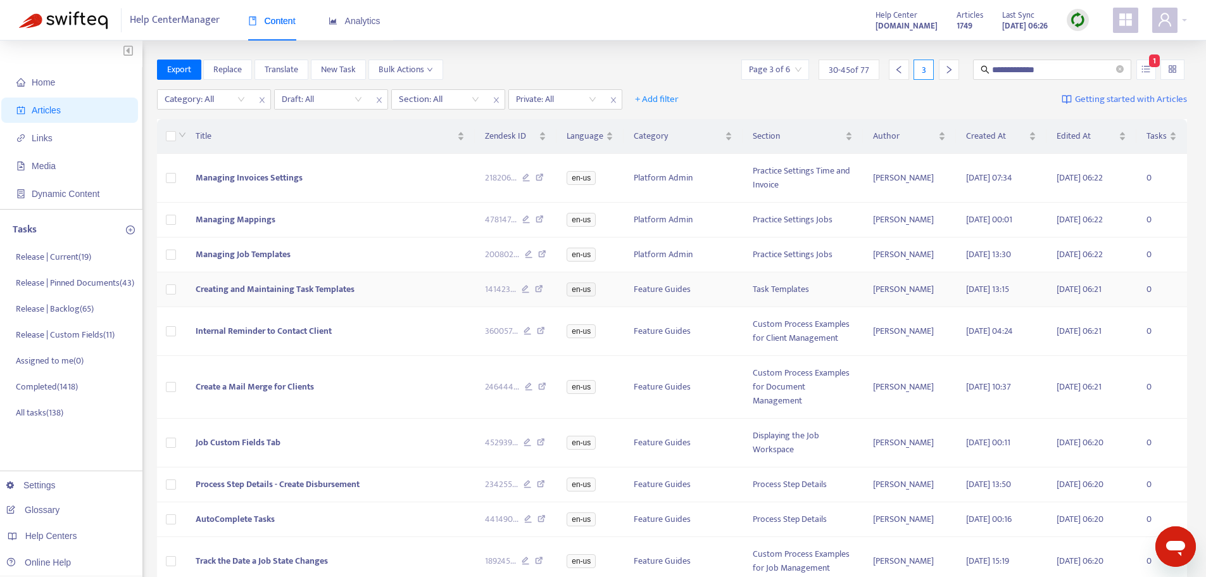
click at [368, 291] on td "Creating and Maintaining Task Templates" at bounding box center [329, 289] width 289 height 35
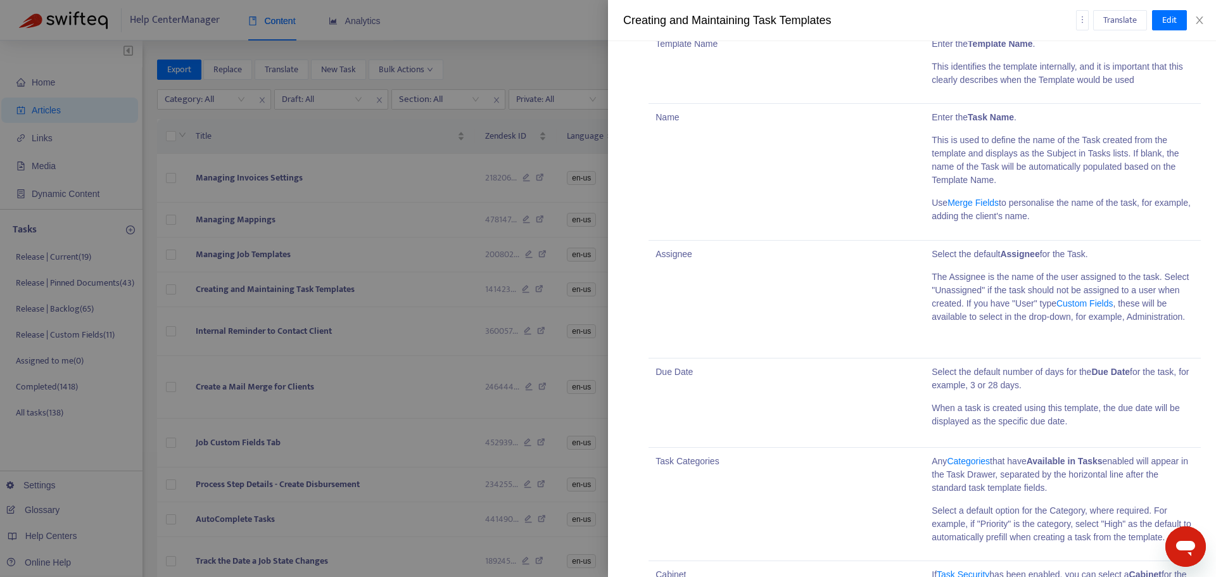
scroll to position [3518, 0]
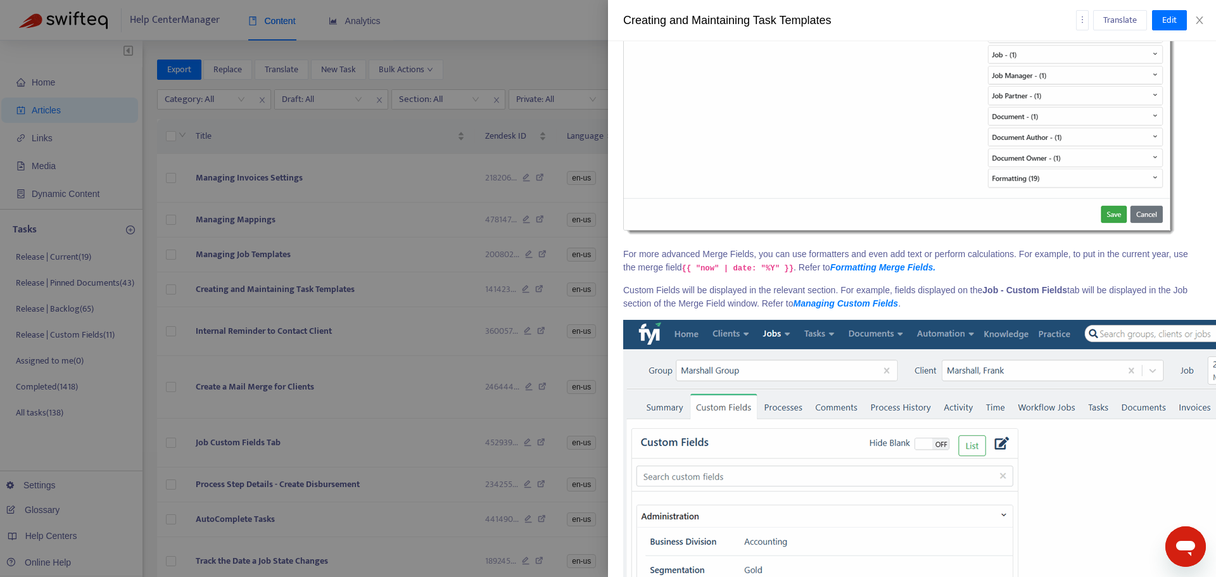
click at [393, 341] on div at bounding box center [608, 288] width 1216 height 577
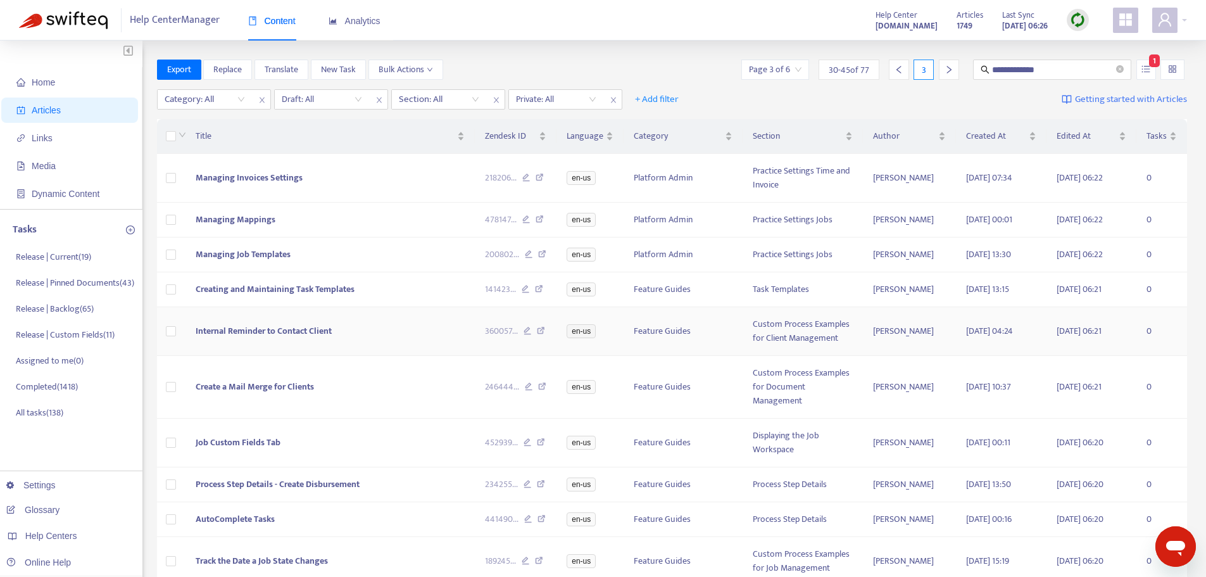
click at [393, 341] on td "Internal Reminder to Contact Client" at bounding box center [329, 331] width 289 height 49
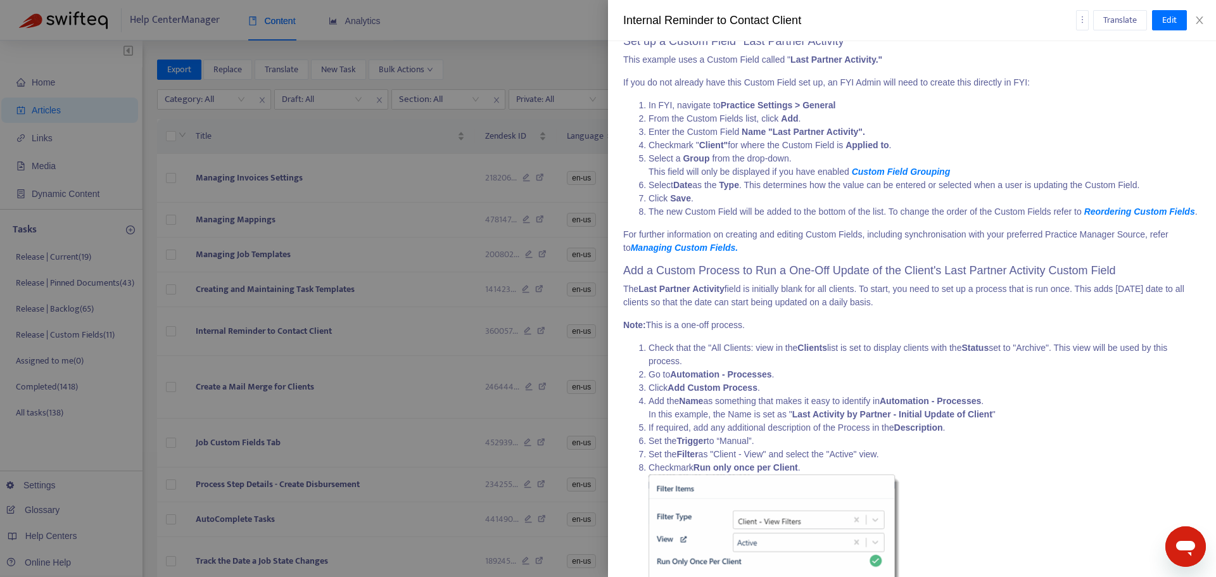
scroll to position [1367, 0]
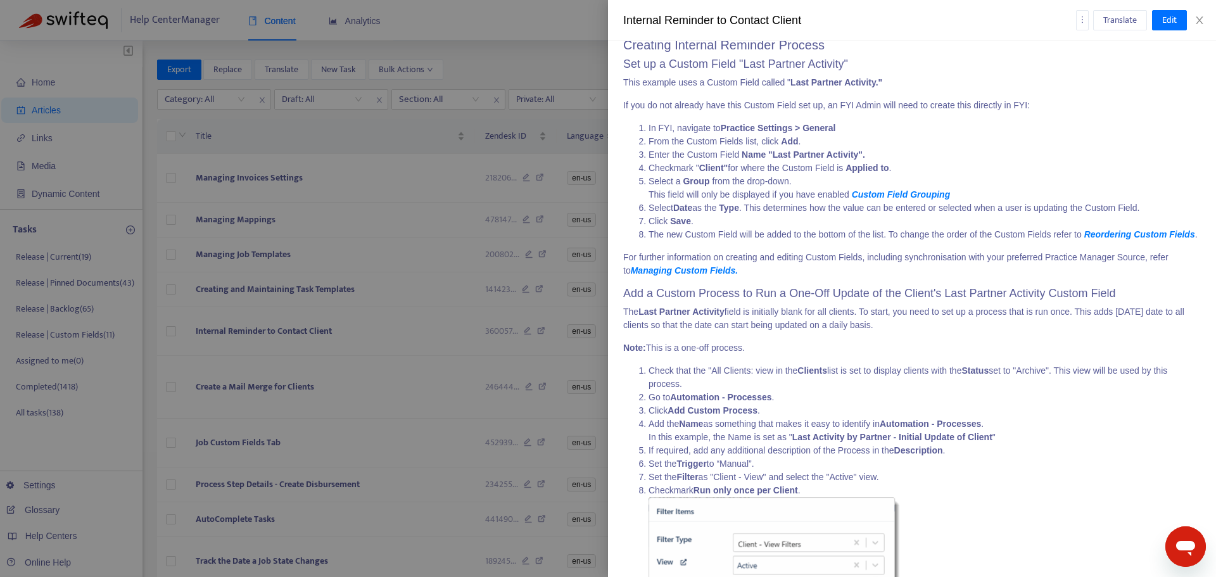
click at [902, 241] on li "The new Custom Field will be added to the bottom of the list. To change the ord…" at bounding box center [924, 234] width 552 height 13
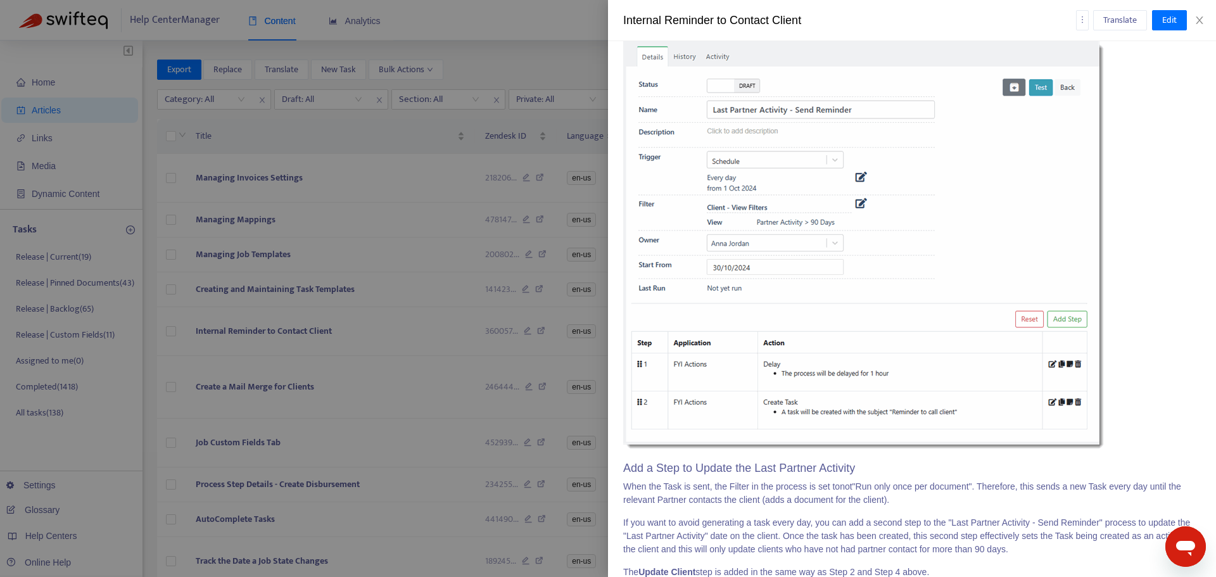
scroll to position [8298, 0]
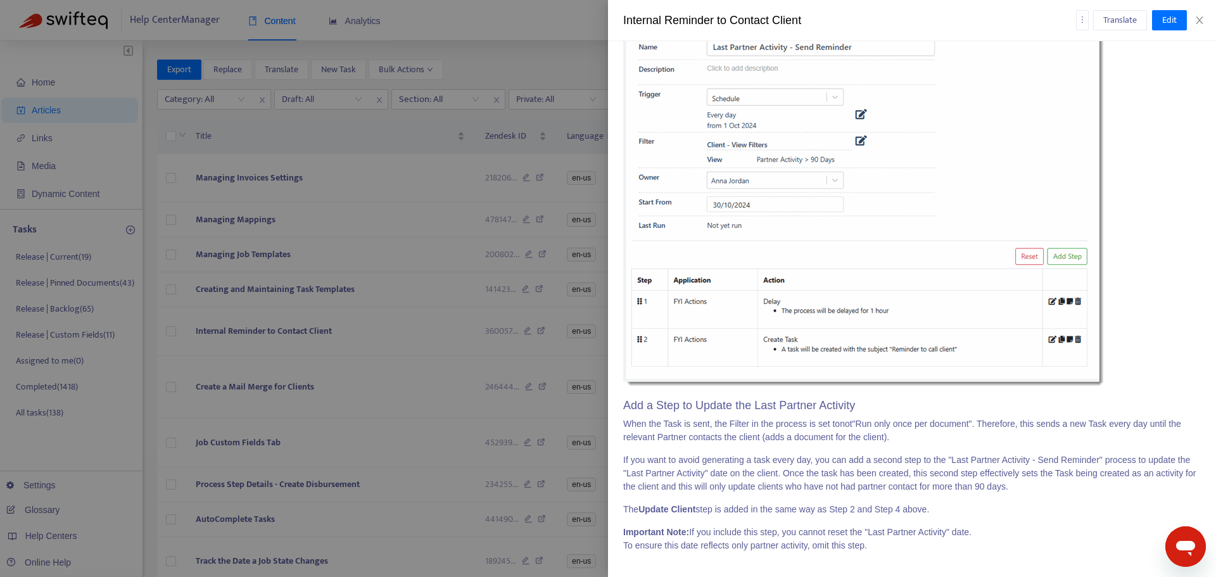
drag, startPoint x: 1210, startPoint y: 144, endPoint x: 18, endPoint y: 35, distance: 1196.4
click at [361, 396] on div at bounding box center [608, 288] width 1216 height 577
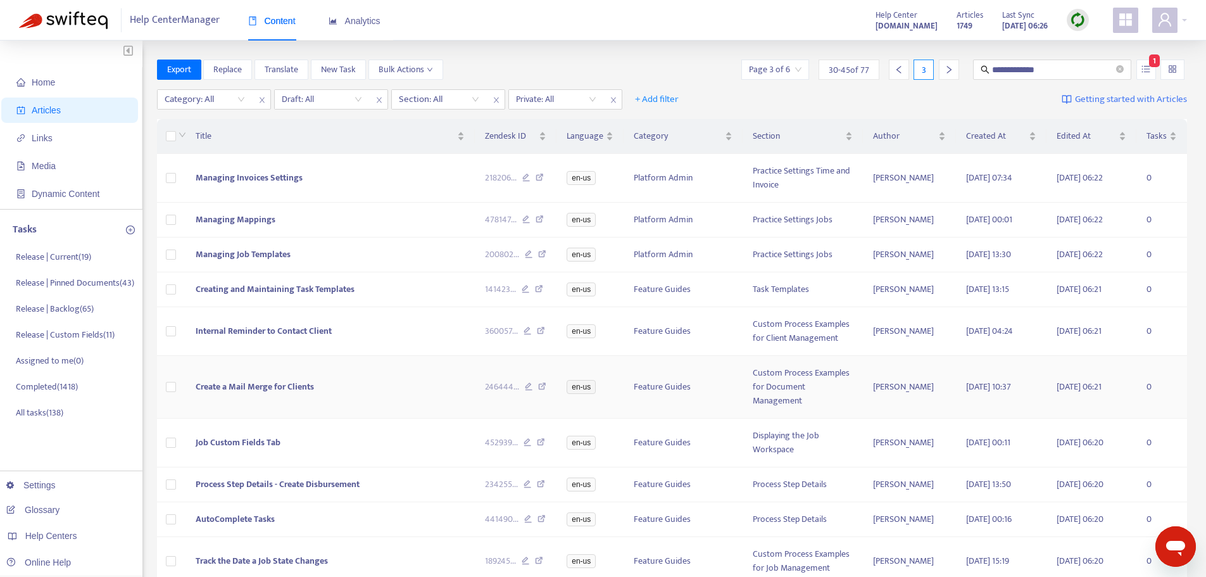
click at [363, 383] on td "Create a Mail Merge for Clients" at bounding box center [329, 387] width 289 height 63
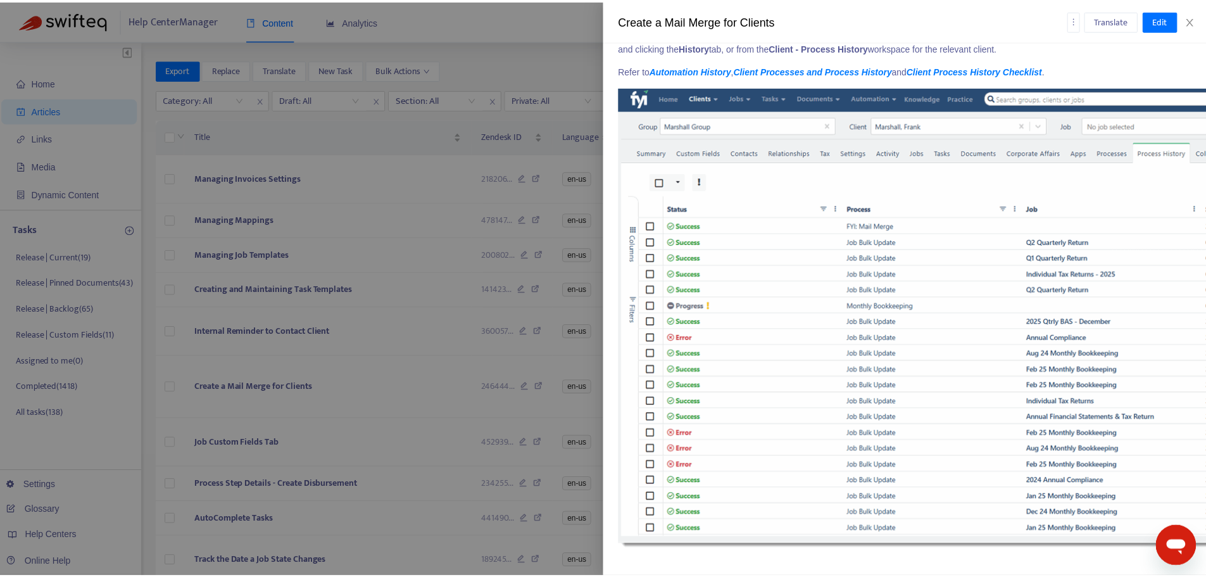
scroll to position [4107, 0]
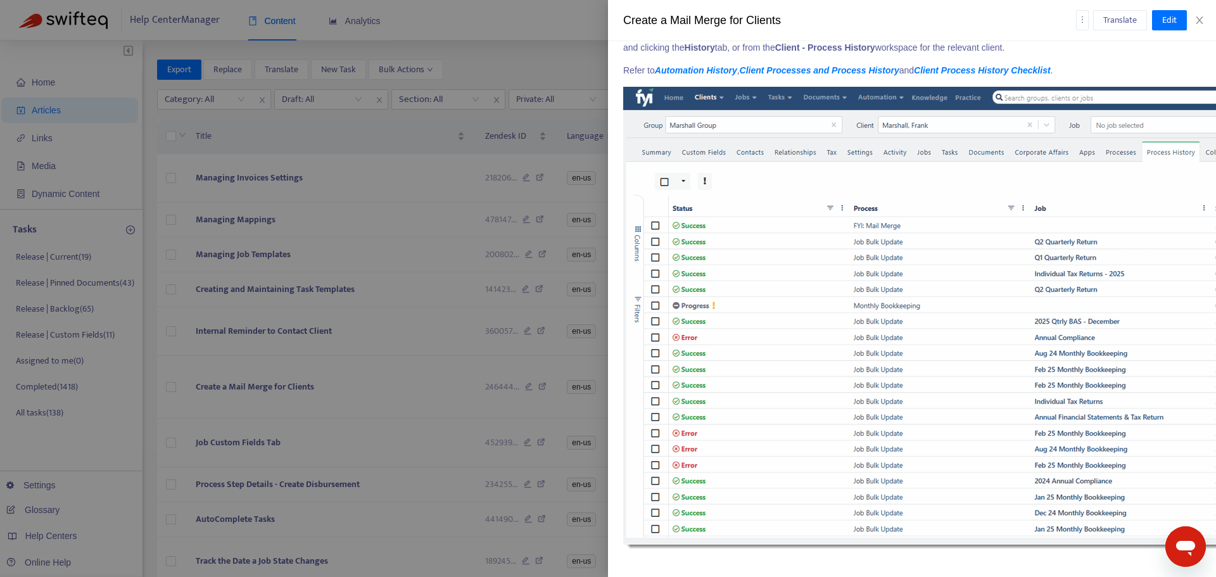
click at [1195, 13] on div "Translate Edit" at bounding box center [1138, 20] width 125 height 20
click at [1197, 20] on icon "close" at bounding box center [1199, 20] width 10 height 10
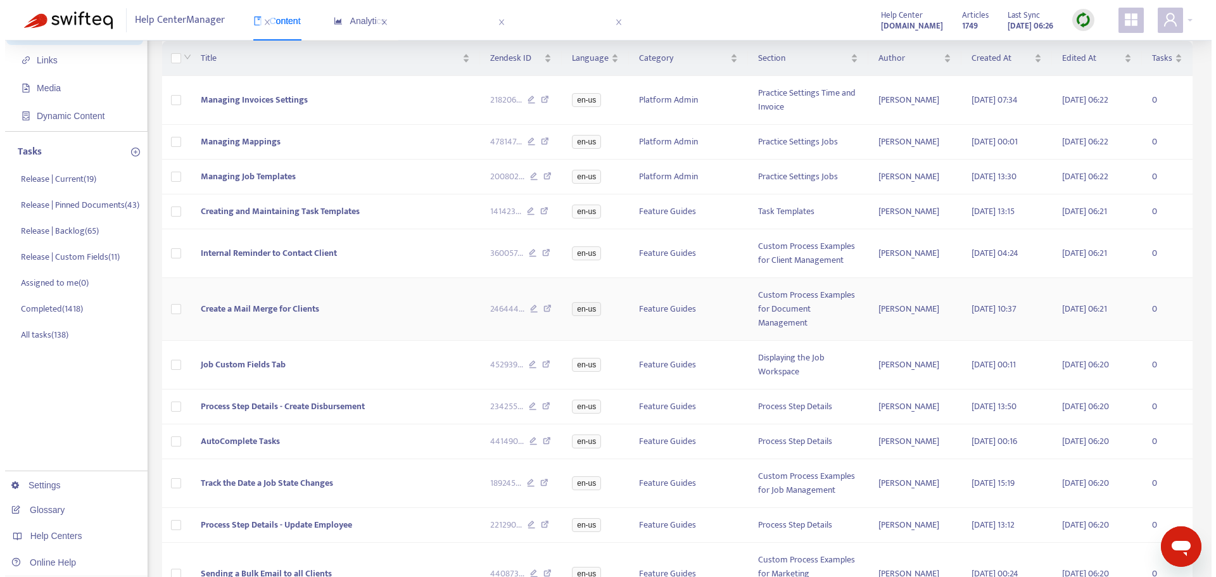
scroll to position [127, 0]
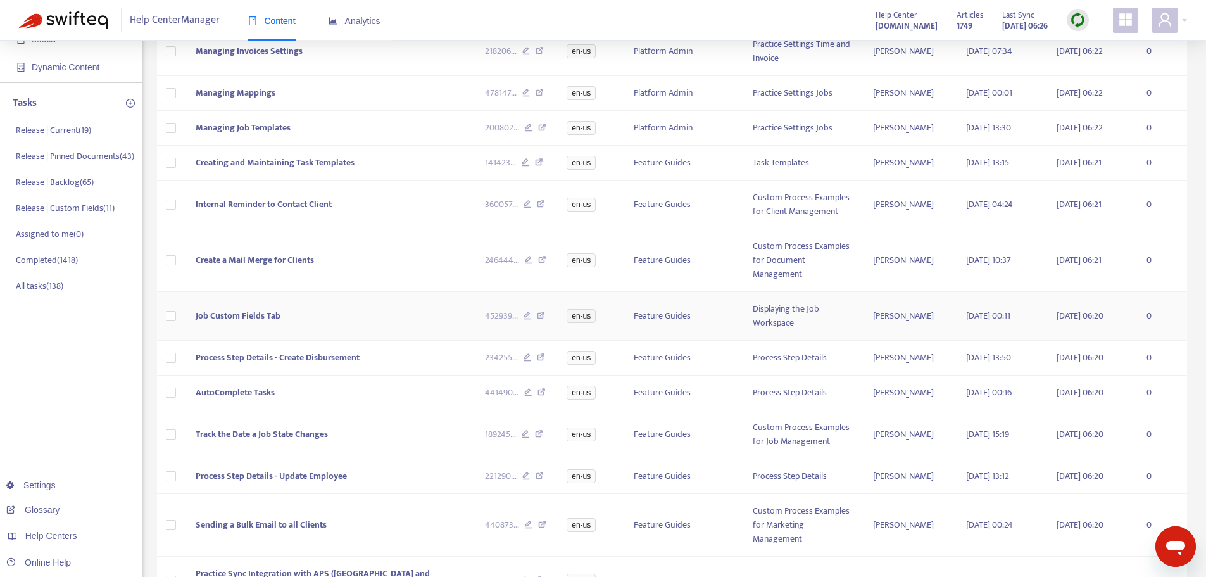
click at [361, 313] on td "Job Custom Fields Tab" at bounding box center [329, 316] width 289 height 49
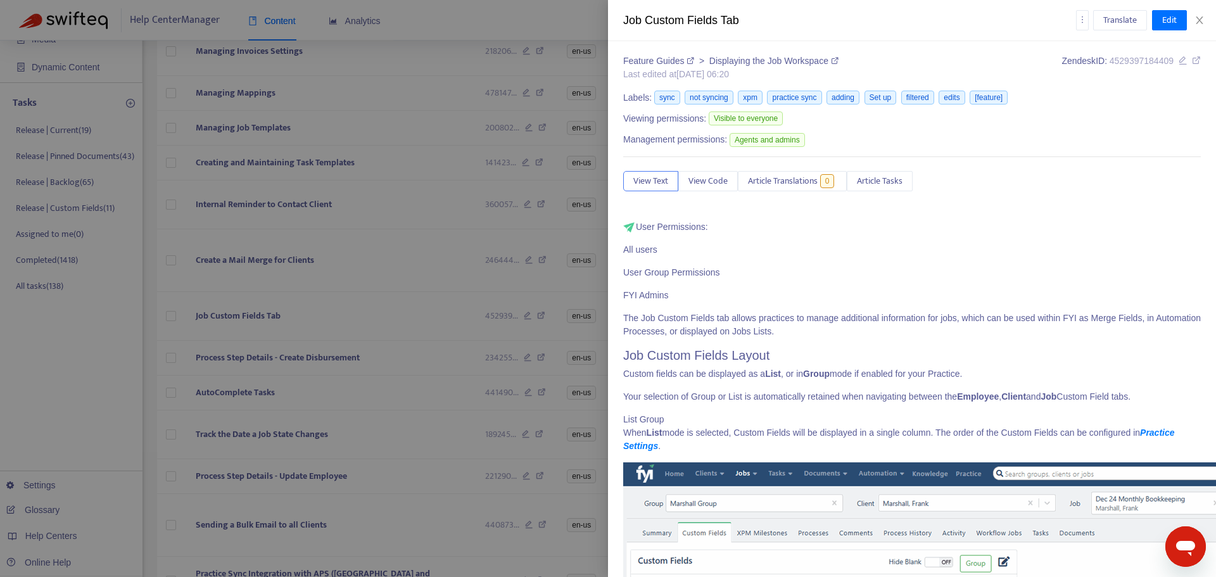
scroll to position [0, 0]
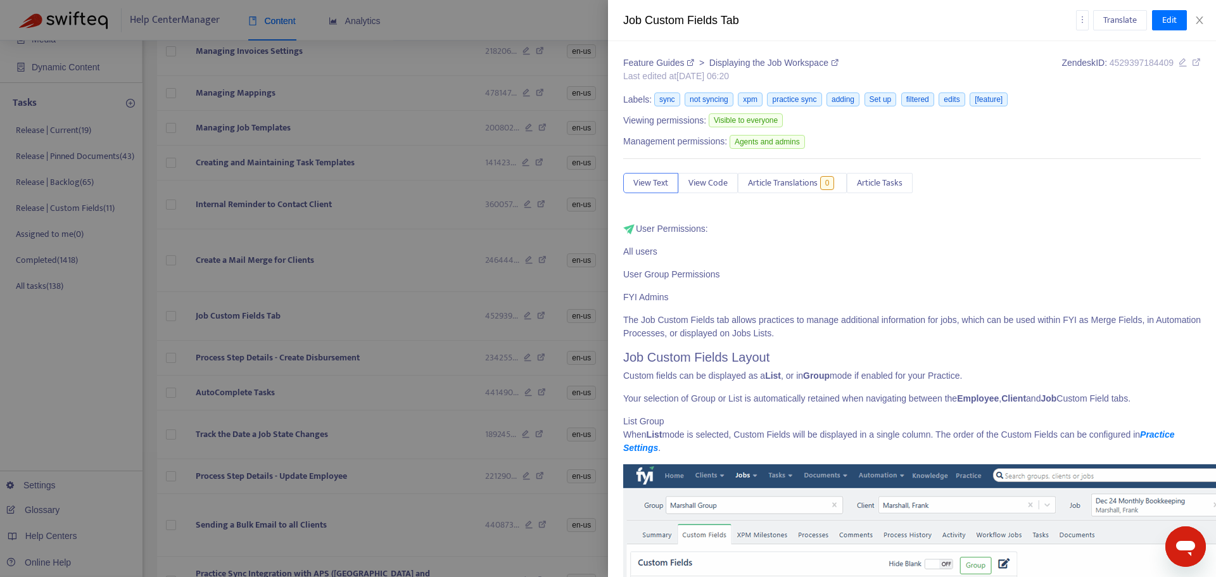
click at [1178, 59] on icon at bounding box center [1182, 62] width 9 height 9
click at [347, 362] on div at bounding box center [608, 288] width 1216 height 577
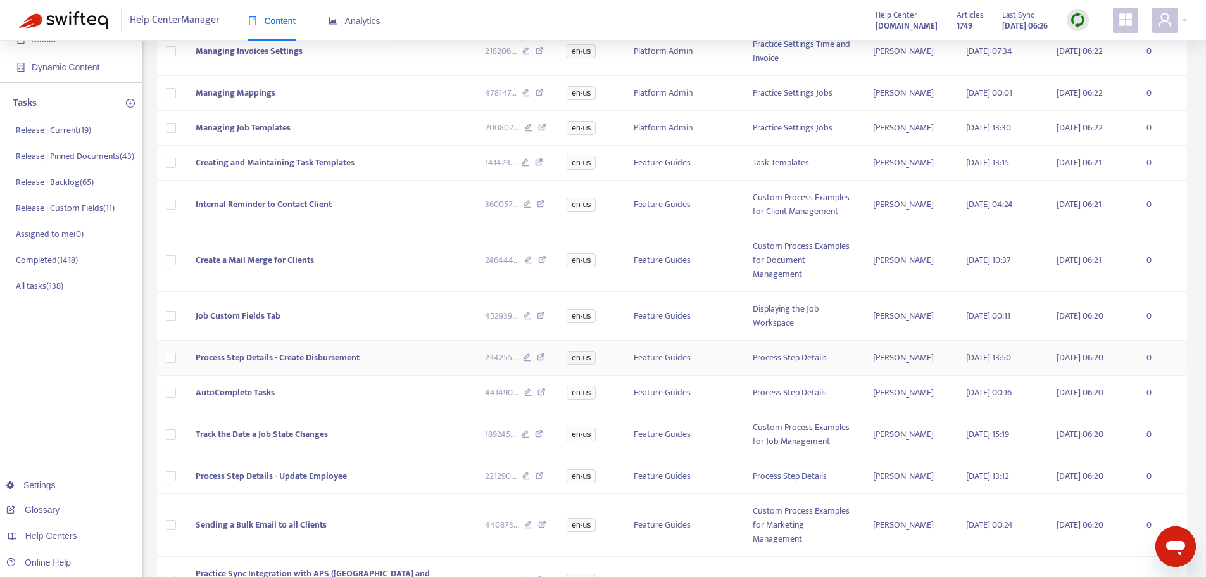
click at [384, 362] on td "Process Step Details - Create Disbursement" at bounding box center [329, 358] width 289 height 35
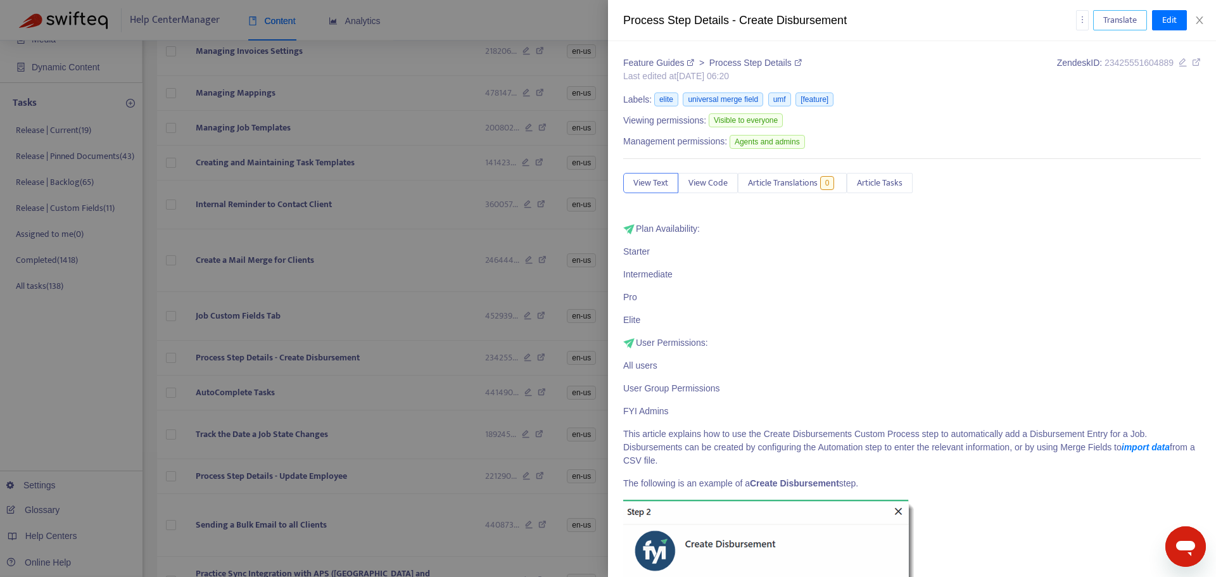
scroll to position [1665, 0]
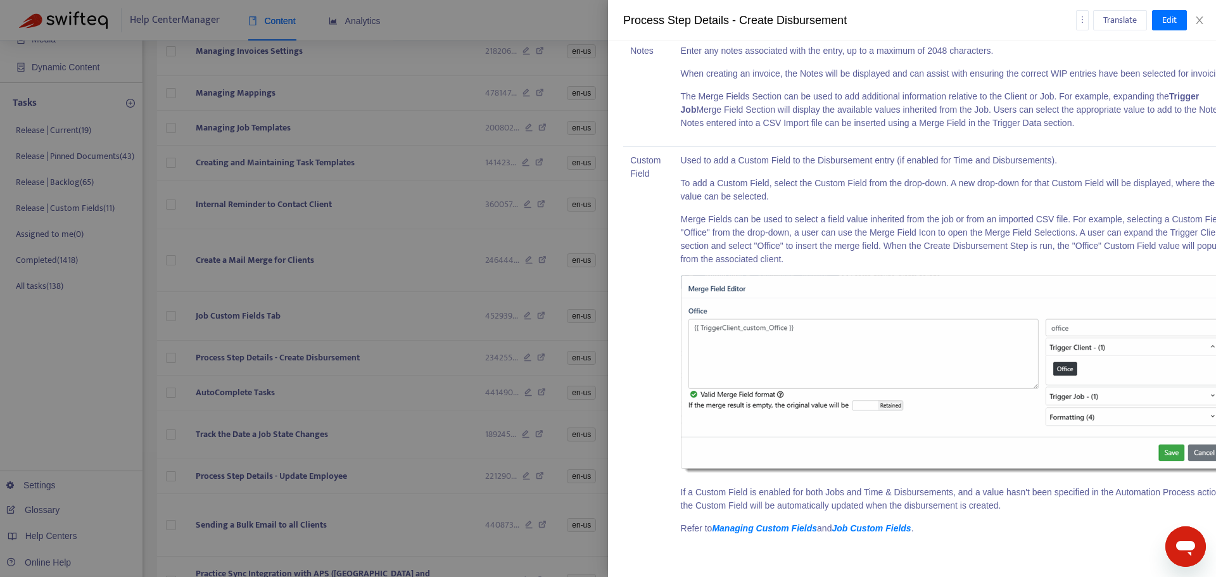
click at [296, 361] on div at bounding box center [608, 288] width 1216 height 577
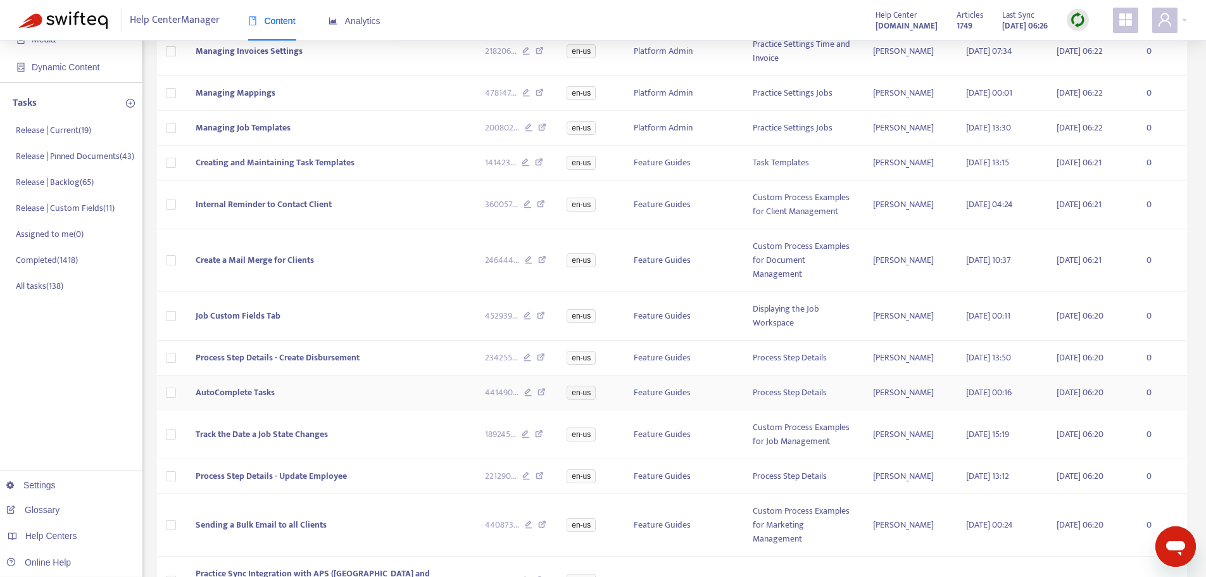
click at [294, 390] on td "AutoComplete Tasks" at bounding box center [329, 392] width 289 height 35
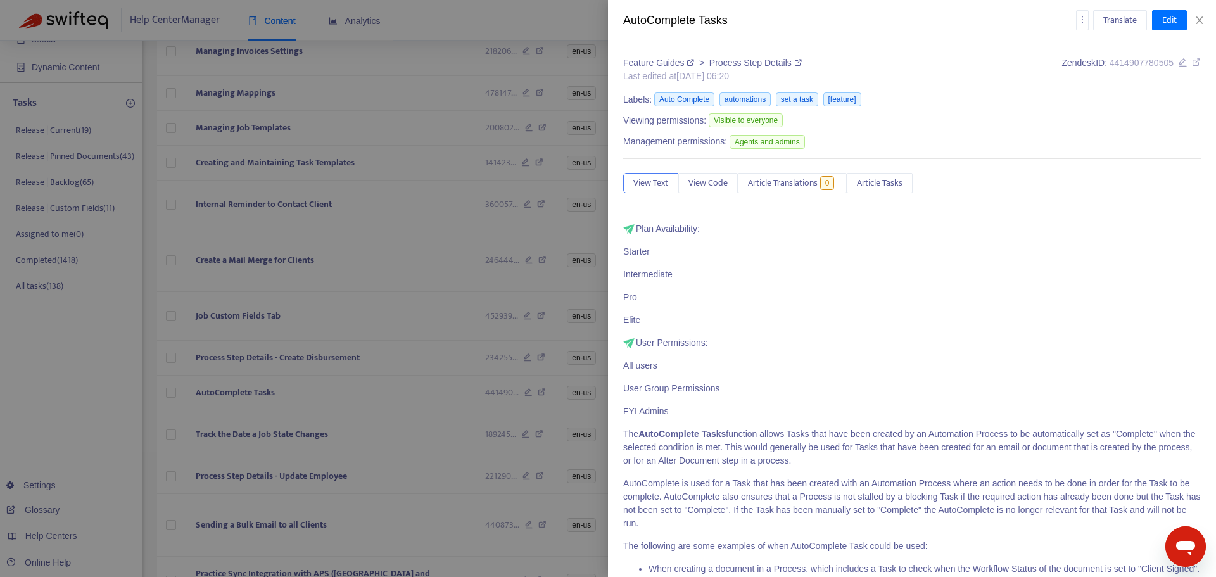
scroll to position [1632, 0]
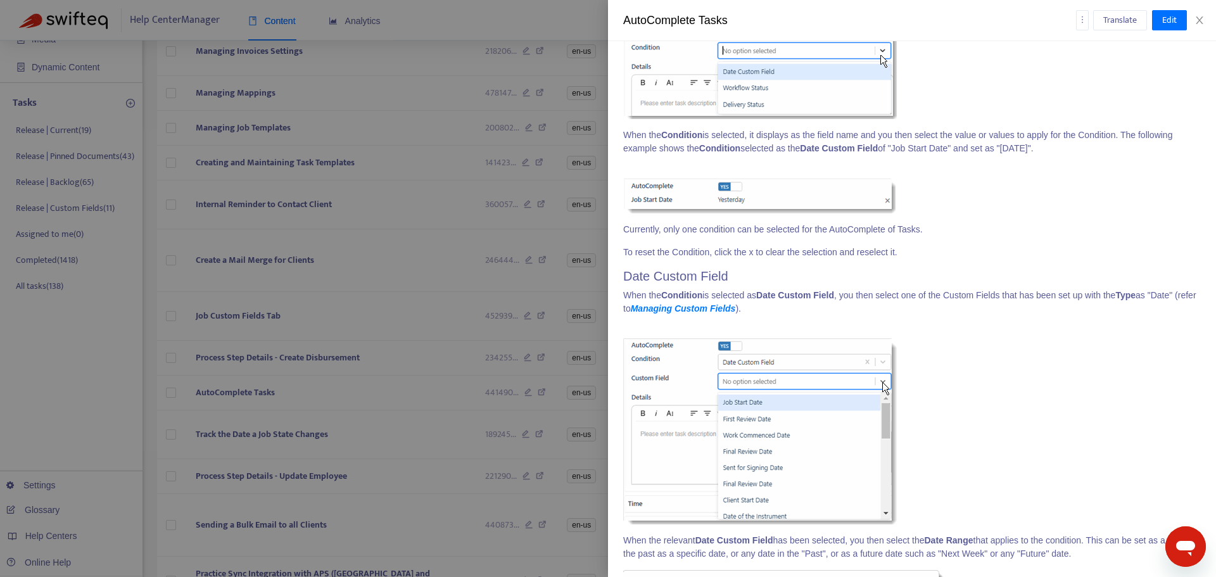
click at [892, 320] on p "When the Condition is selected as Date Custom Field , you then select one of th…" at bounding box center [911, 309] width 577 height 40
click at [881, 309] on p "When the Condition is selected as Date Custom Field , you then select one of th…" at bounding box center [911, 309] width 577 height 40
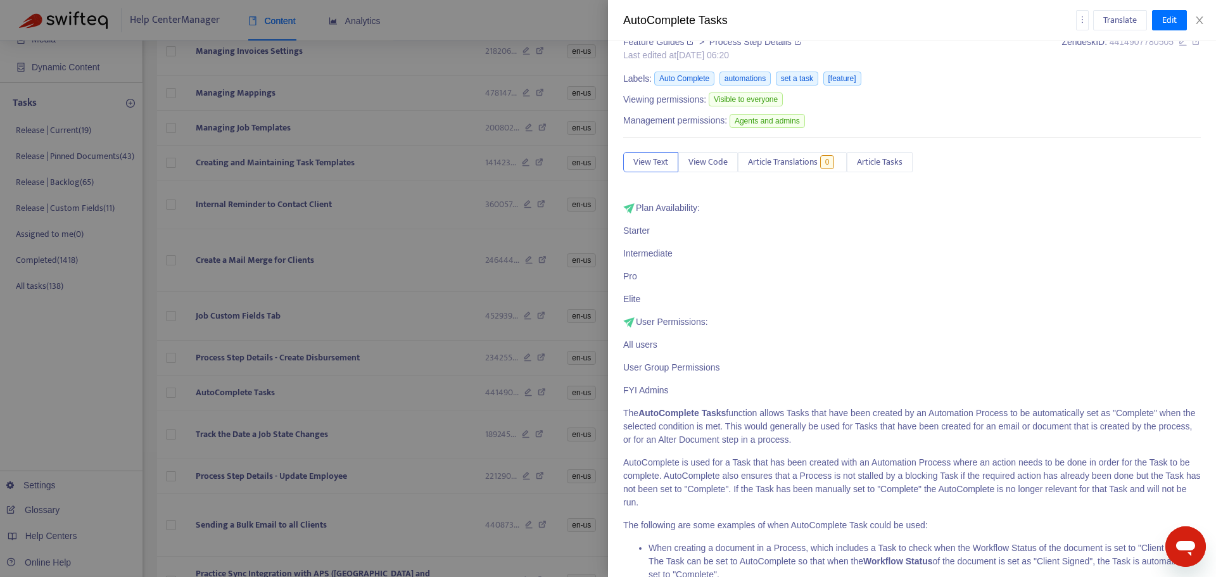
scroll to position [0, 0]
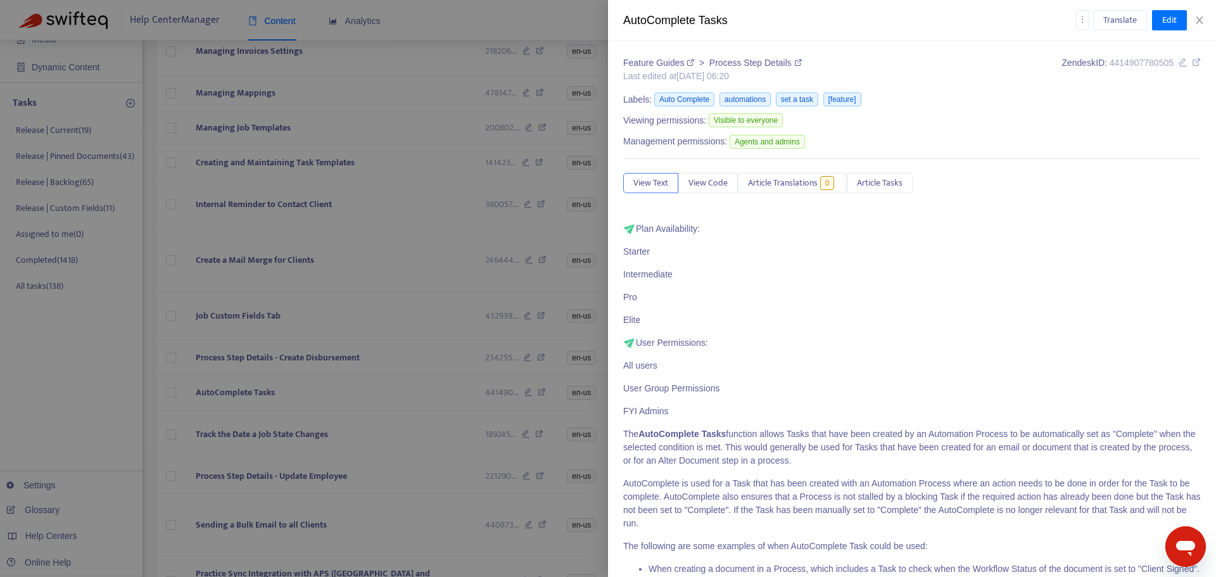
click at [341, 377] on div at bounding box center [608, 288] width 1216 height 577
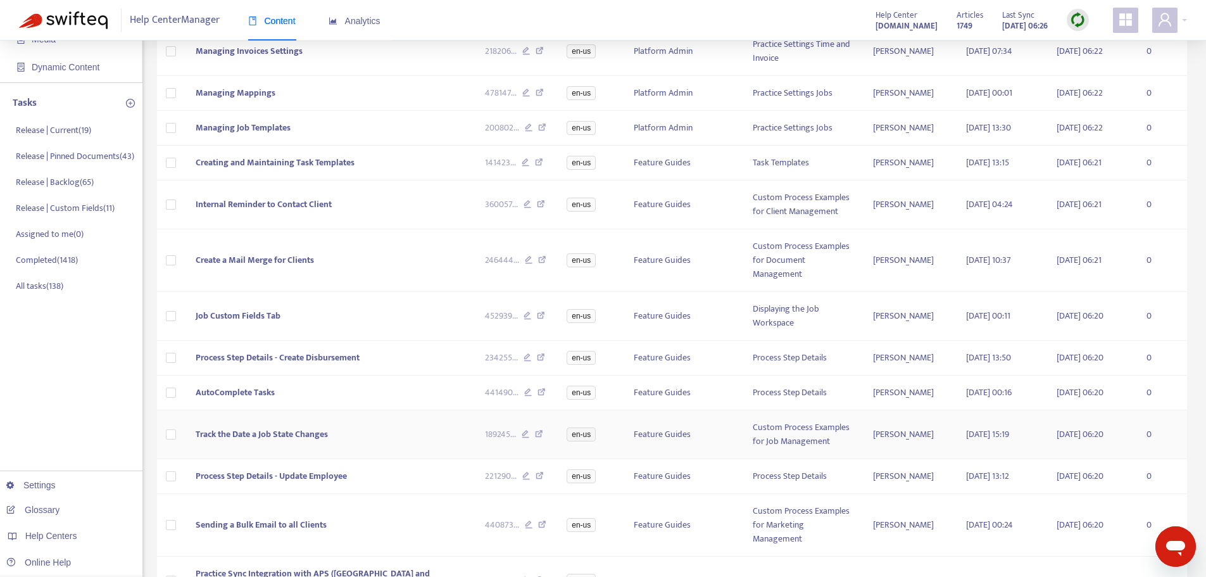
click at [348, 447] on td "Track the Date a Job State Changes" at bounding box center [329, 434] width 289 height 49
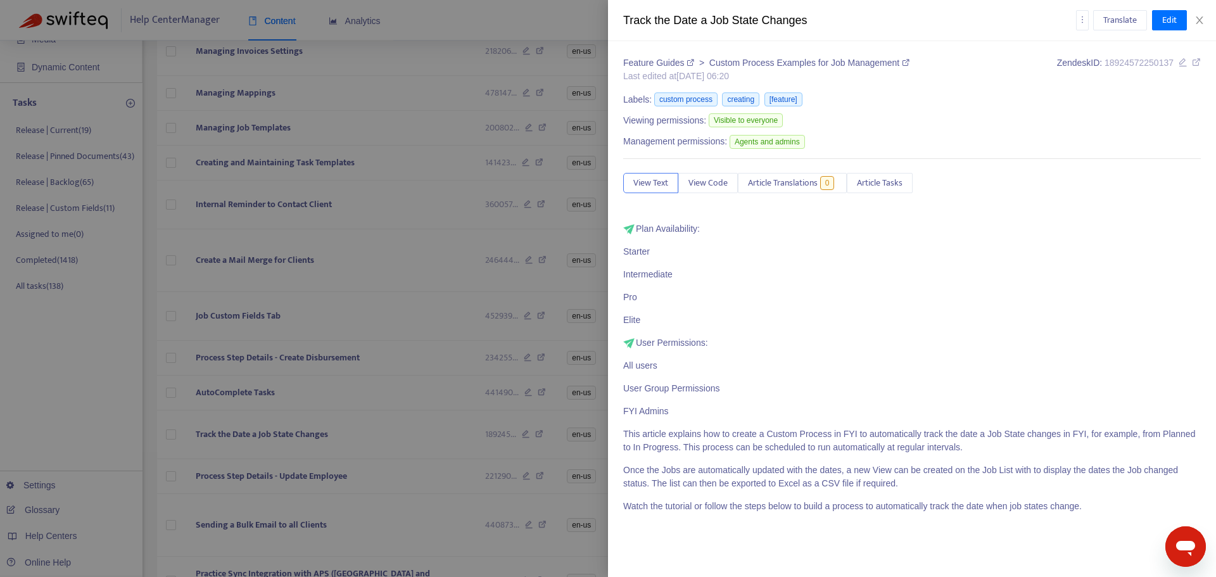
click at [1178, 60] on icon at bounding box center [1182, 62] width 9 height 9
click at [353, 457] on div at bounding box center [608, 288] width 1216 height 577
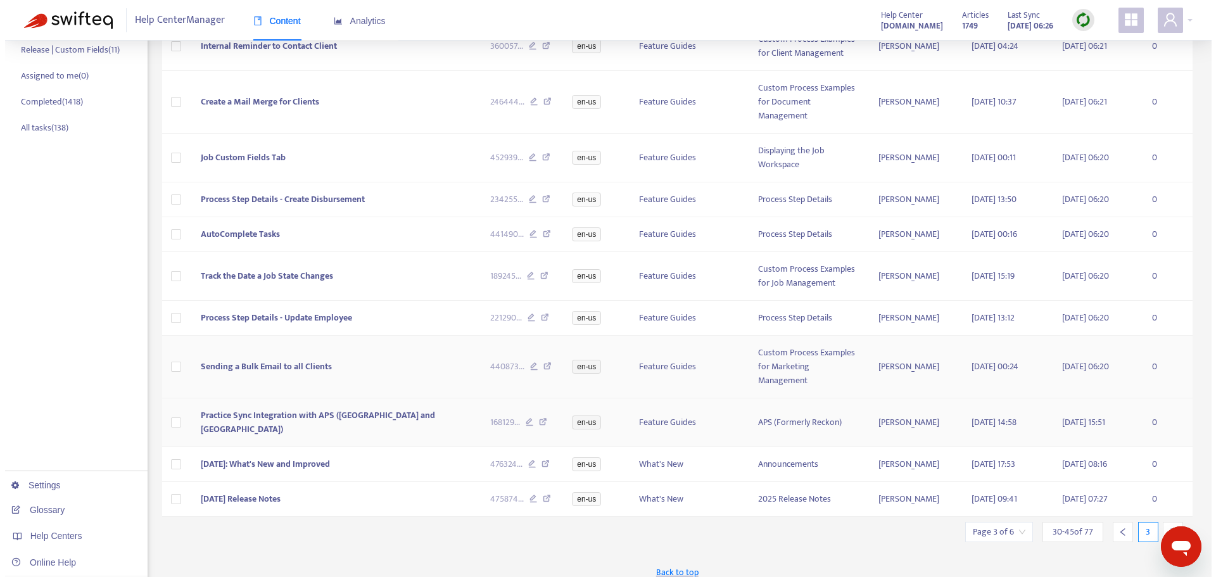
scroll to position [287, 0]
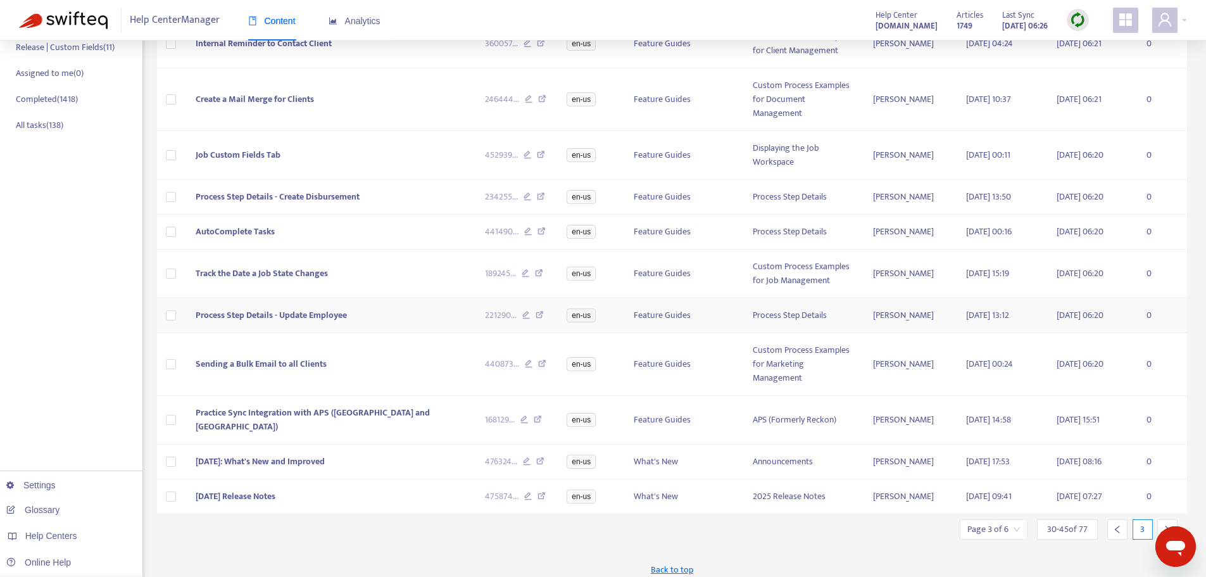
click at [370, 311] on td "Process Step Details - Update Employee" at bounding box center [329, 315] width 289 height 35
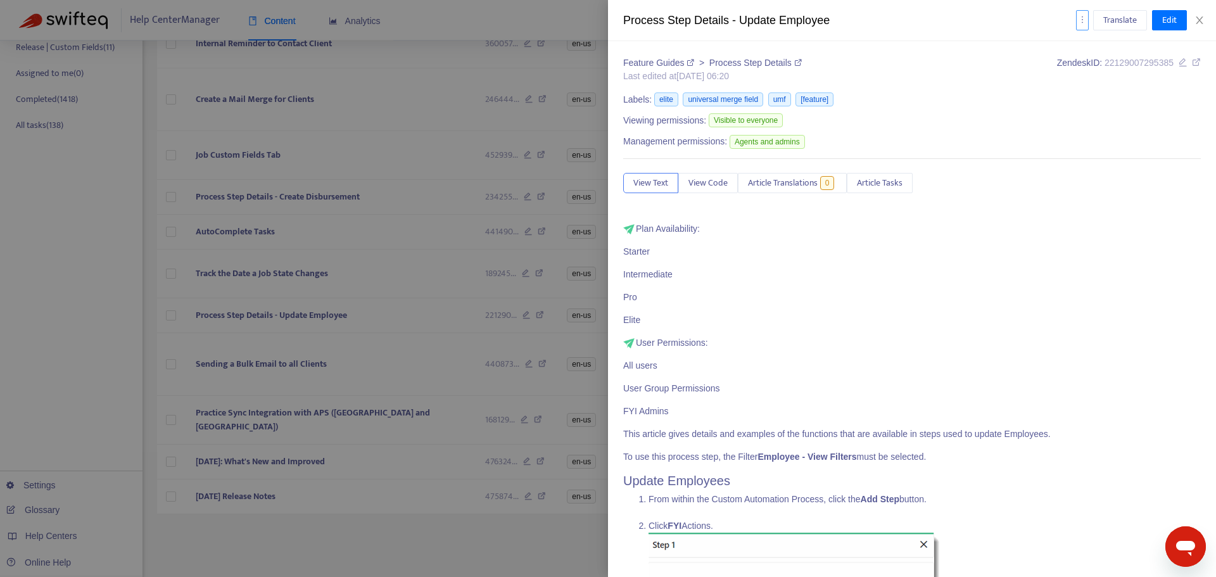
scroll to position [854, 0]
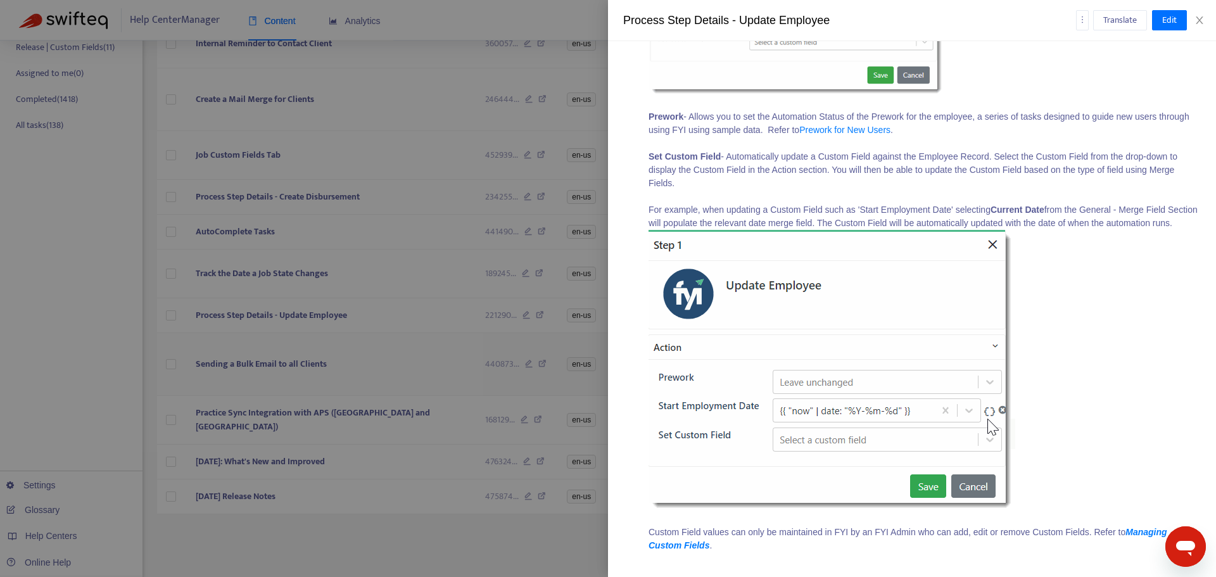
click at [345, 358] on div at bounding box center [608, 288] width 1216 height 577
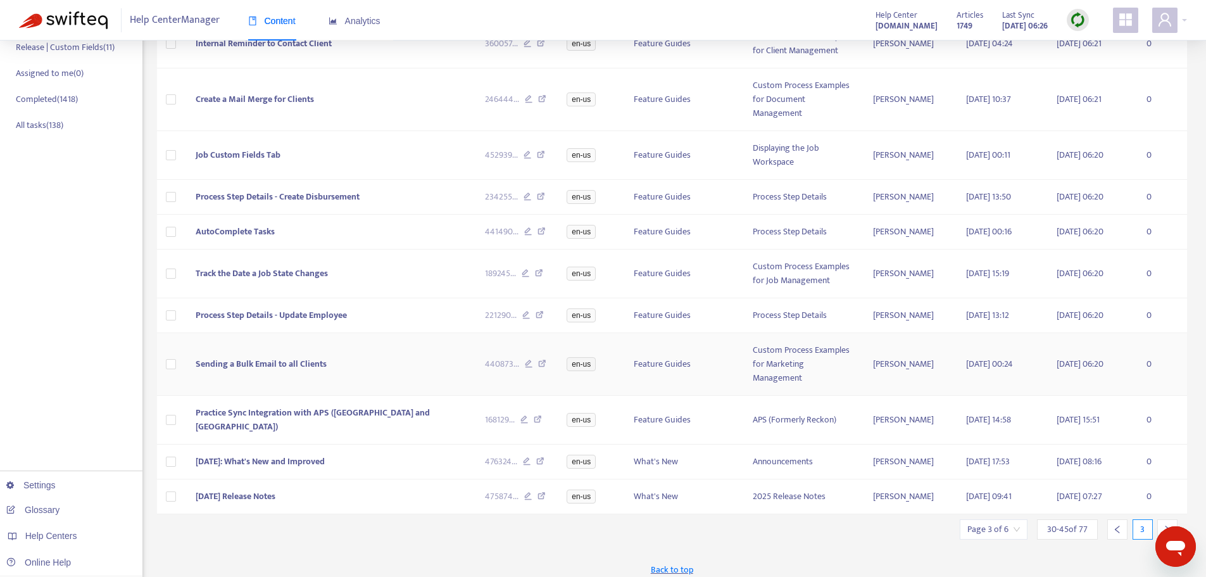
click at [360, 381] on td "Sending a Bulk Email to all Clients" at bounding box center [329, 364] width 289 height 63
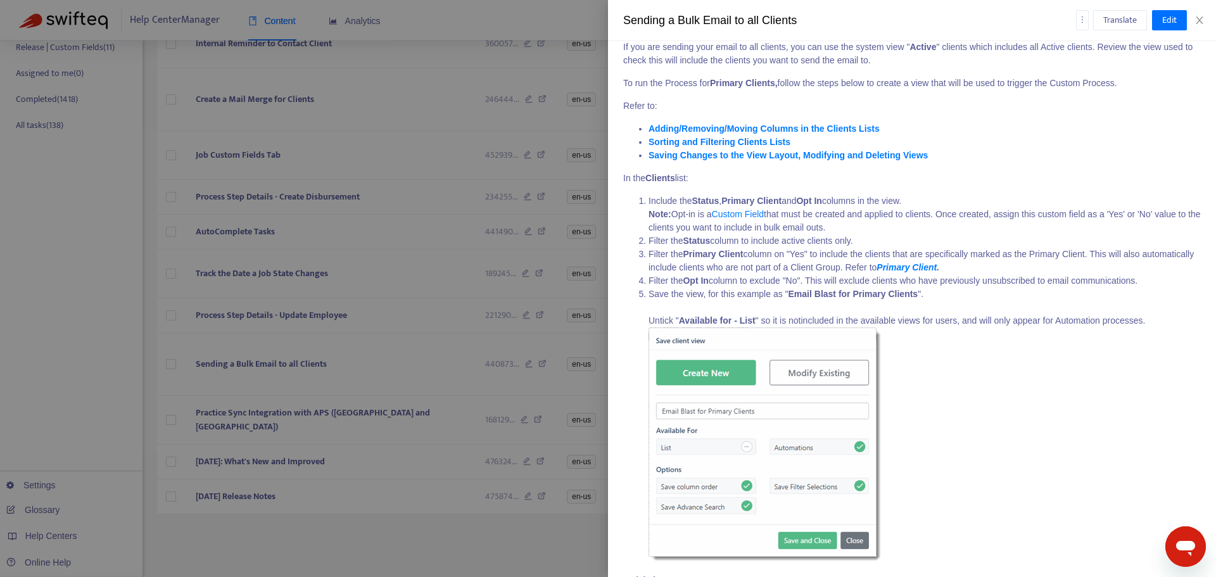
scroll to position [0, 0]
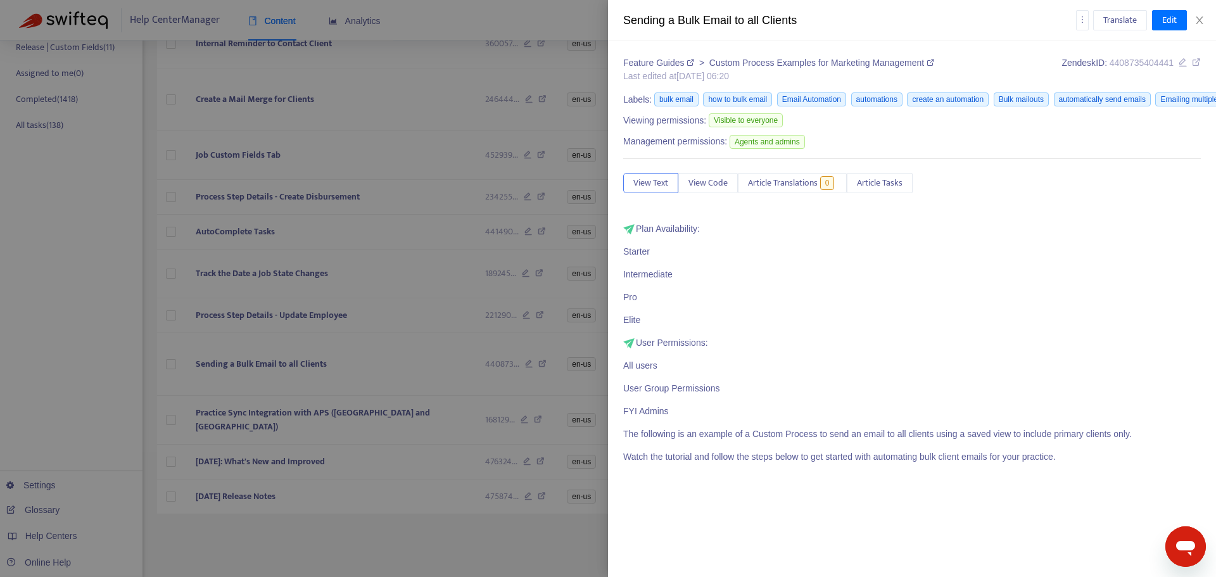
click at [1178, 64] on div "Zendesk ID: 4408735404441" at bounding box center [1130, 69] width 139 height 27
click at [1178, 63] on icon at bounding box center [1182, 62] width 9 height 9
click at [339, 406] on div at bounding box center [608, 288] width 1216 height 577
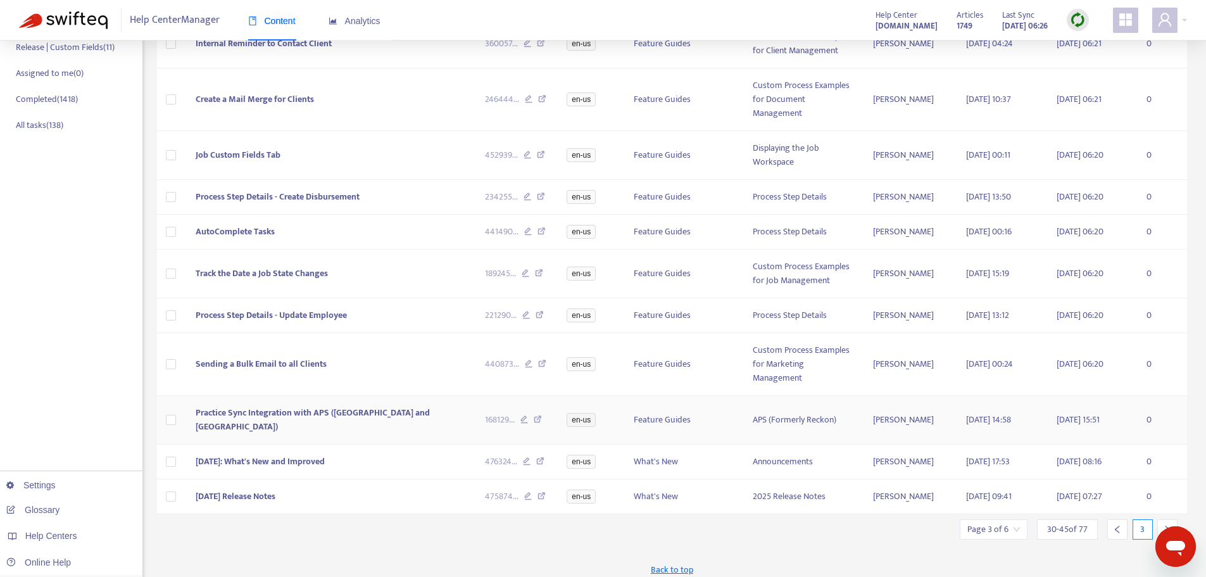
click at [348, 420] on span "Practice Sync Integration with APS ([GEOGRAPHIC_DATA] and [GEOGRAPHIC_DATA])" at bounding box center [313, 419] width 234 height 28
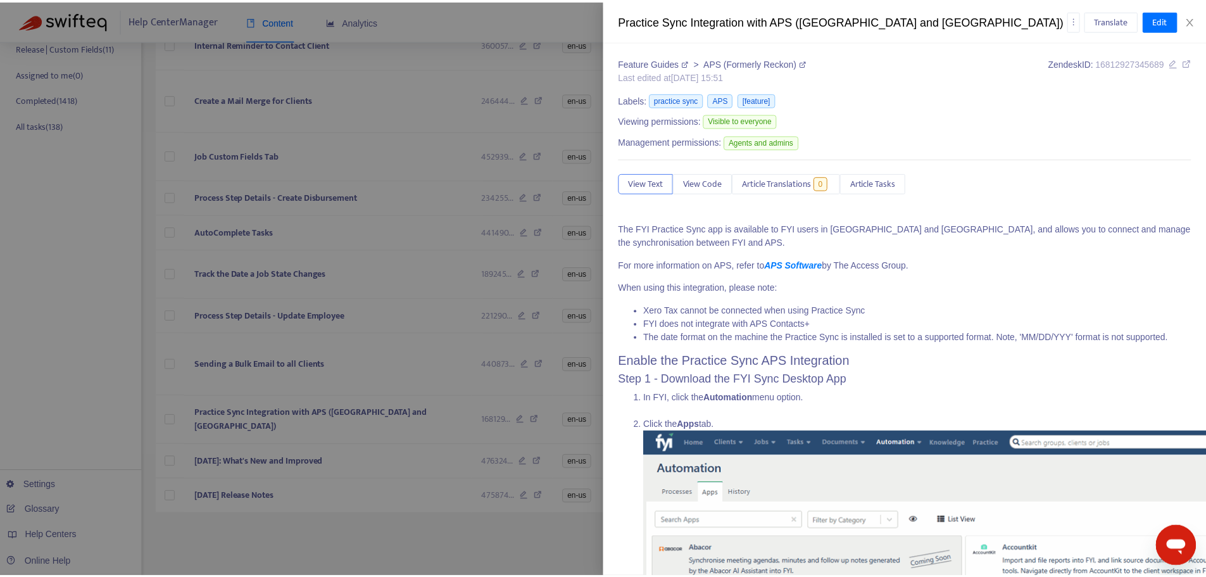
scroll to position [2334, 0]
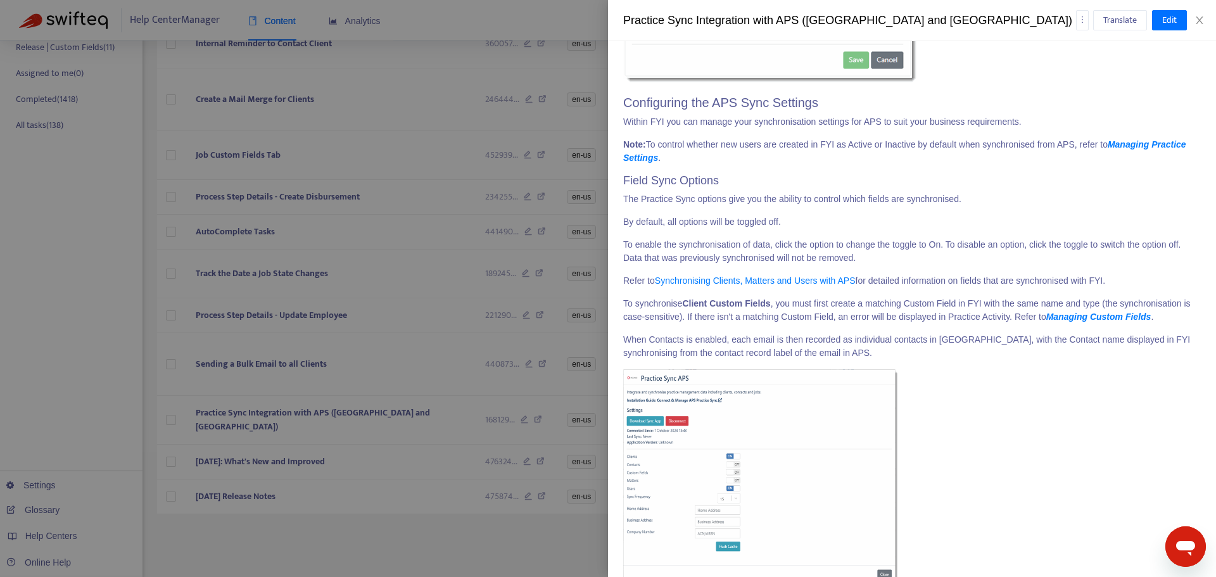
click at [990, 290] on span "The FYI Practice Sync app is available to FYI users in [GEOGRAPHIC_DATA] and [G…" at bounding box center [911, 206] width 577 height 4637
click at [324, 445] on div at bounding box center [608, 288] width 1216 height 577
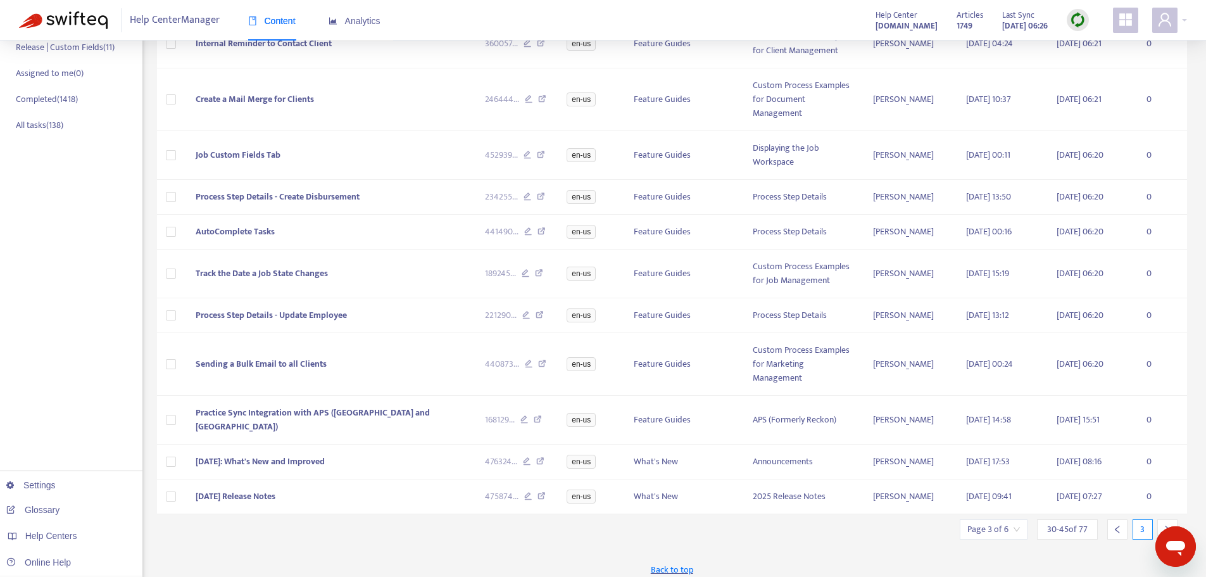
click at [1171, 519] on div at bounding box center [1167, 529] width 20 height 20
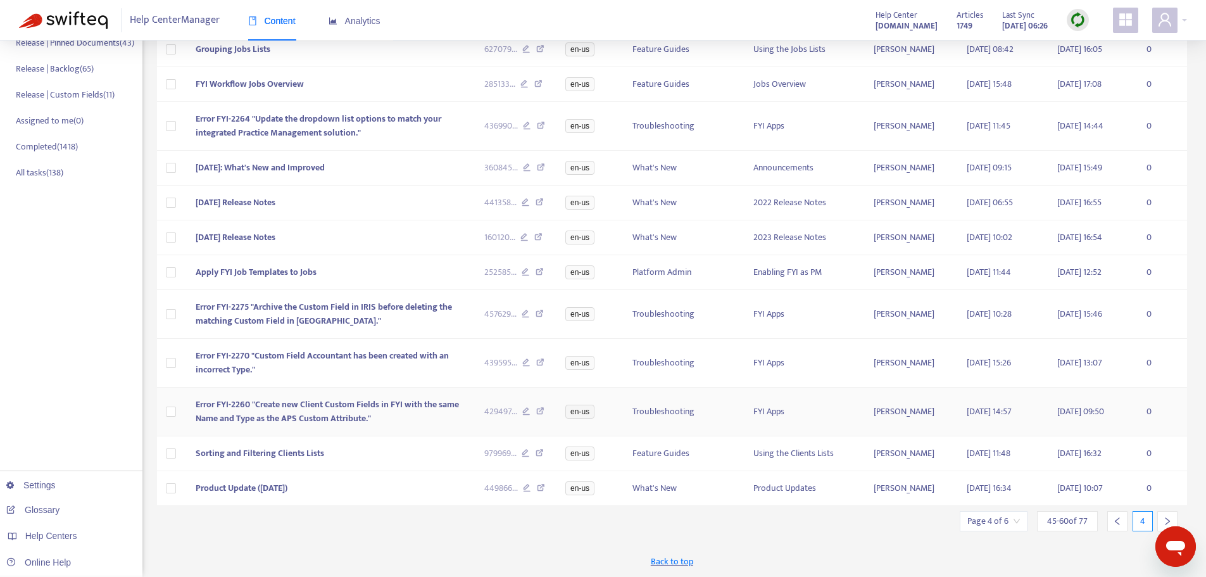
scroll to position [0, 0]
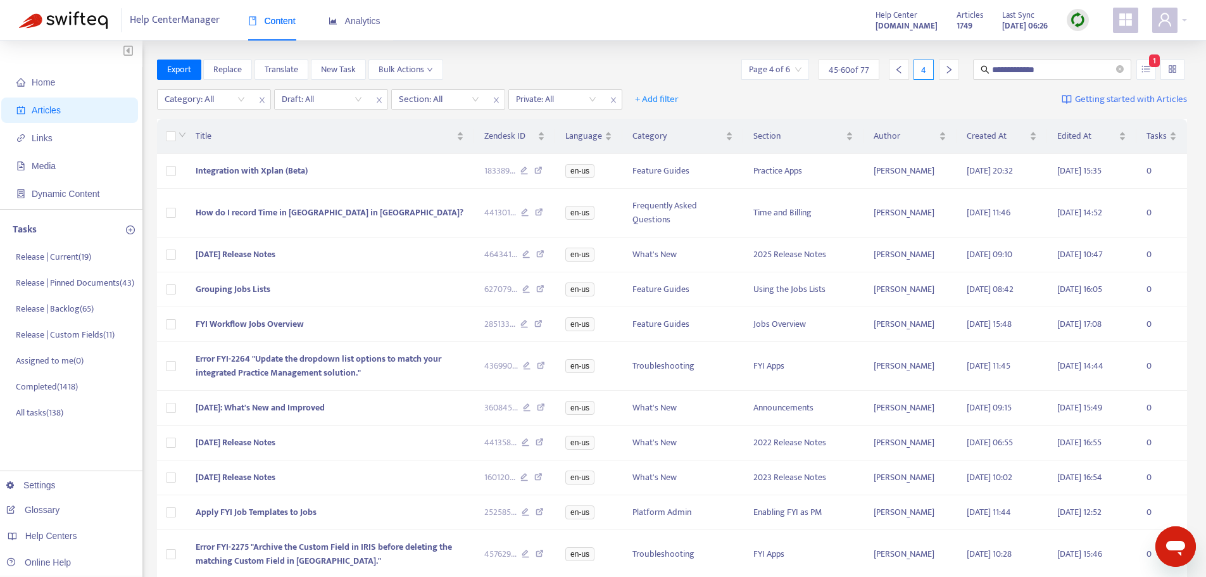
click at [497, 73] on div "**********" at bounding box center [672, 70] width 1031 height 20
